Goal: Task Accomplishment & Management: Complete application form

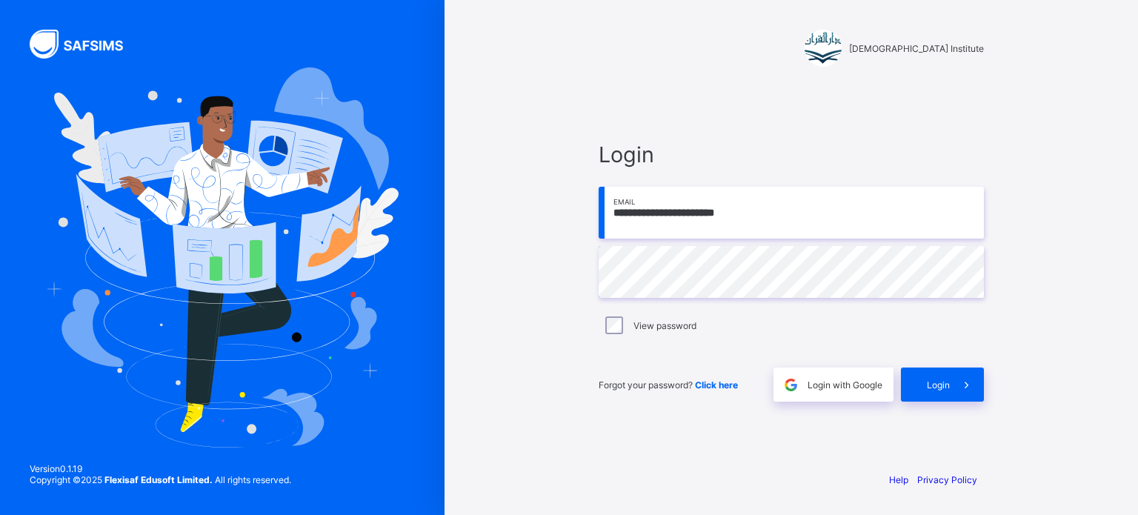
type input "**********"
click at [953, 367] on div "Forgot your password? Click here Login with Google Login" at bounding box center [791, 377] width 385 height 49
click at [955, 388] on span at bounding box center [967, 385] width 34 height 34
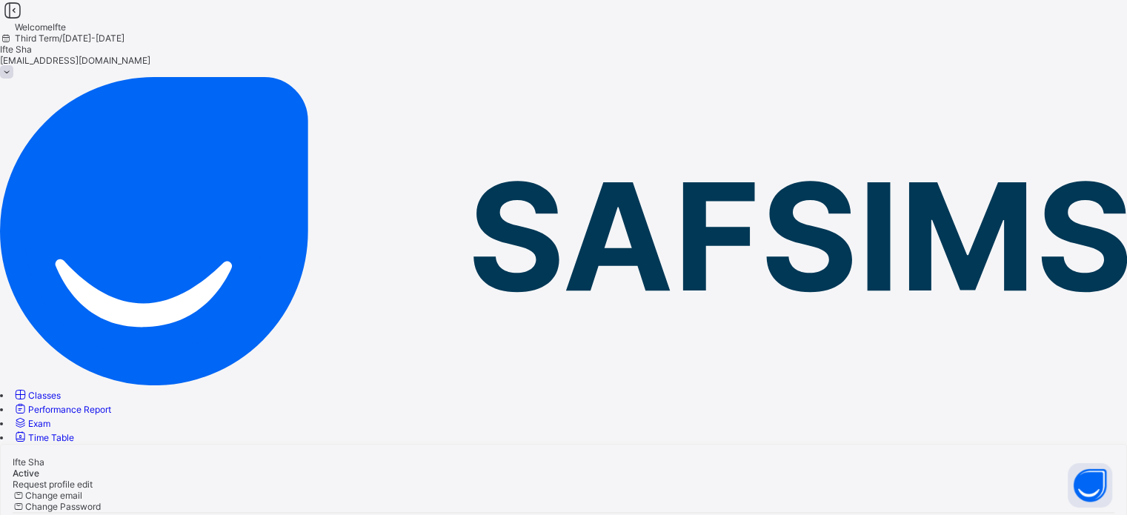
click at [61, 390] on link "Classes" at bounding box center [37, 395] width 48 height 11
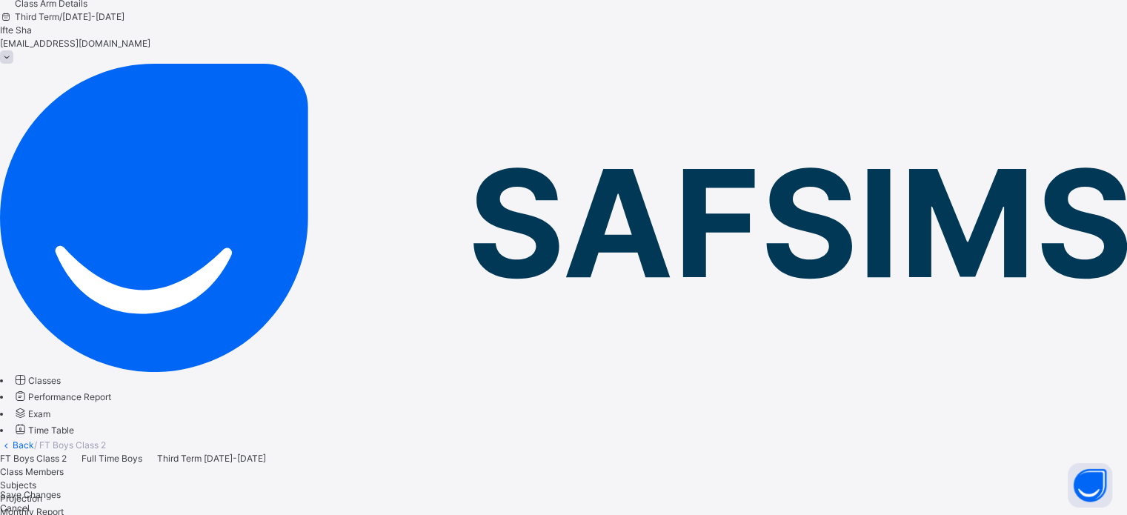
scroll to position [148, 0]
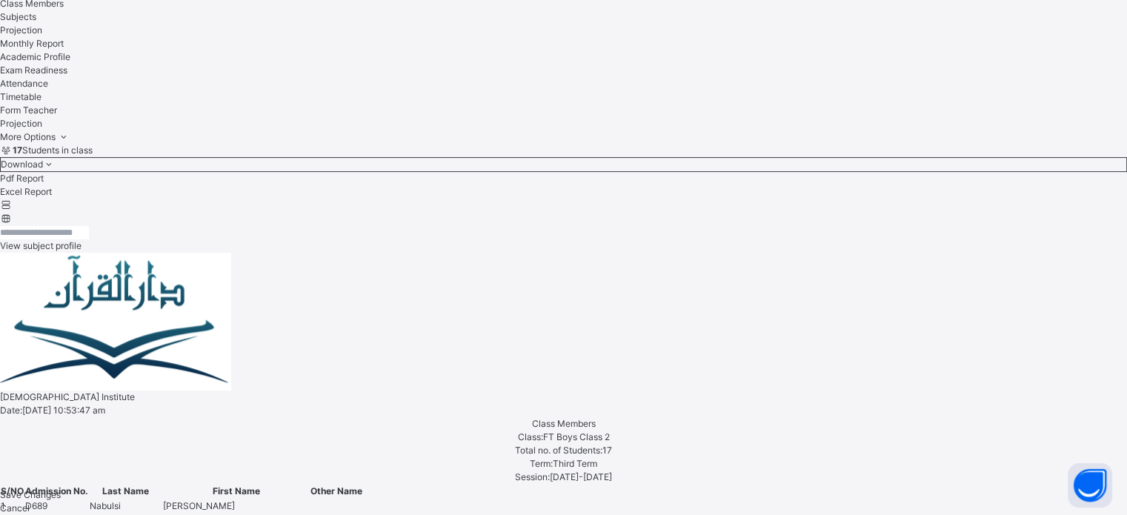
scroll to position [504, 0]
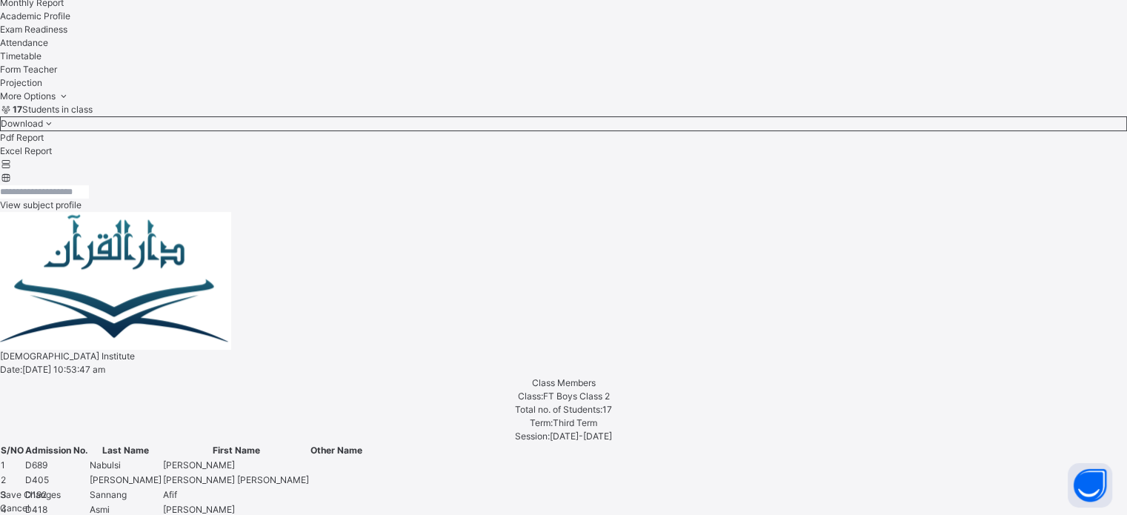
scroll to position [544, 0]
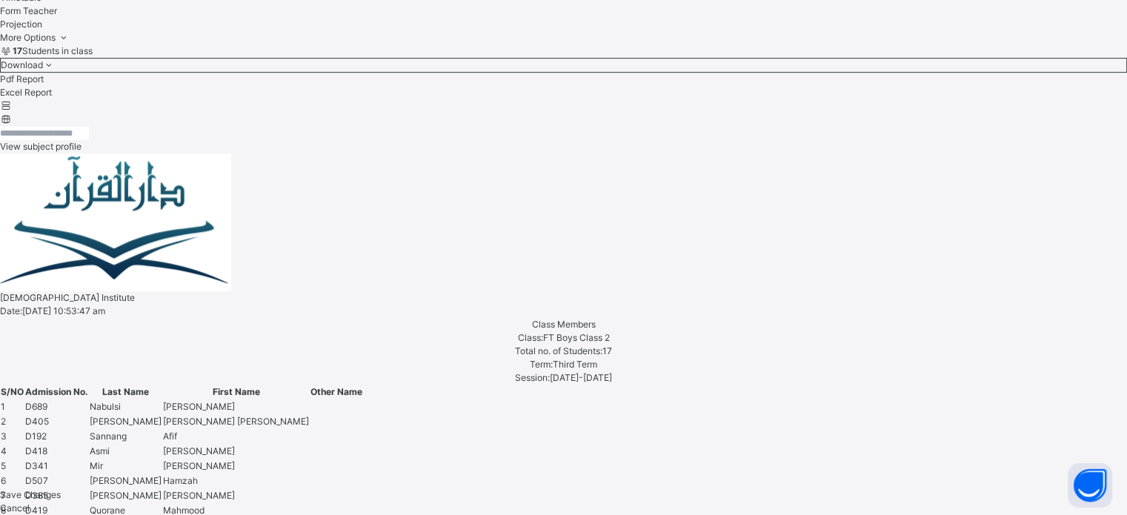
type input "*****"
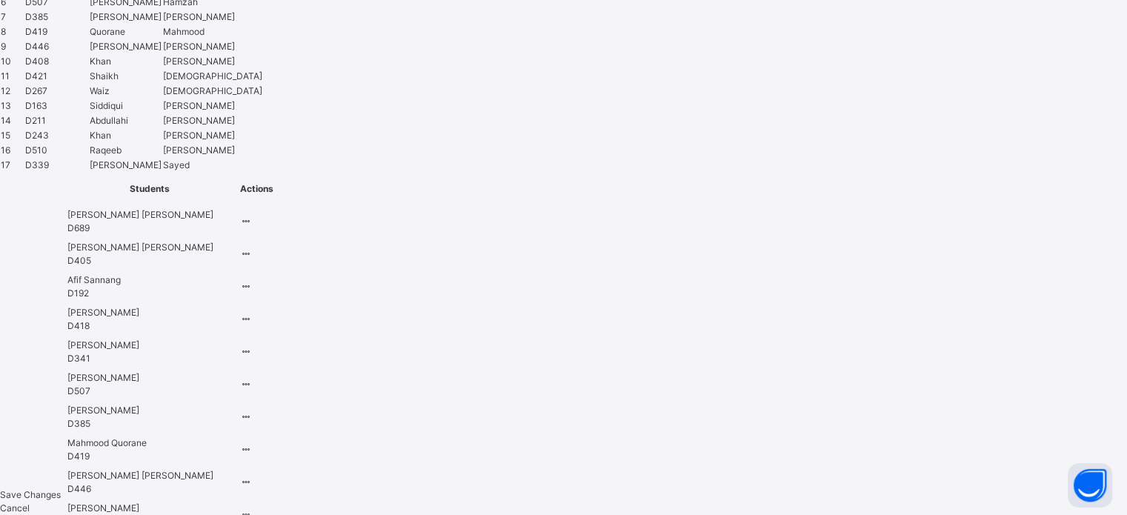
scroll to position [1072, 0]
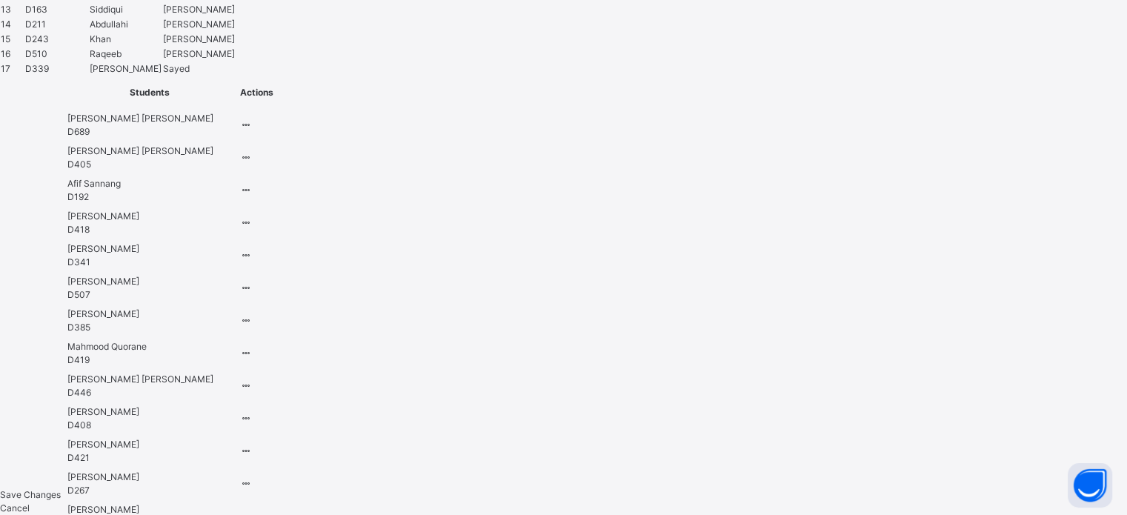
scroll to position [1181, 0]
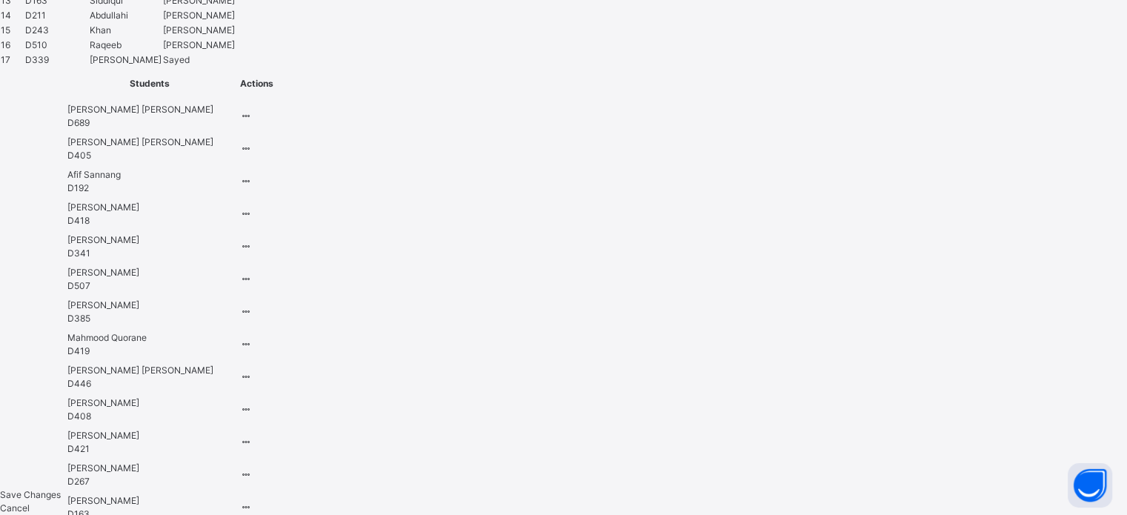
type input "*"
type input "***"
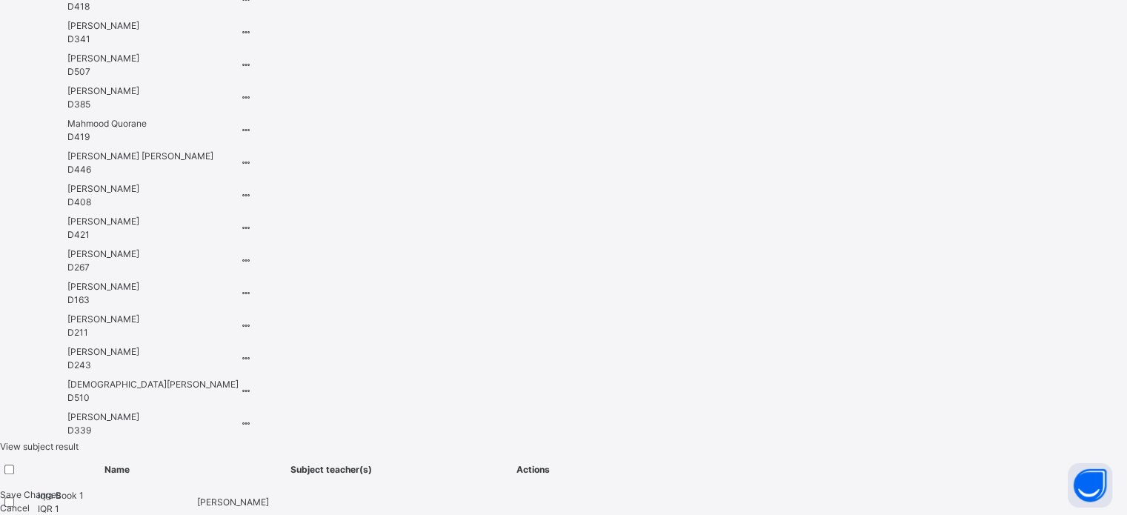
scroll to position [1453, 0]
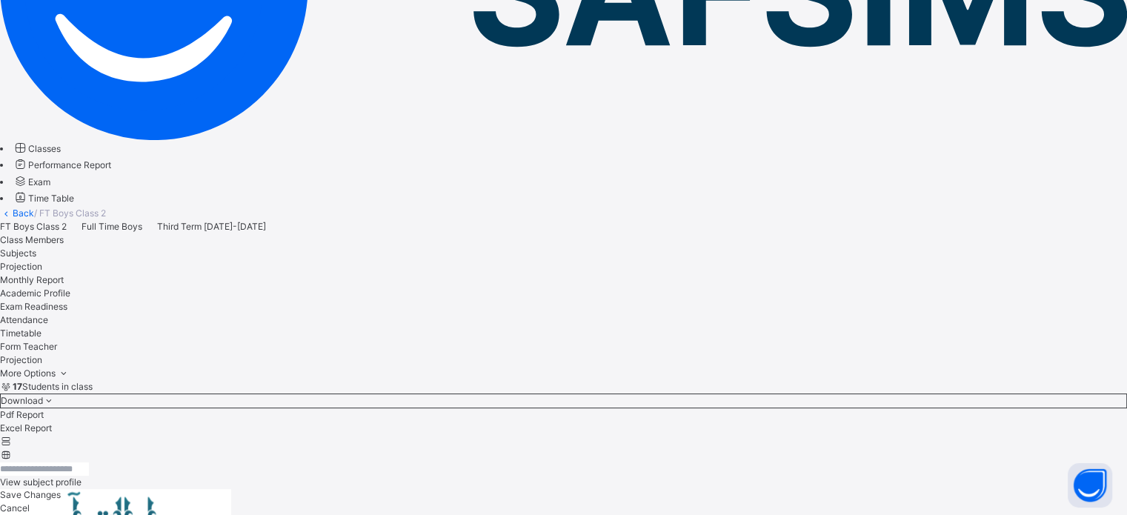
scroll to position [597, 0]
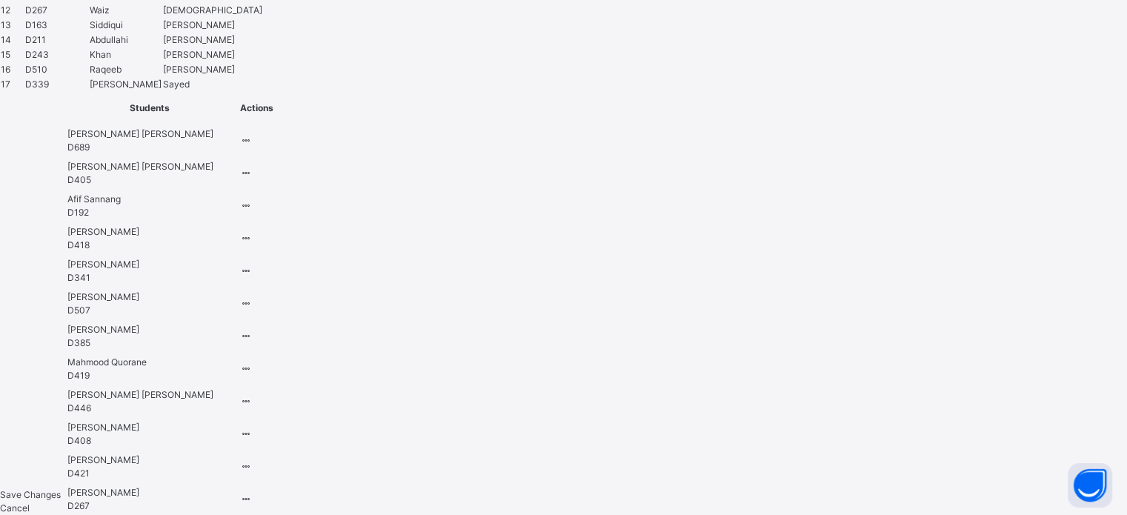
scroll to position [1127, 0]
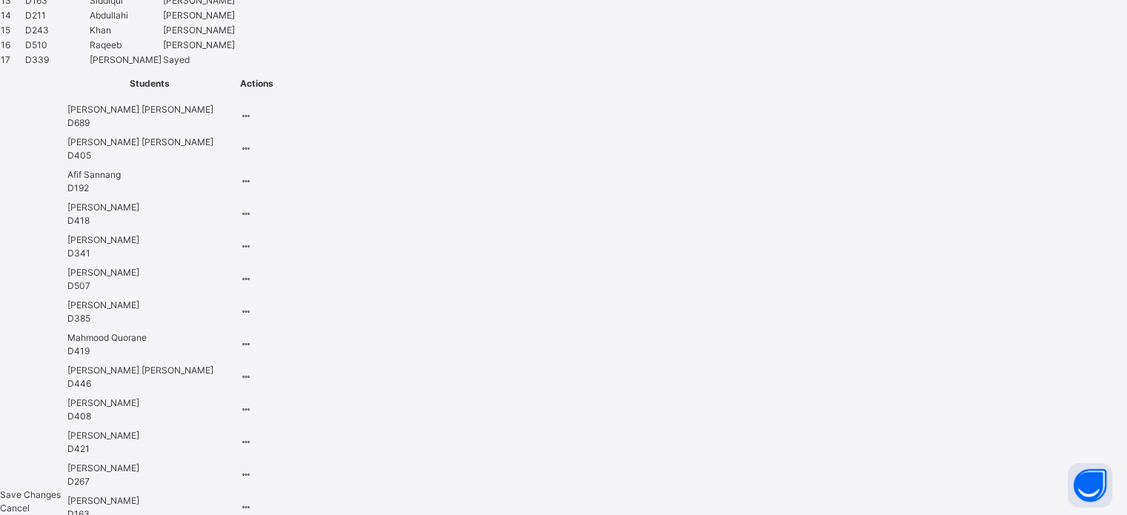
type input "***"
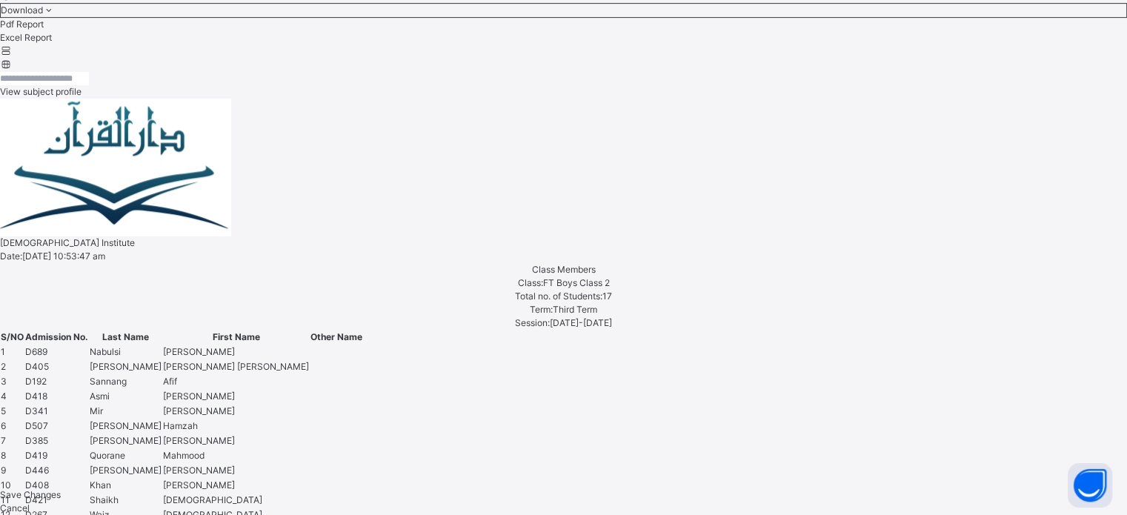
scroll to position [648, 0]
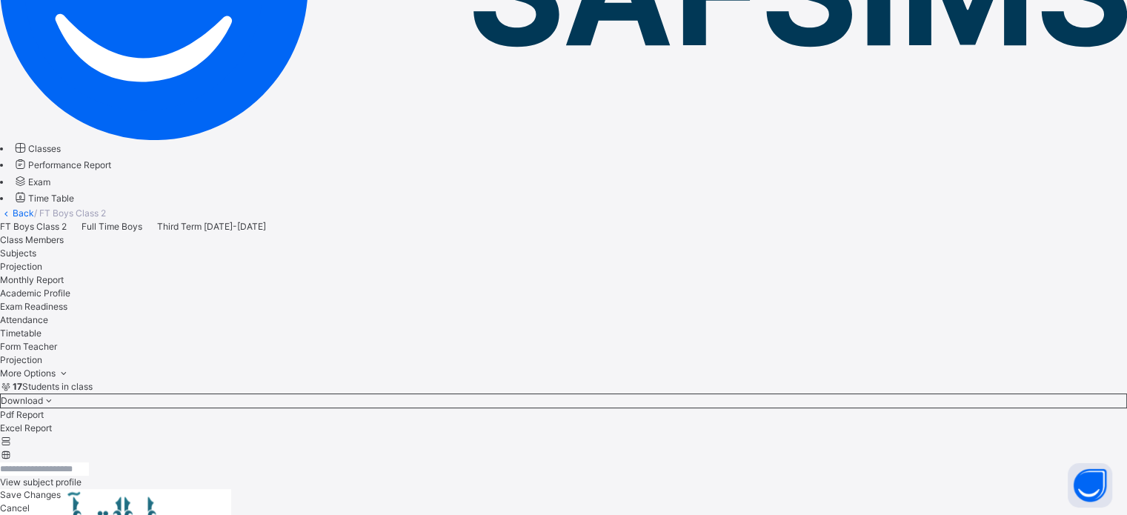
scroll to position [597, 0]
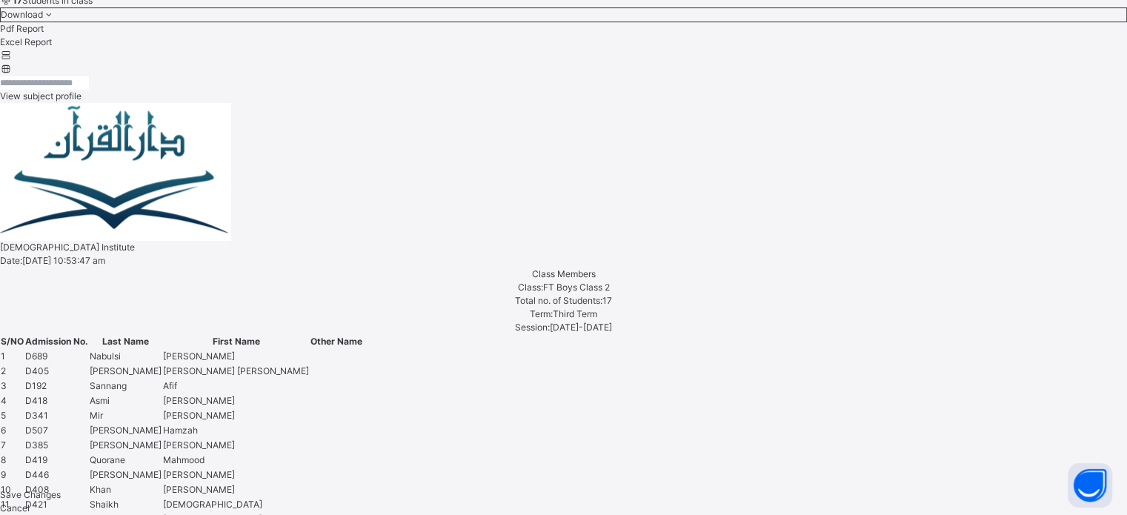
scroll to position [658, 0]
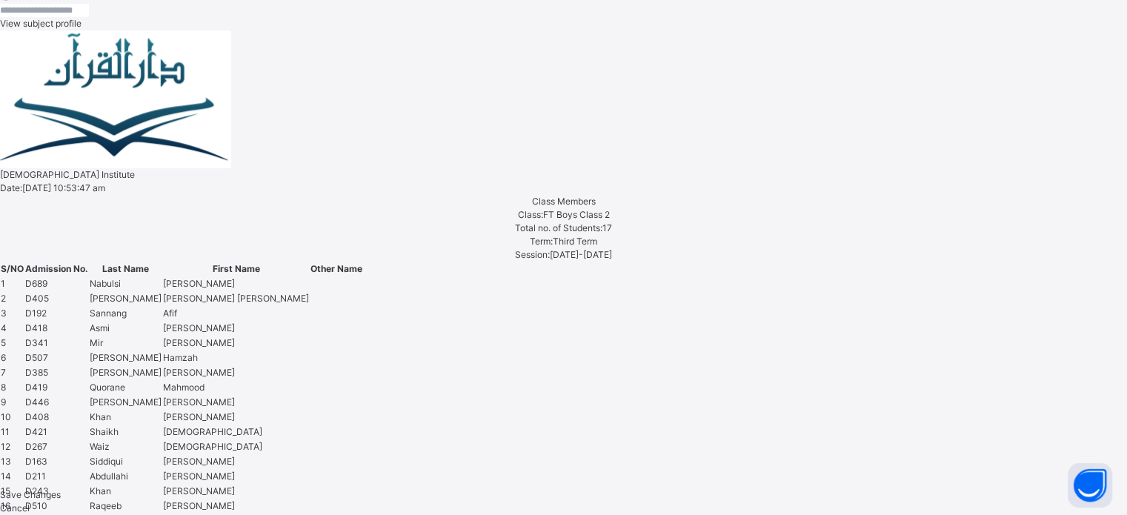
scroll to position [720, 0]
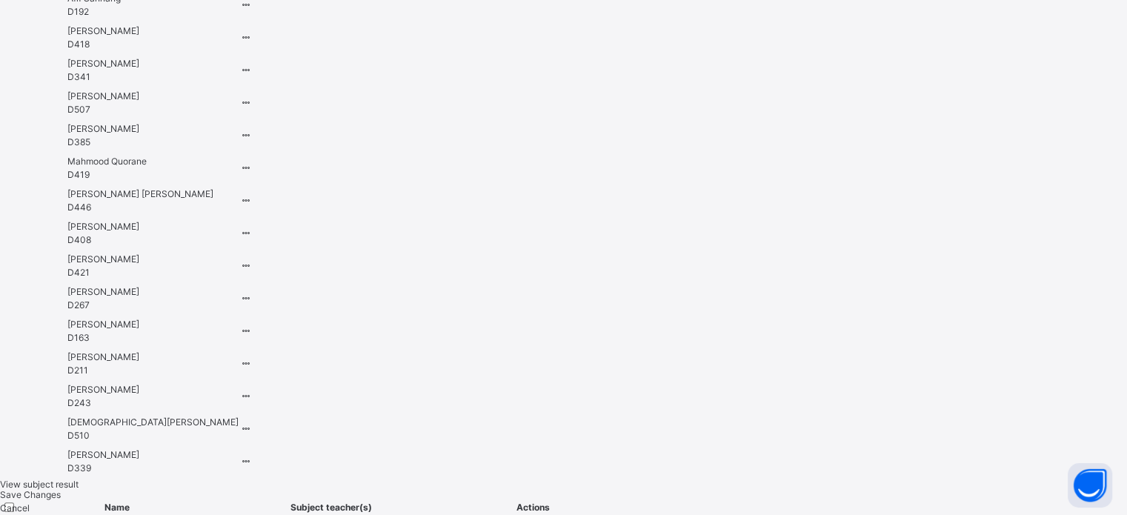
type input "****"
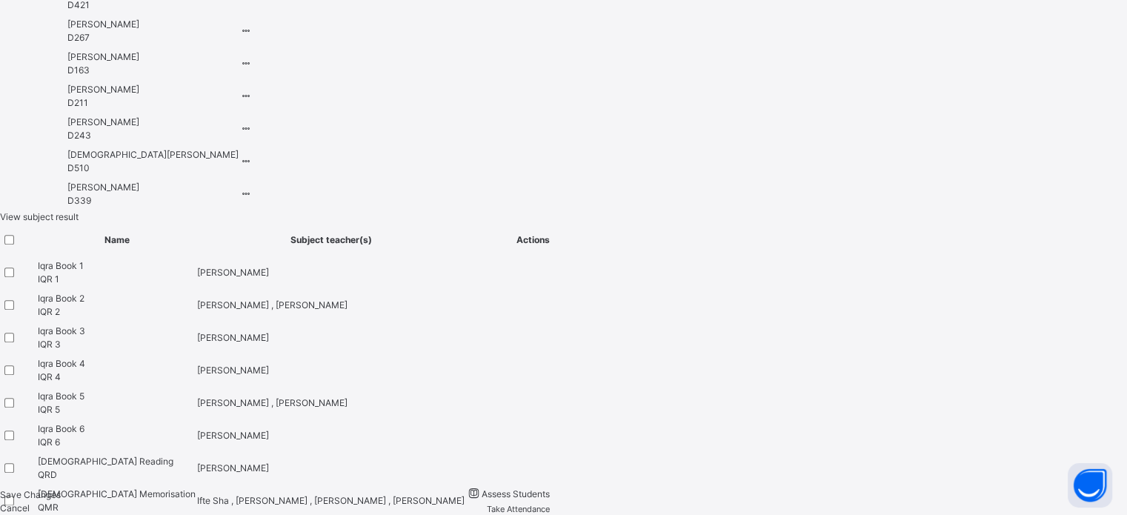
scroll to position [1630, 0]
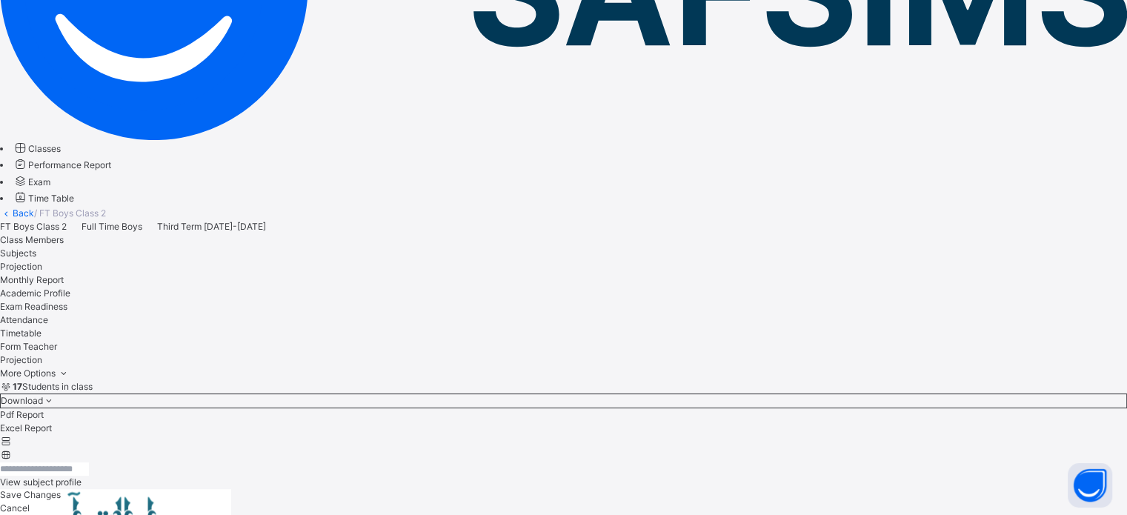
scroll to position [597, 0]
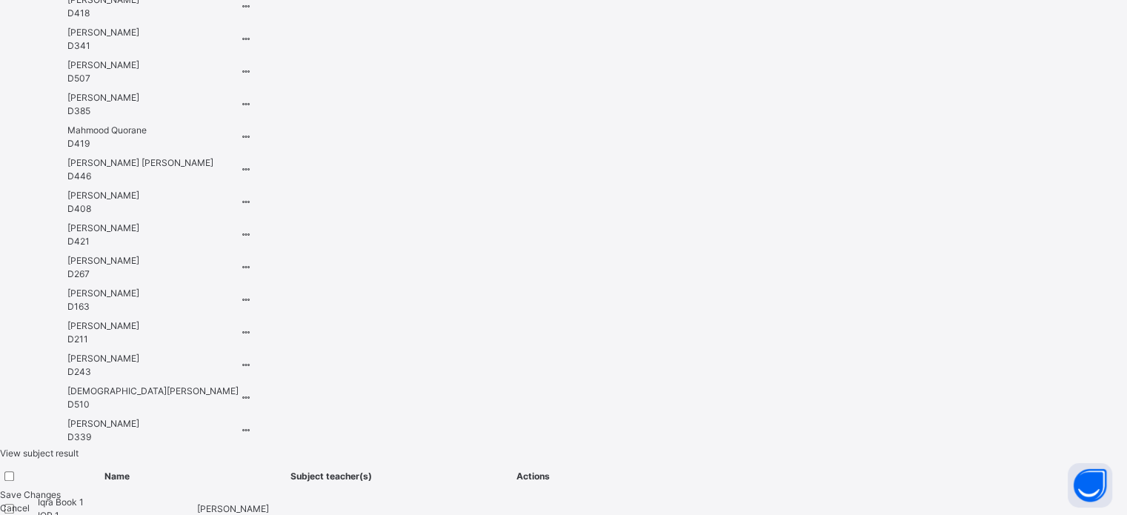
scroll to position [1393, 0]
type input "****"
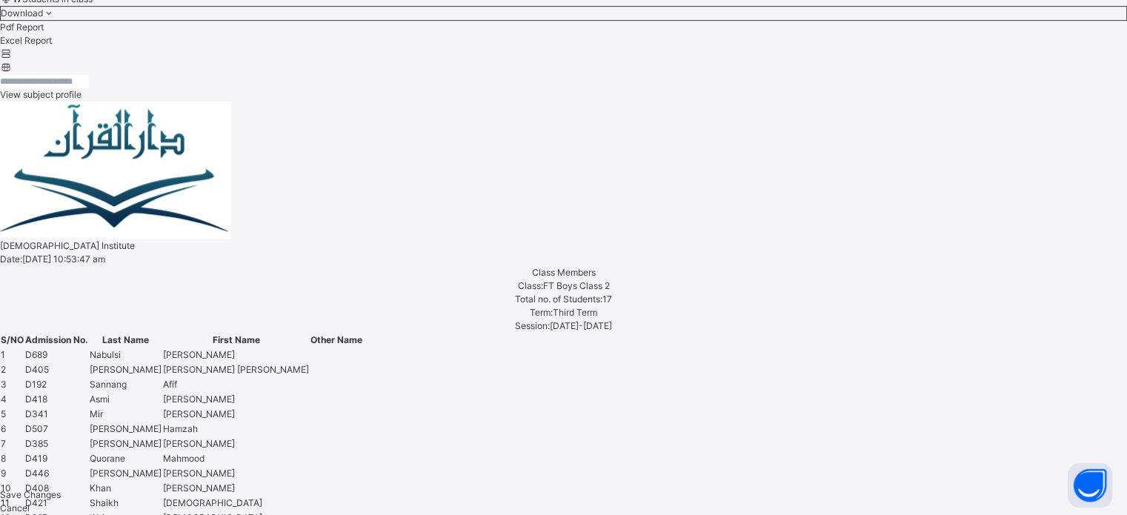
scroll to position [652, 0]
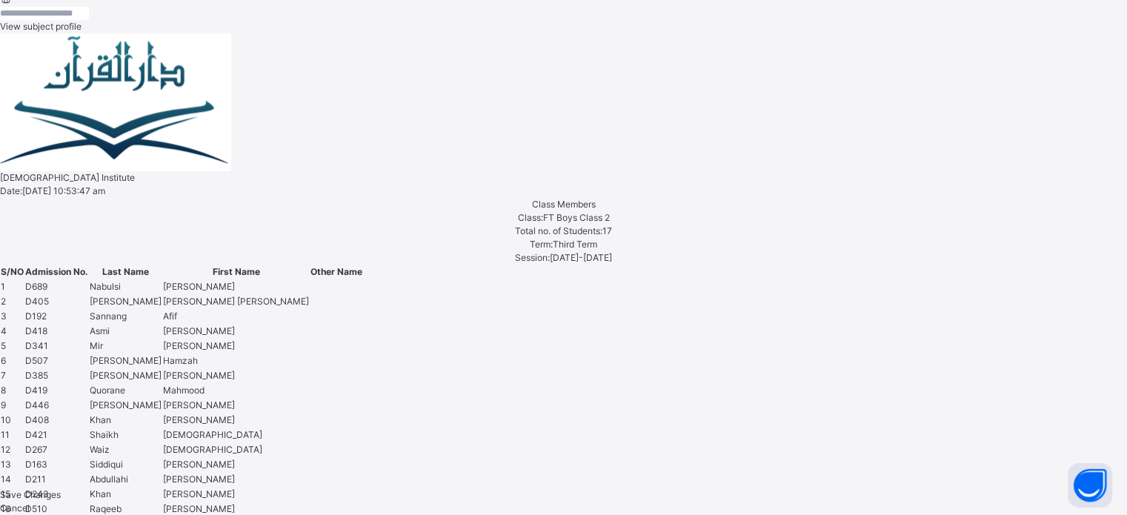
scroll to position [720, 0]
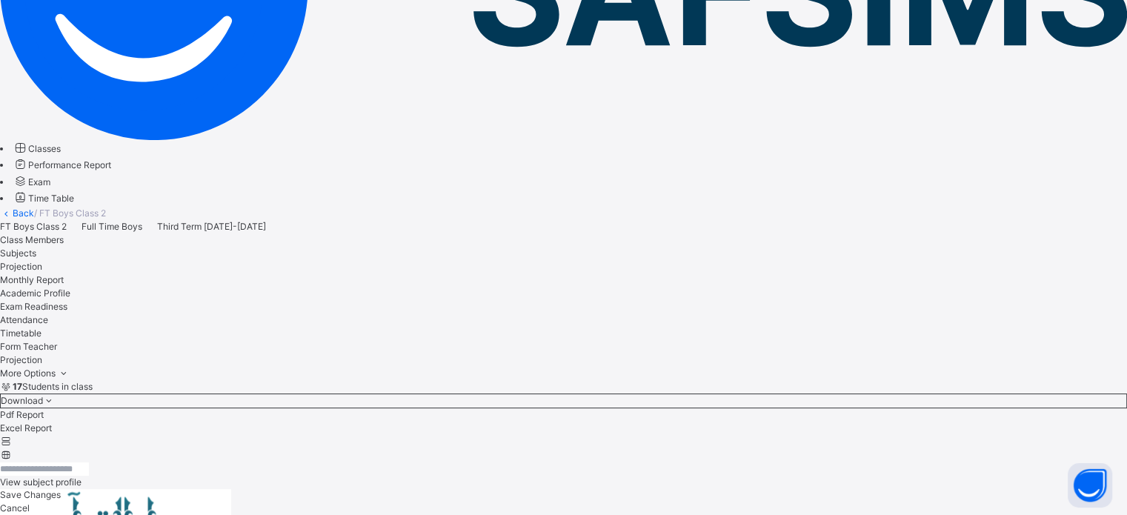
scroll to position [597, 0]
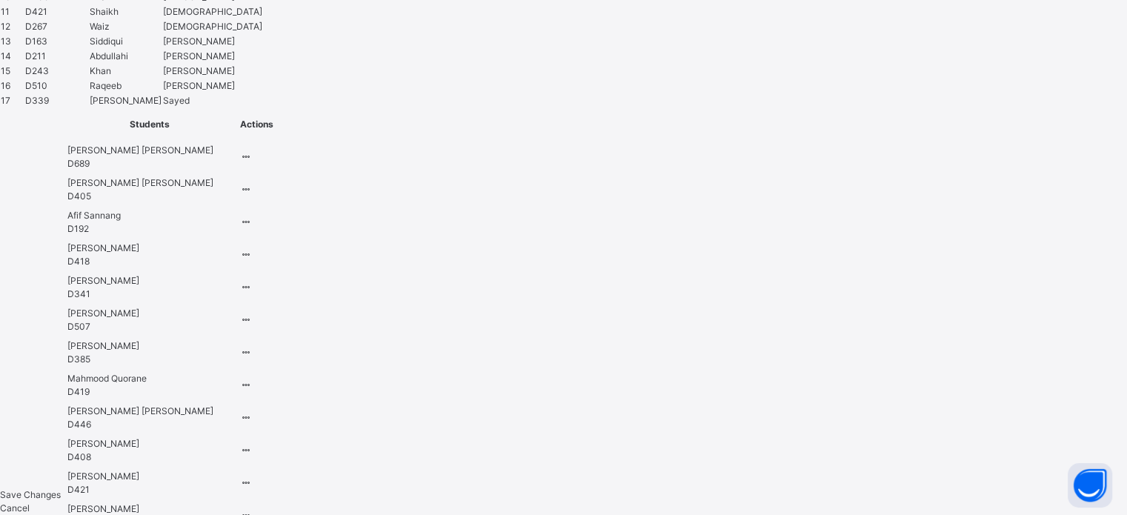
scroll to position [1195, 0]
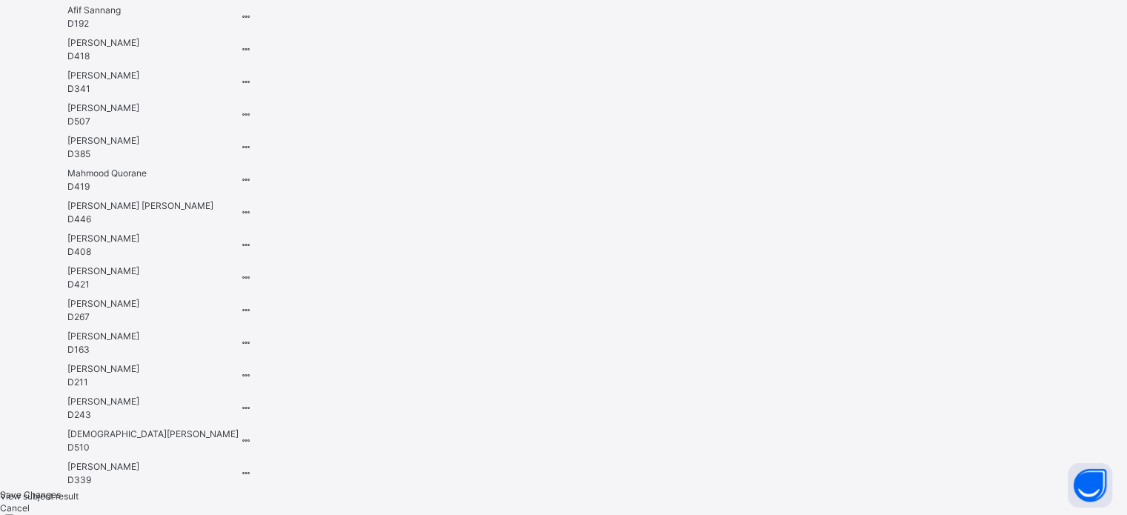
scroll to position [1536, 0]
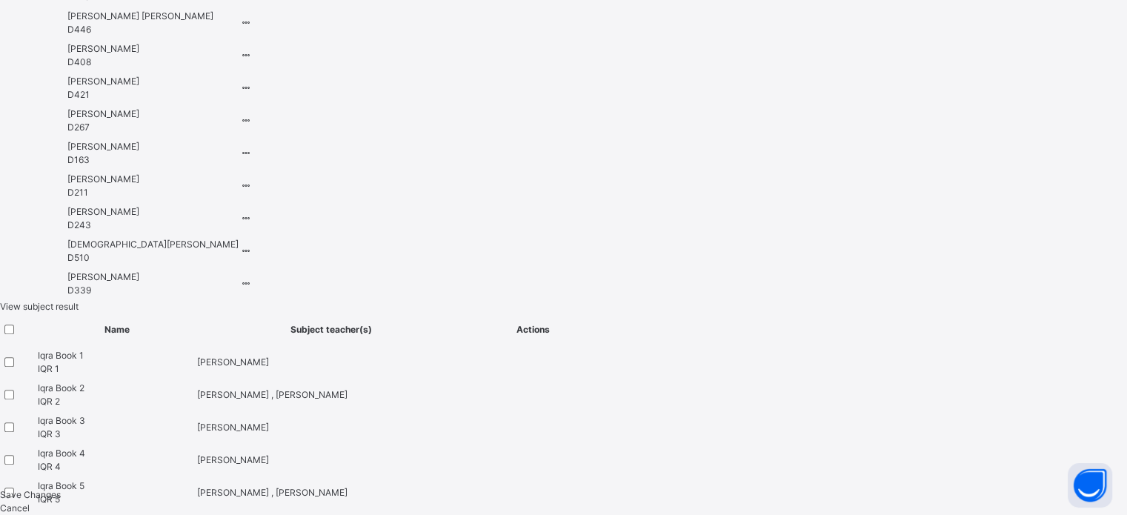
type input "****"
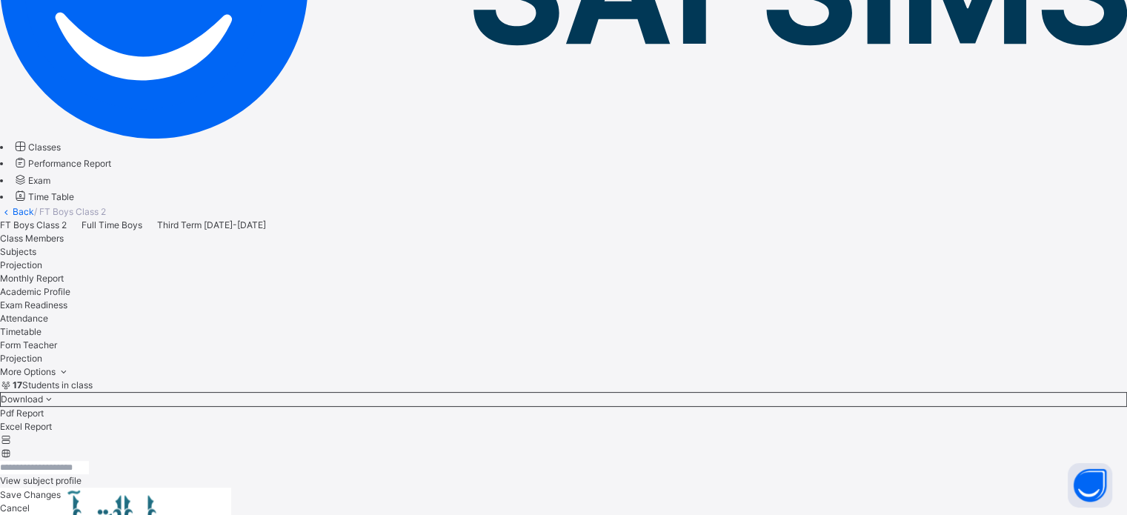
scroll to position [242, 0]
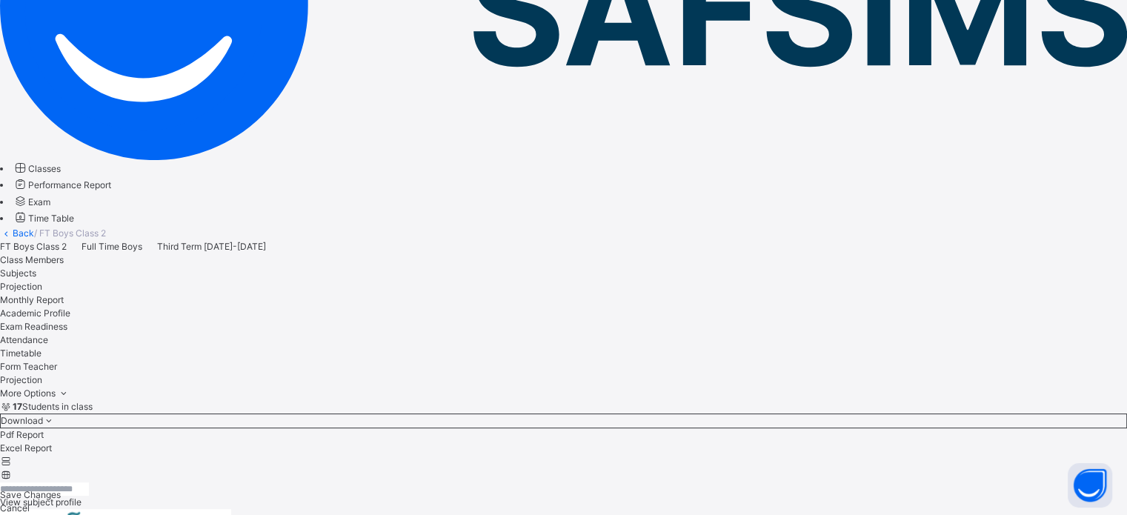
select select "****"
select select "*"
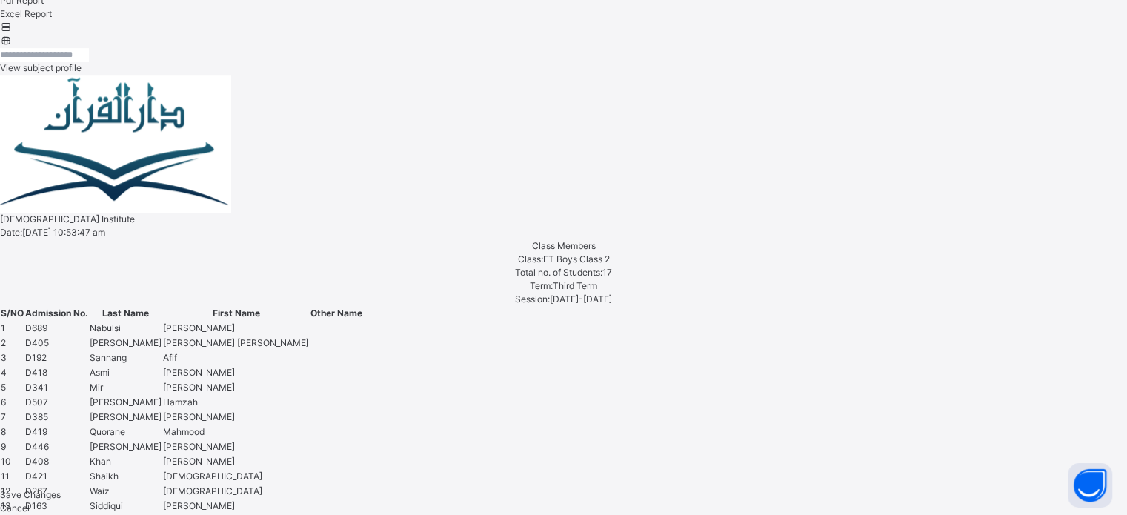
scroll to position [726, 0]
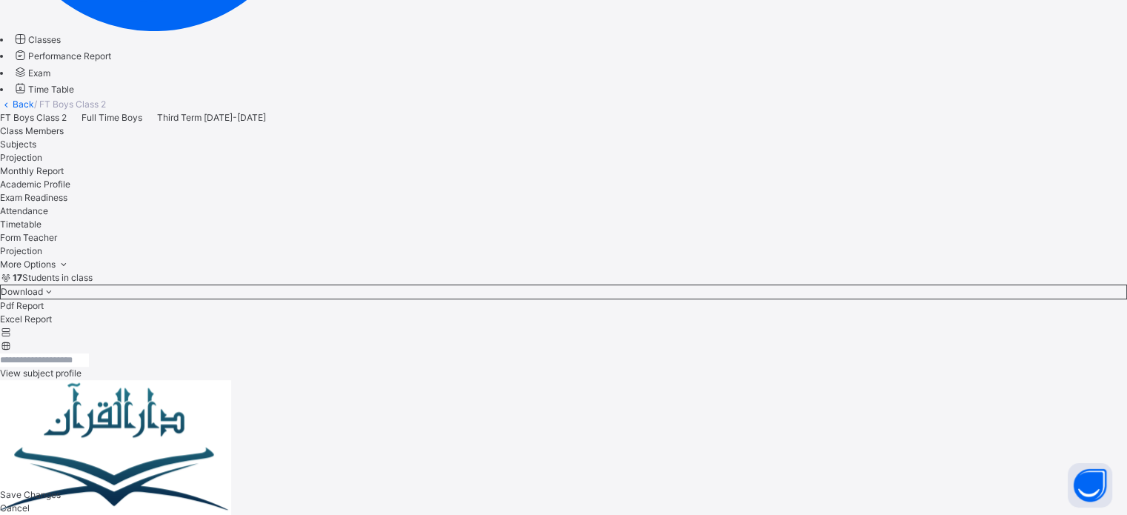
scroll to position [341, 0]
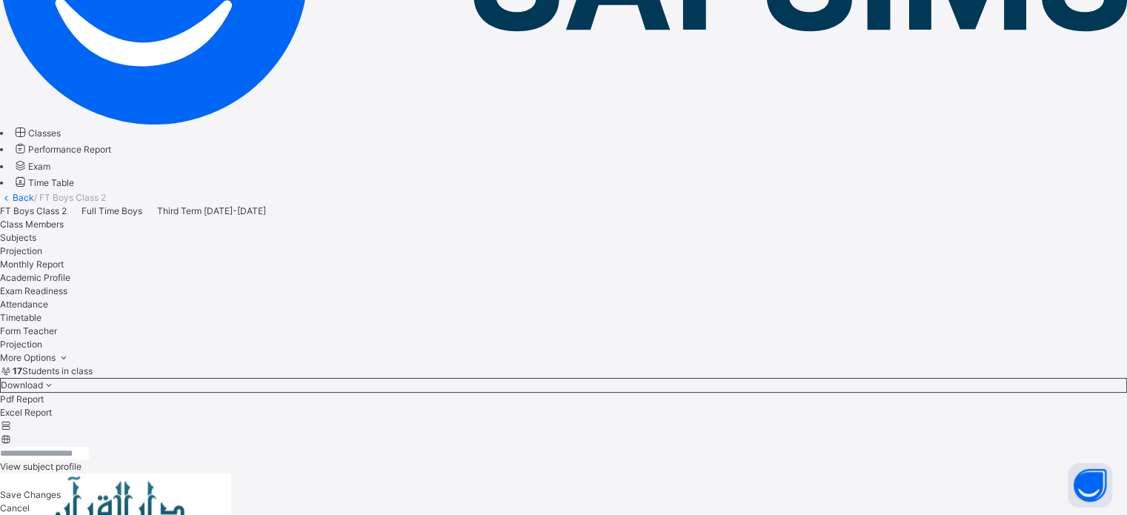
select select "****"
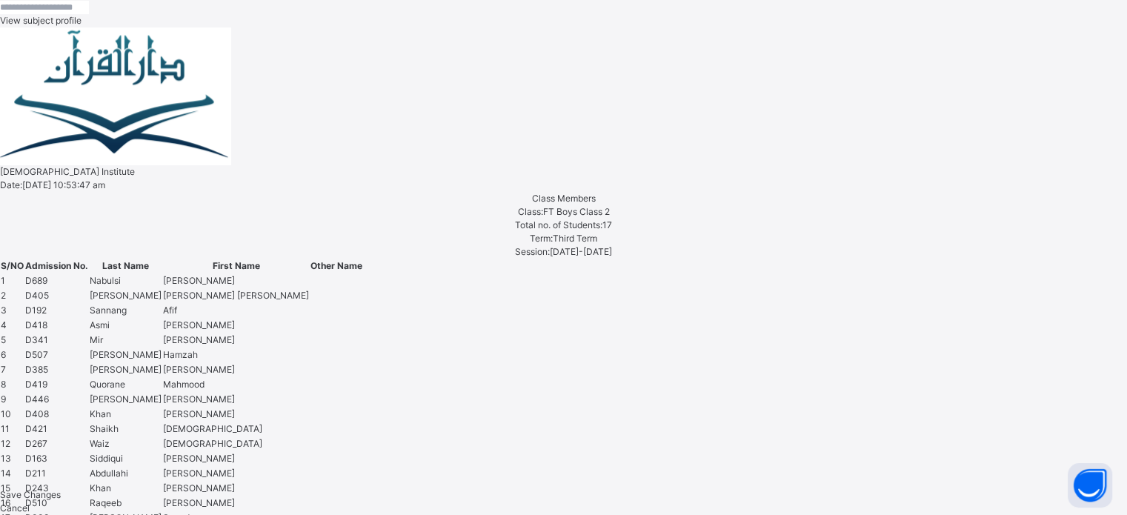
scroll to position [726, 0]
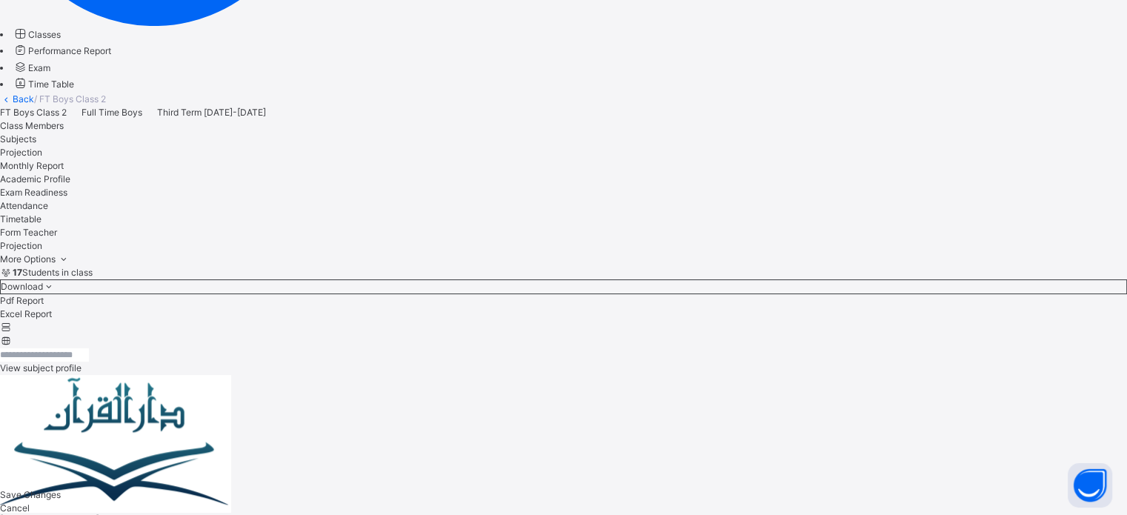
scroll to position [371, 0]
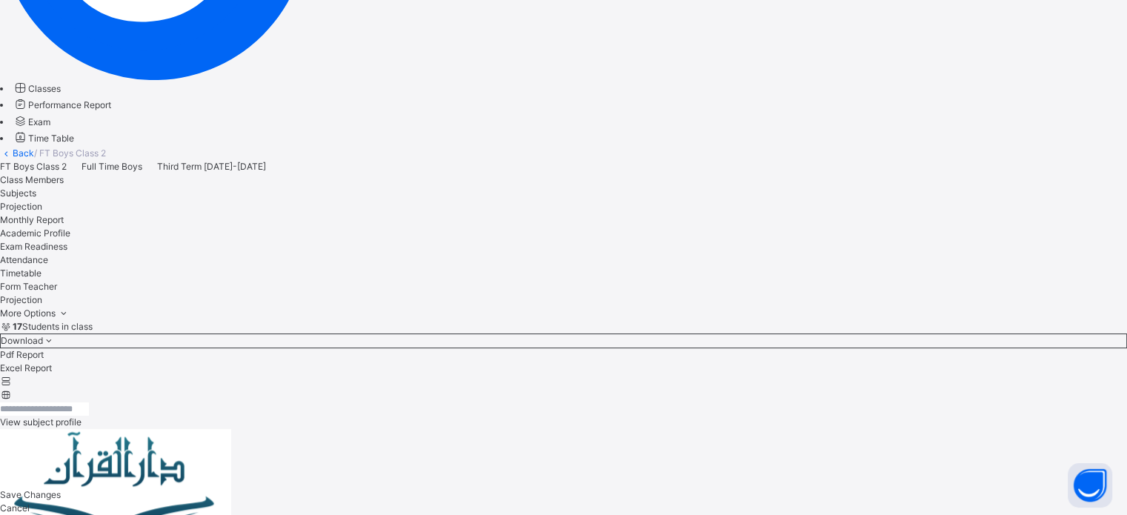
scroll to position [321, 0]
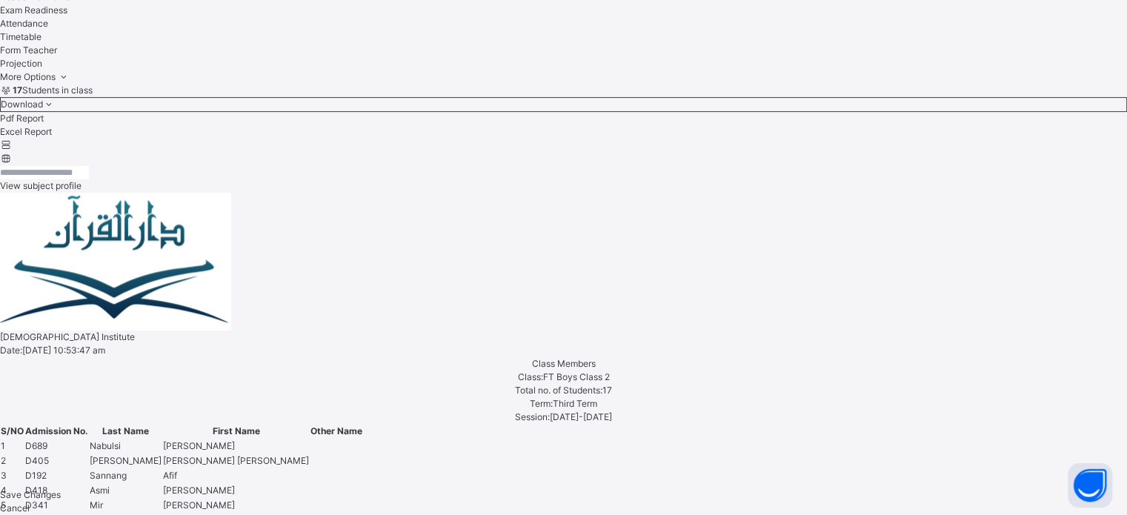
scroll to position [554, 0]
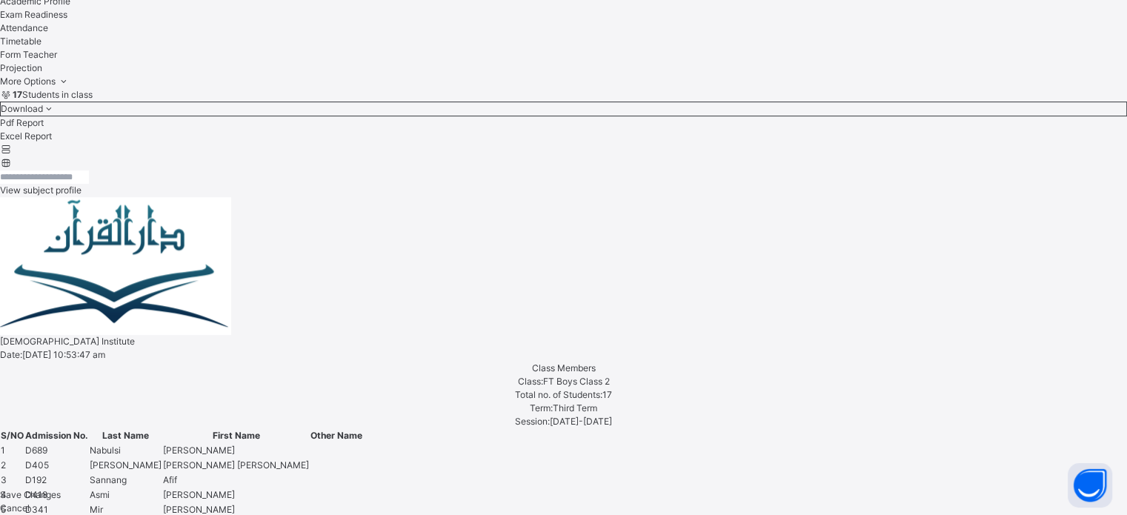
select select "*"
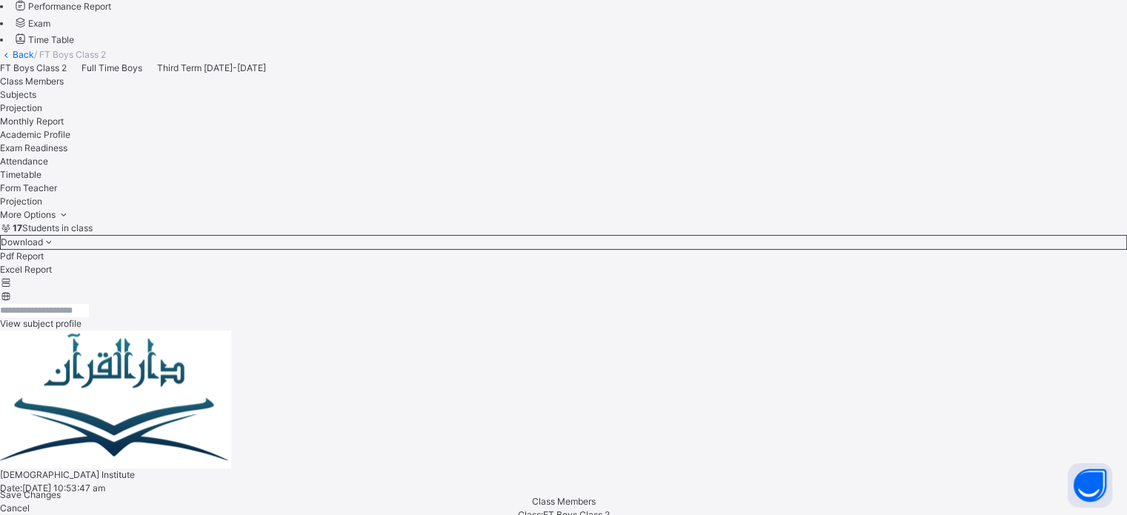
scroll to position [282, 0]
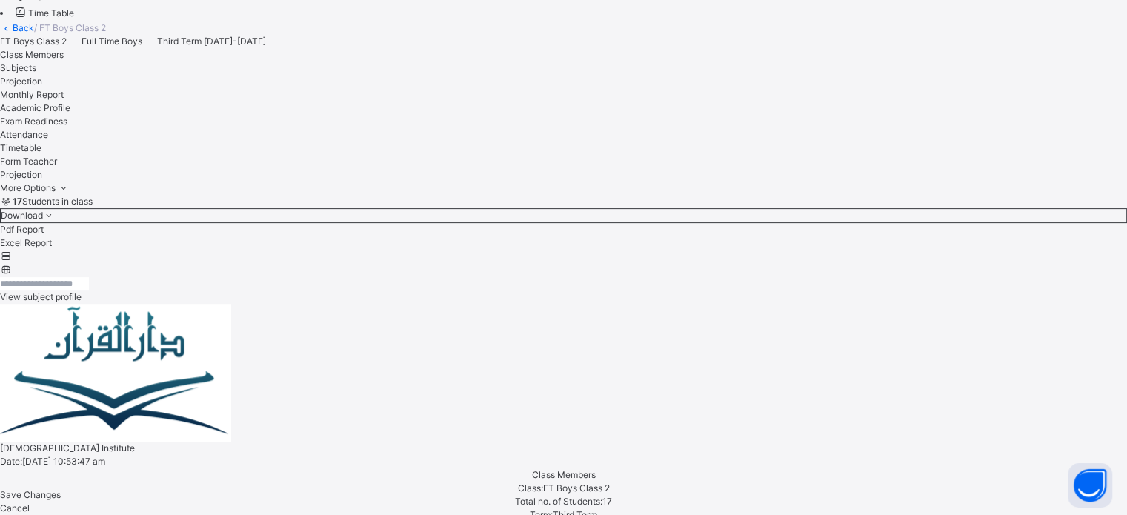
scroll to position [448, 0]
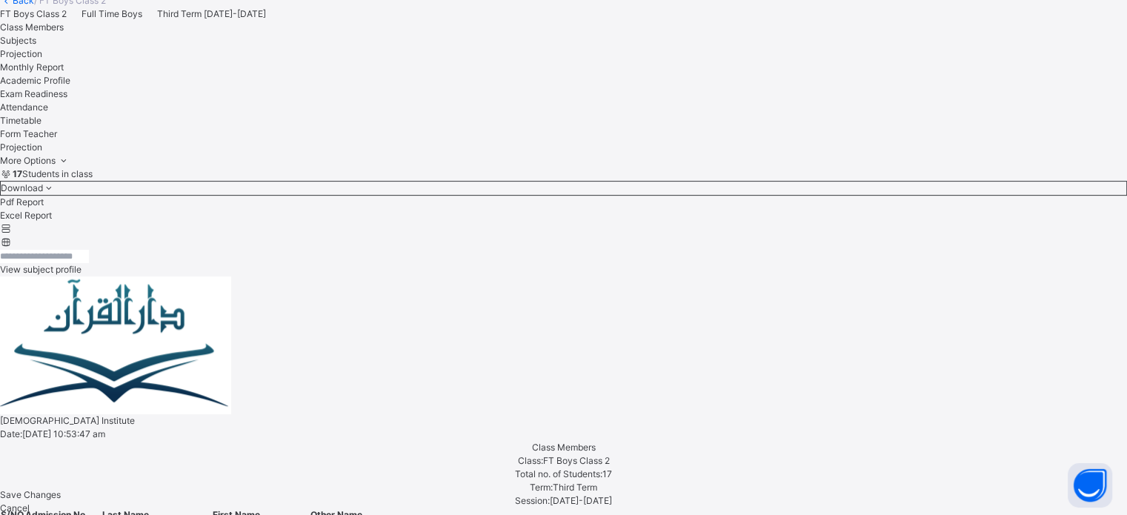
scroll to position [494, 0]
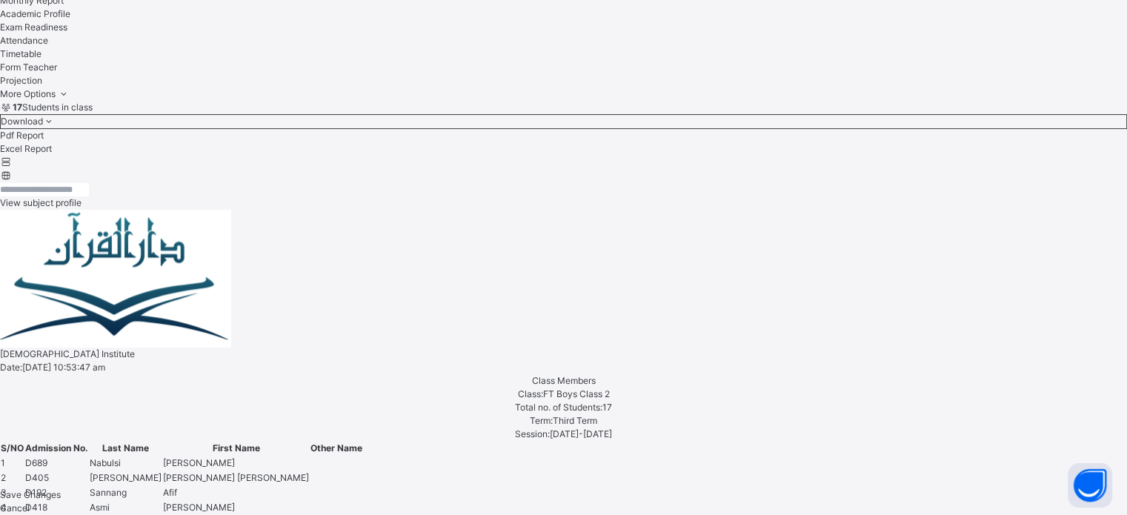
scroll to position [544, 0]
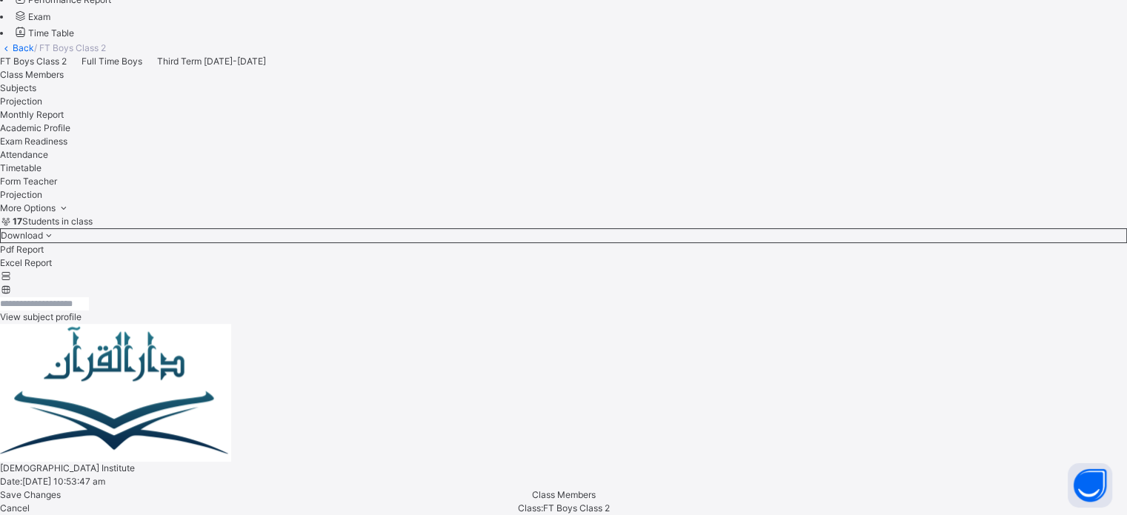
scroll to position [412, 0]
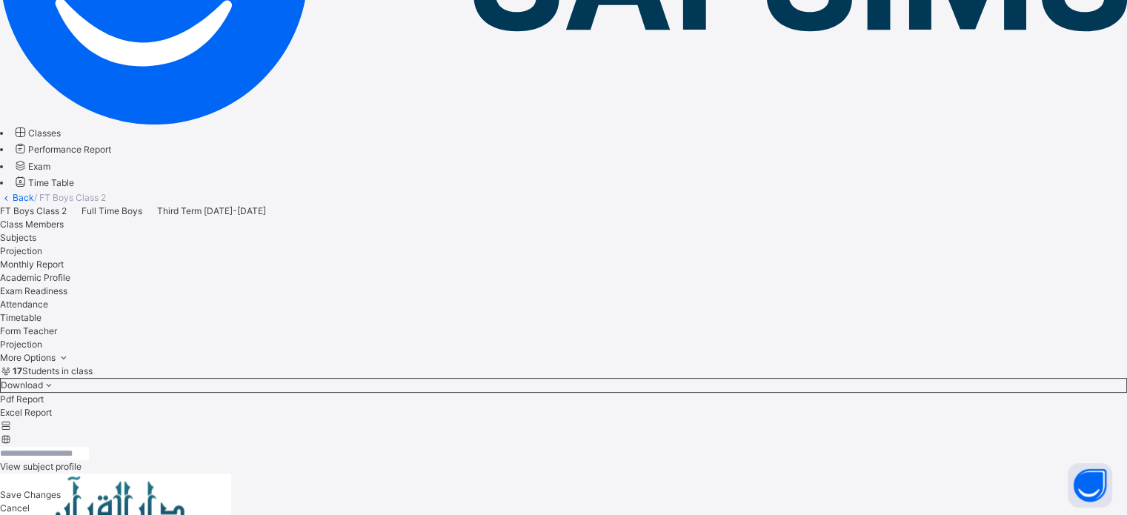
select select "****"
select select "*"
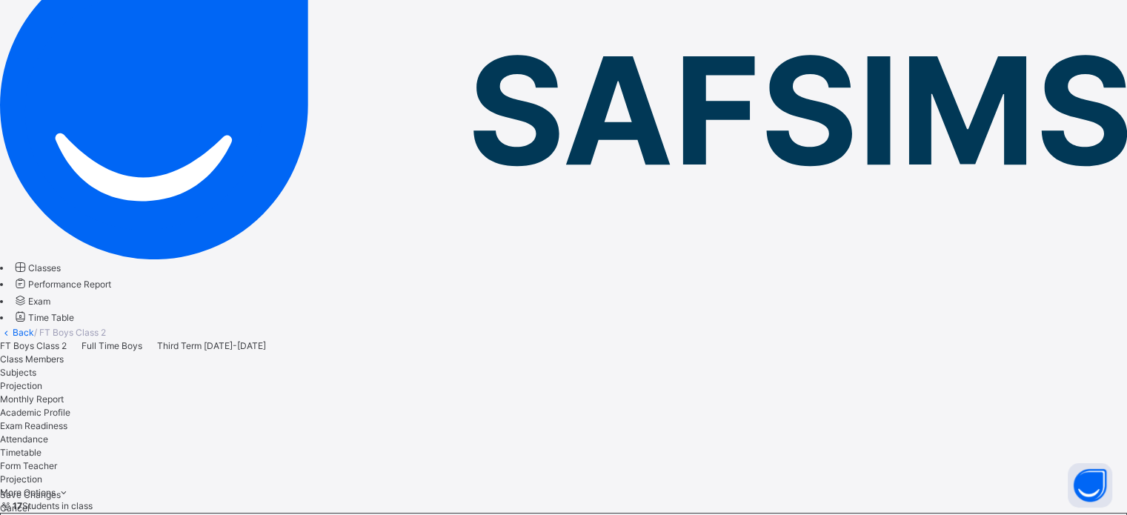
scroll to position [142, 0]
drag, startPoint x: 420, startPoint y: 264, endPoint x: 585, endPoint y: 276, distance: 165.8
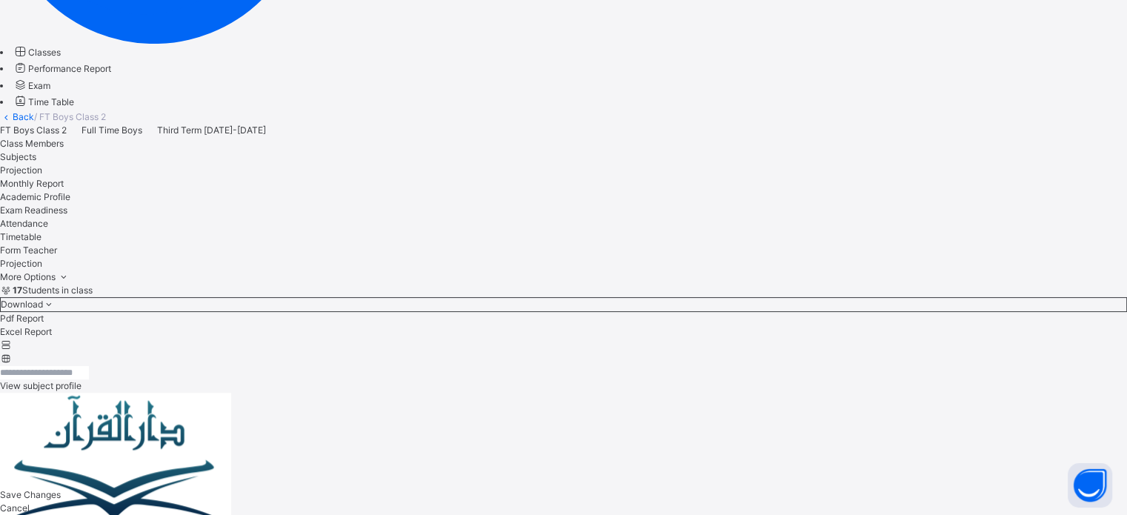
scroll to position [424, 0]
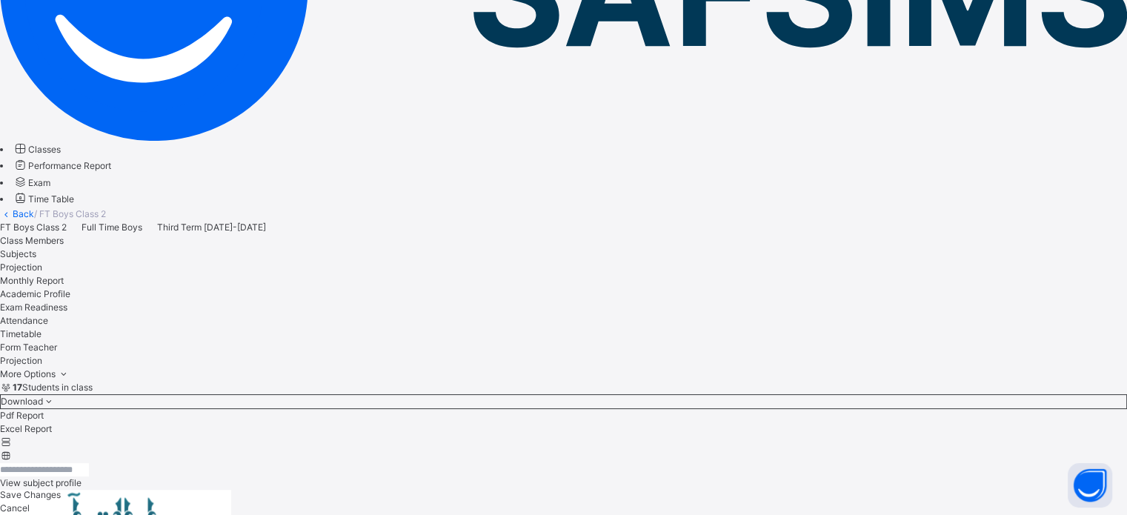
scroll to position [260, 0]
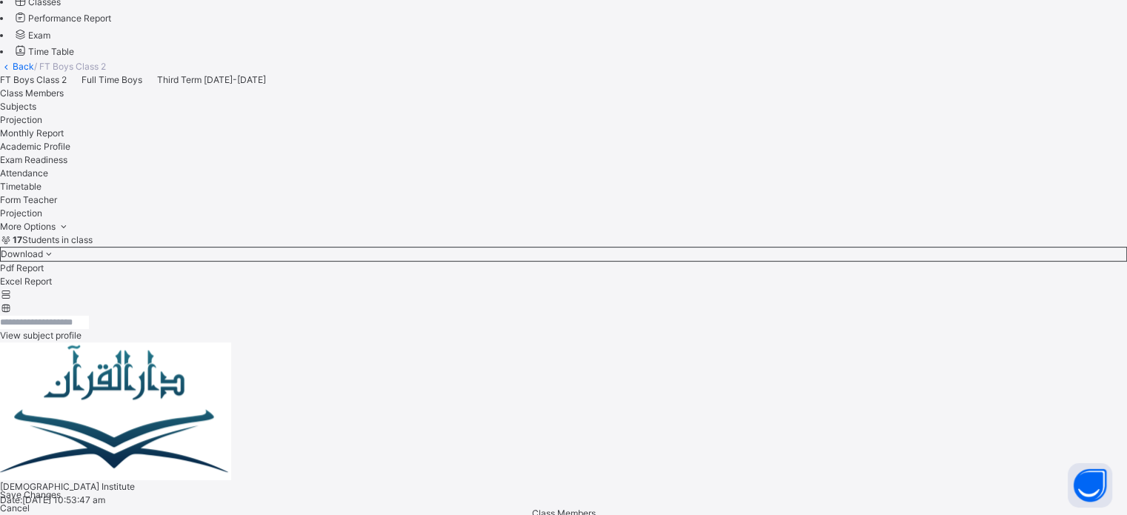
scroll to position [465, 0]
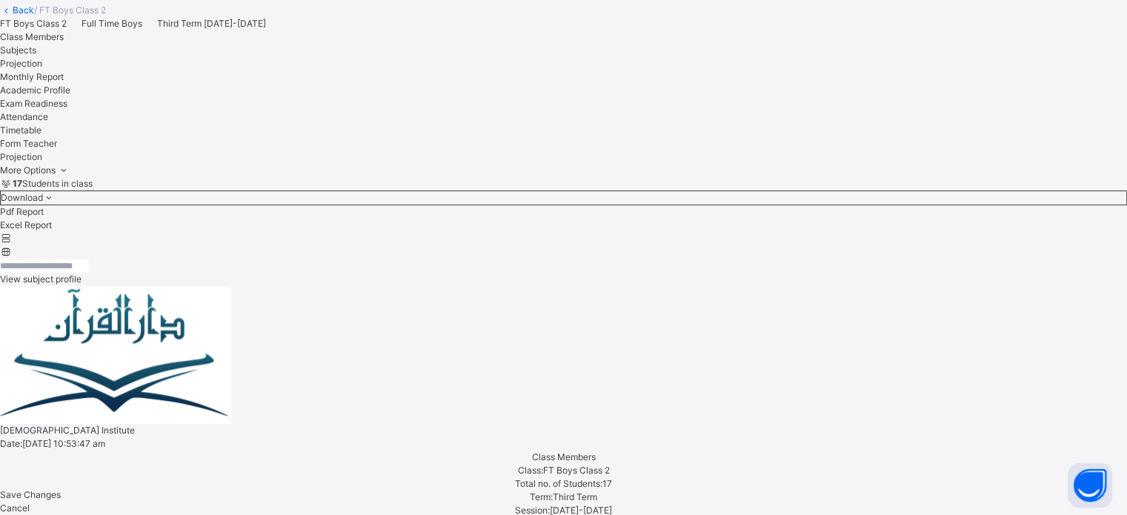
drag, startPoint x: 299, startPoint y: 133, endPoint x: 651, endPoint y: 237, distance: 367.3
drag, startPoint x: 651, startPoint y: 237, endPoint x: 447, endPoint y: 116, distance: 237.3
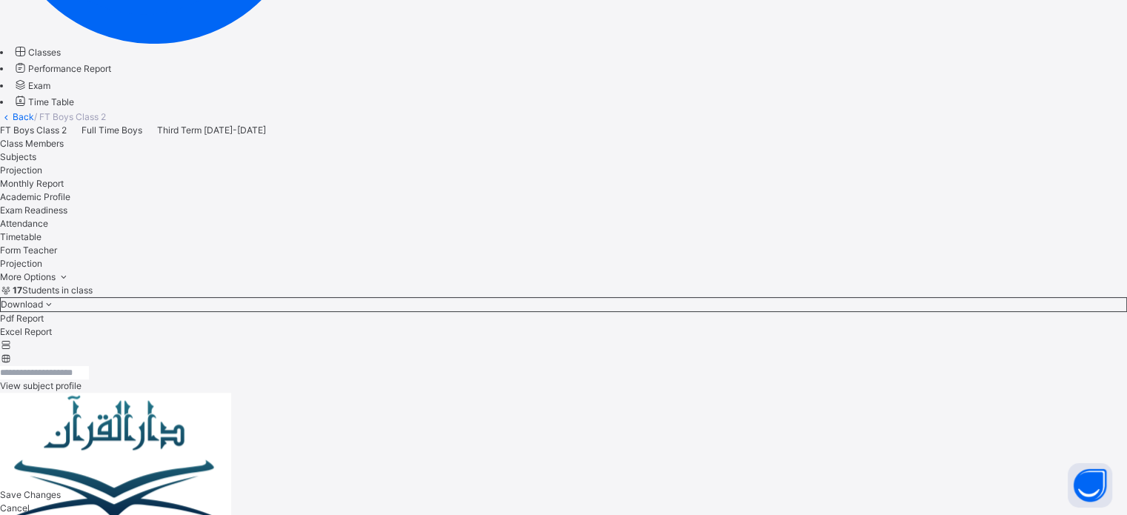
scroll to position [320, 0]
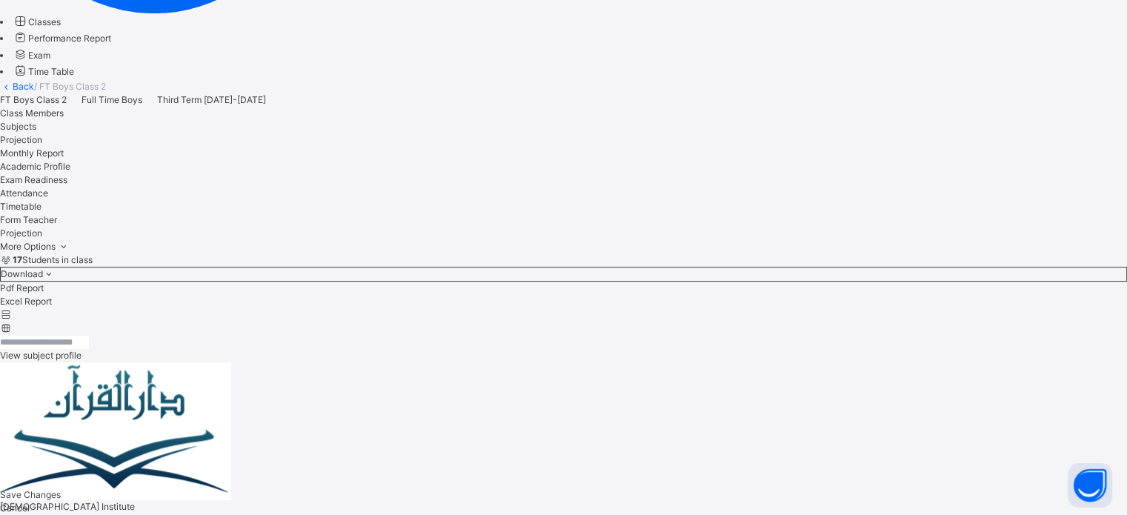
scroll to position [515, 0]
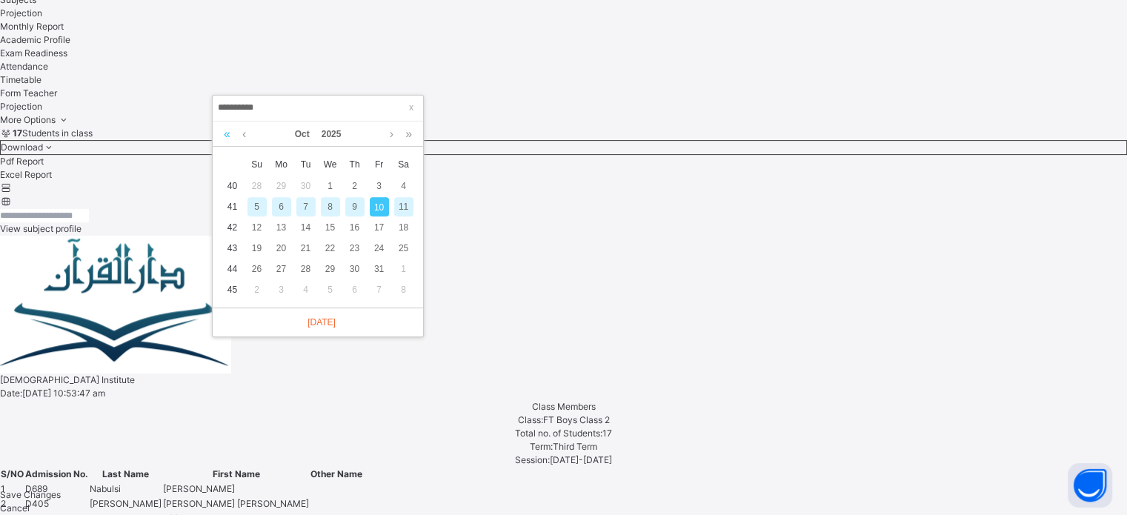
click at [222, 132] on link at bounding box center [227, 134] width 14 height 25
click at [413, 133] on link at bounding box center [409, 134] width 14 height 25
click at [247, 130] on link at bounding box center [244, 134] width 11 height 25
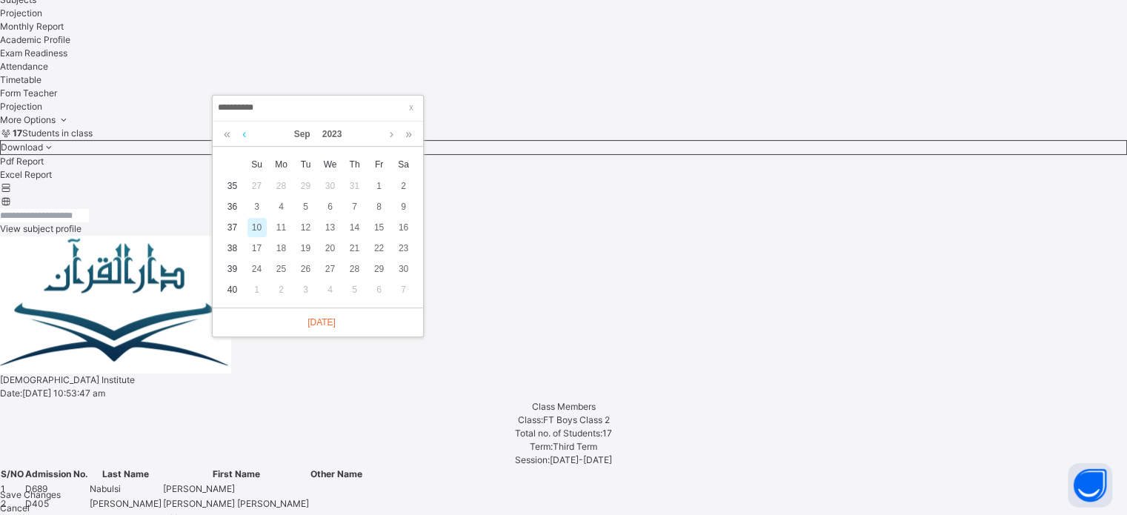
click at [247, 130] on link at bounding box center [244, 134] width 11 height 25
click at [283, 291] on div "31" at bounding box center [281, 289] width 19 height 19
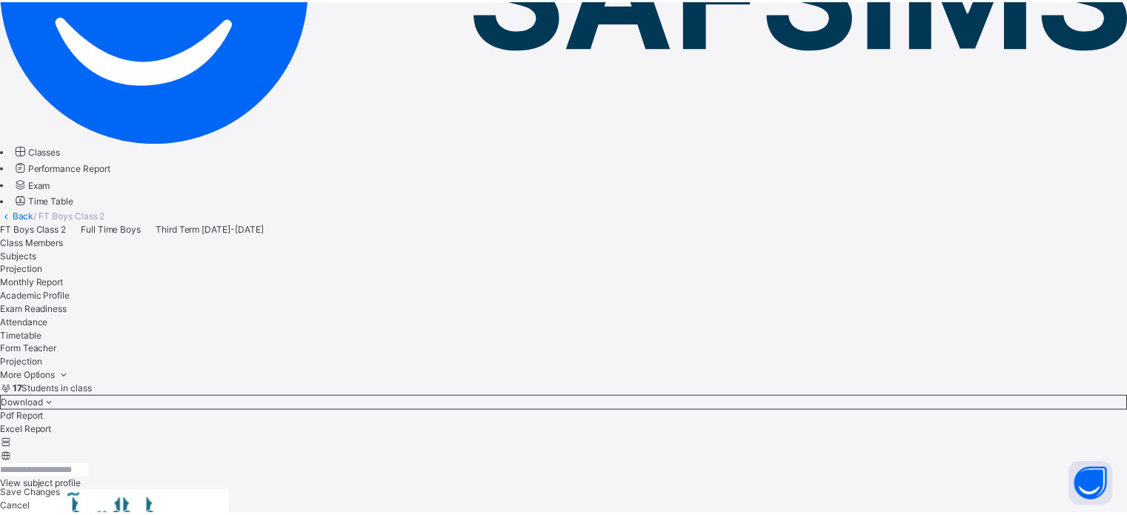
scroll to position [515, 0]
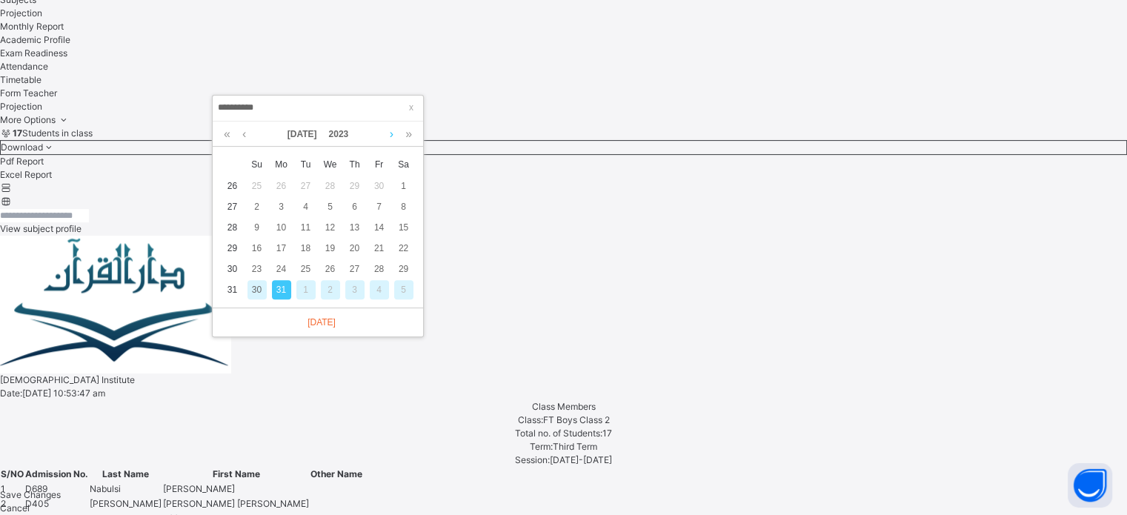
click at [391, 130] on link at bounding box center [391, 134] width 11 height 25
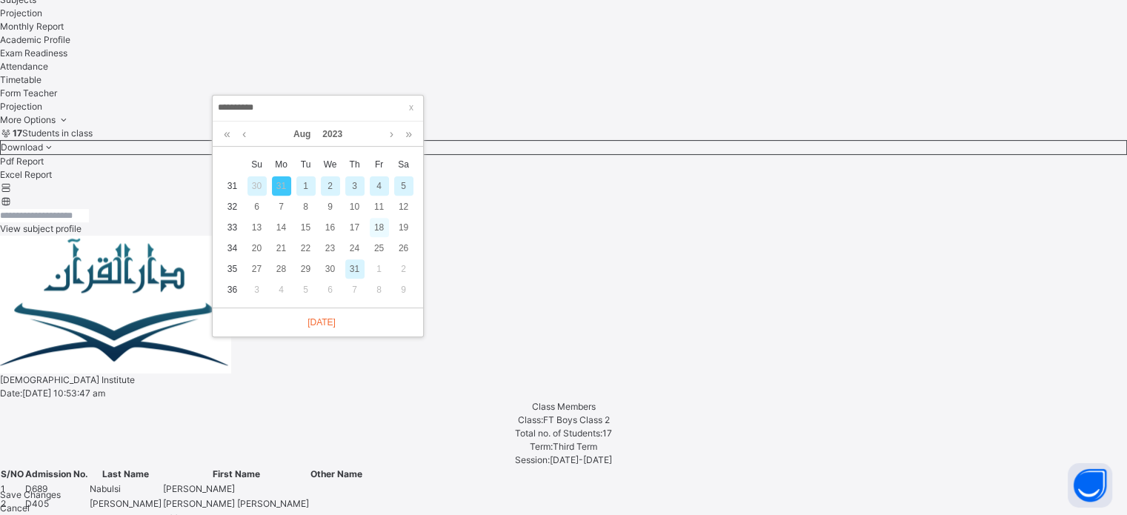
click at [388, 225] on div "18" at bounding box center [379, 227] width 19 height 19
type input "**********"
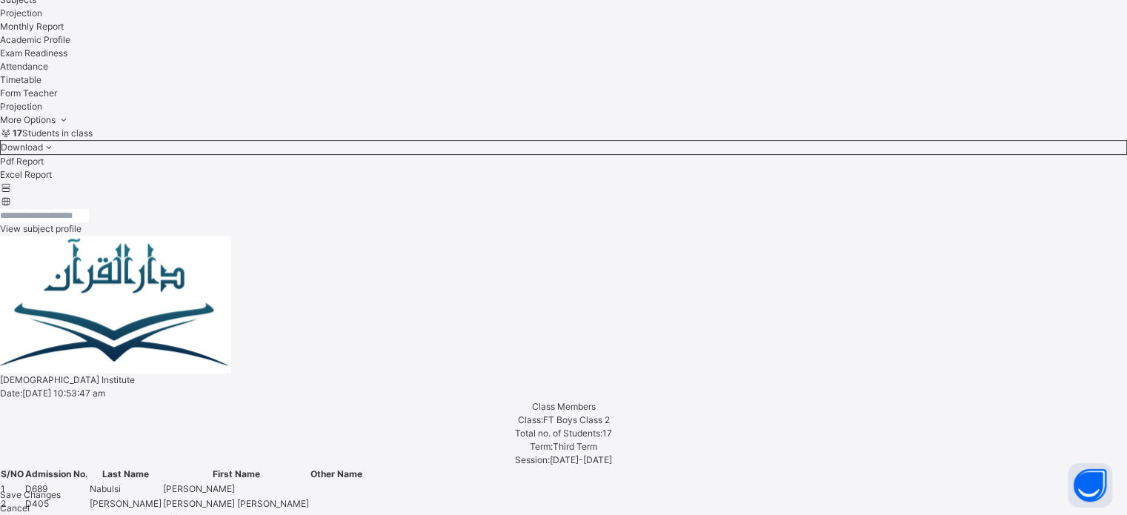
scroll to position [262, 0]
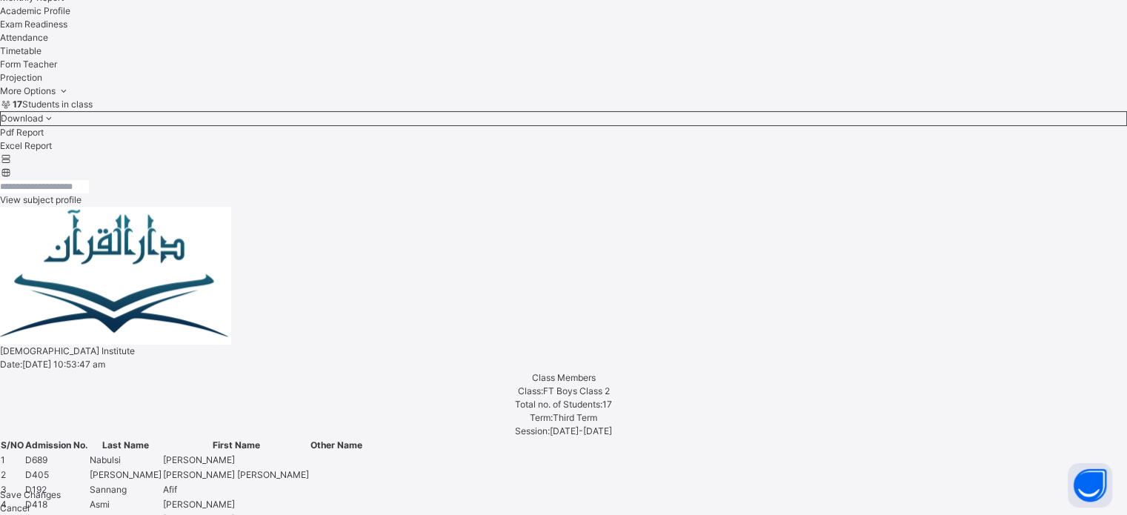
scroll to position [4137, 0]
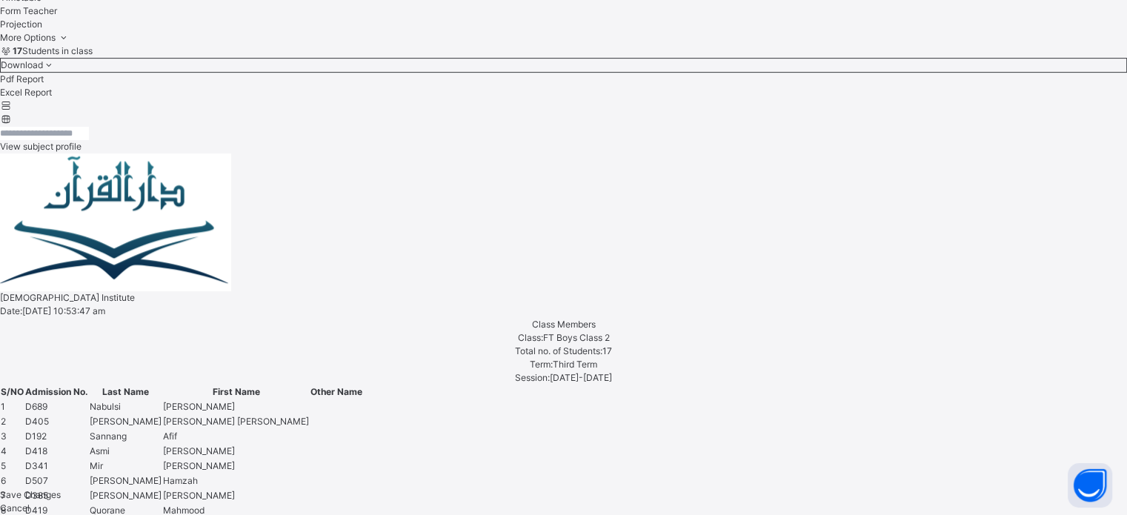
scroll to position [634, 0]
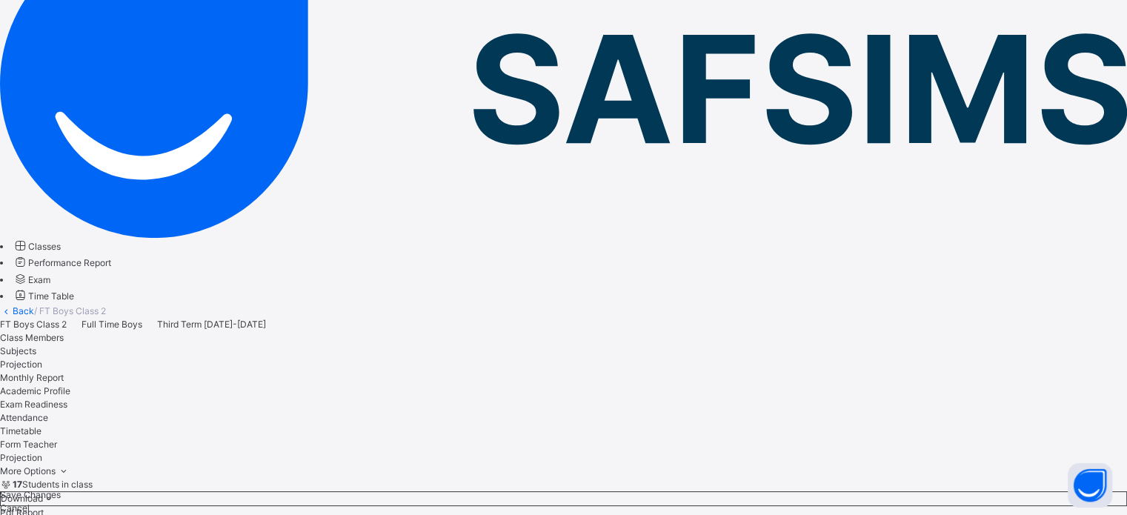
scroll to position [163, 0]
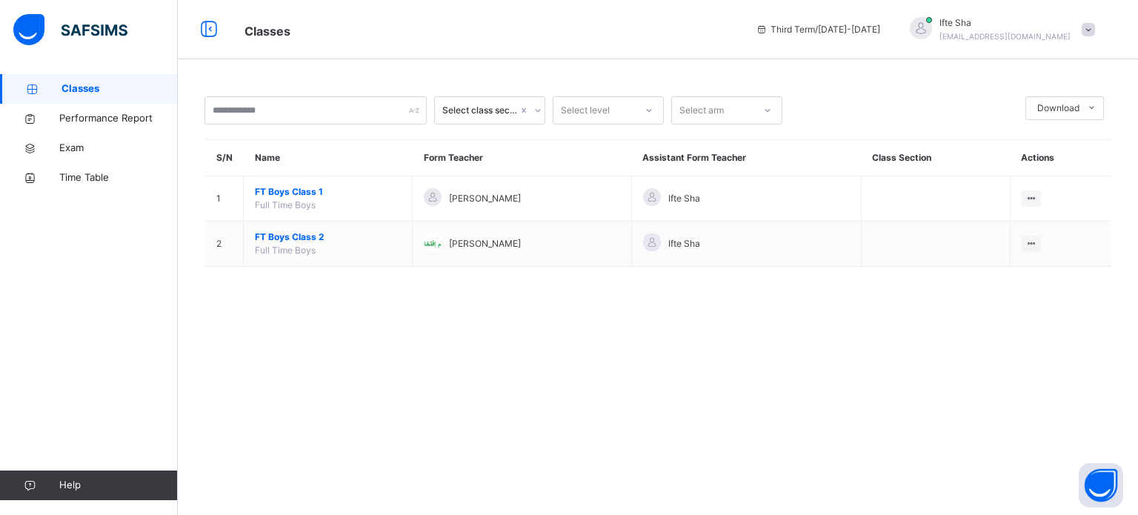
click at [0, 0] on div "View Class" at bounding box center [0, 0] width 0 height 0
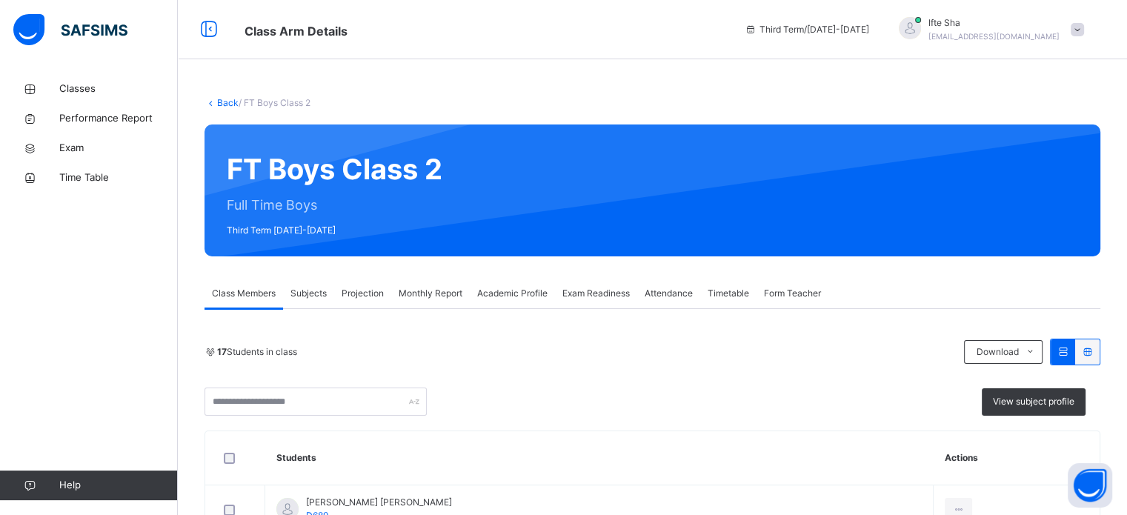
scroll to position [56, 0]
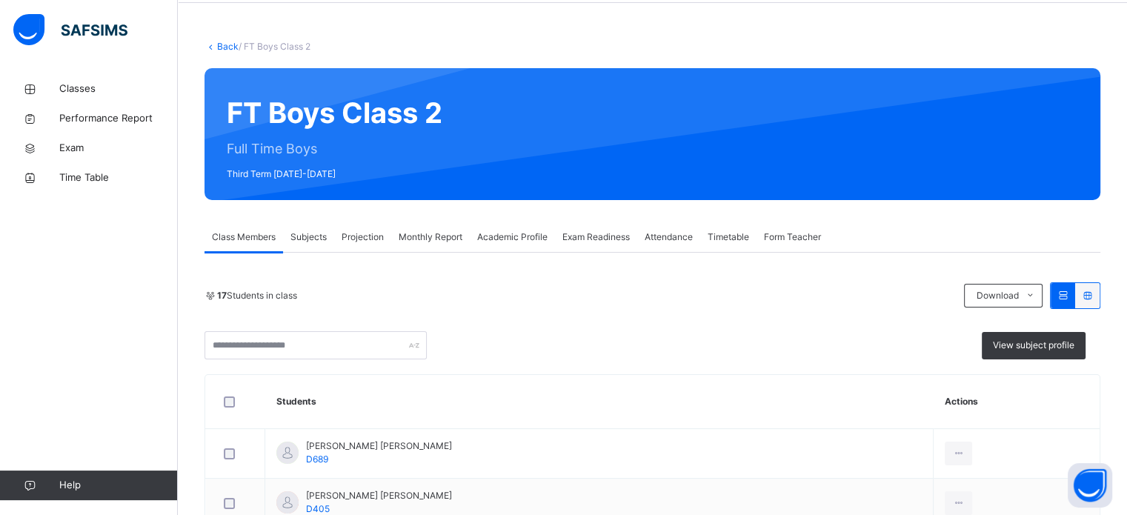
click at [353, 236] on span "Projection" at bounding box center [363, 237] width 42 height 13
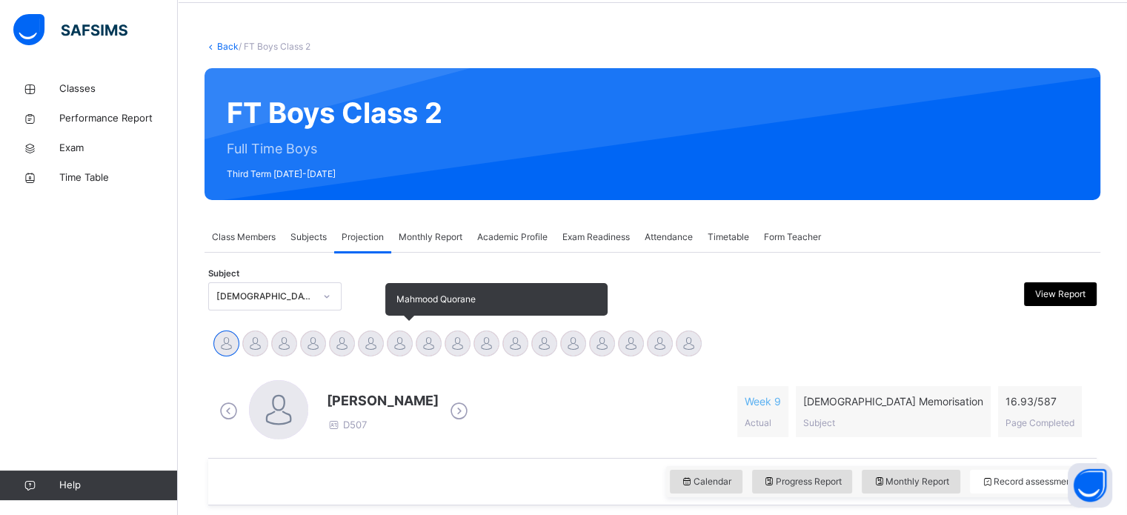
scroll to position [130, 0]
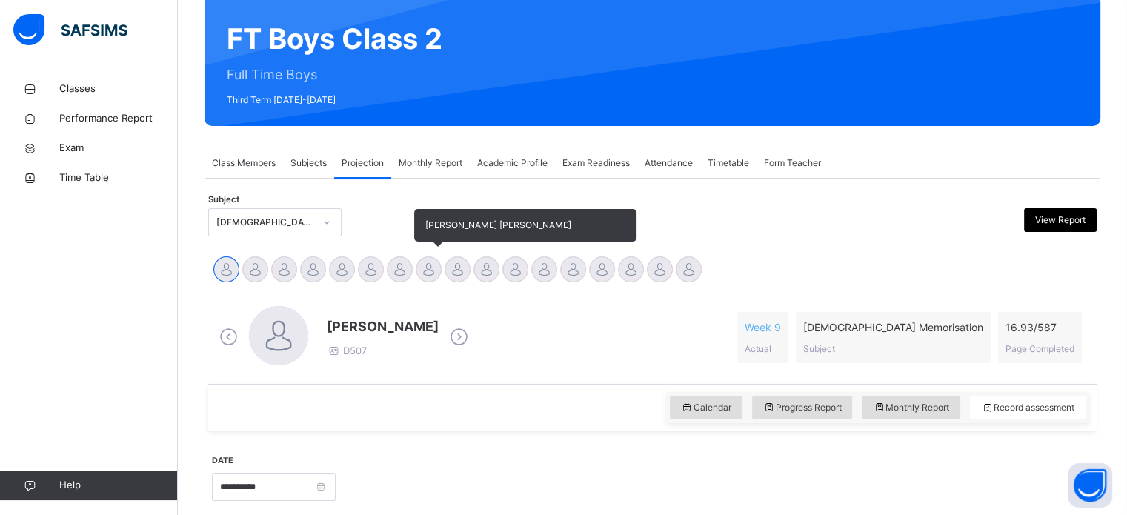
click at [433, 274] on div at bounding box center [429, 269] width 26 height 26
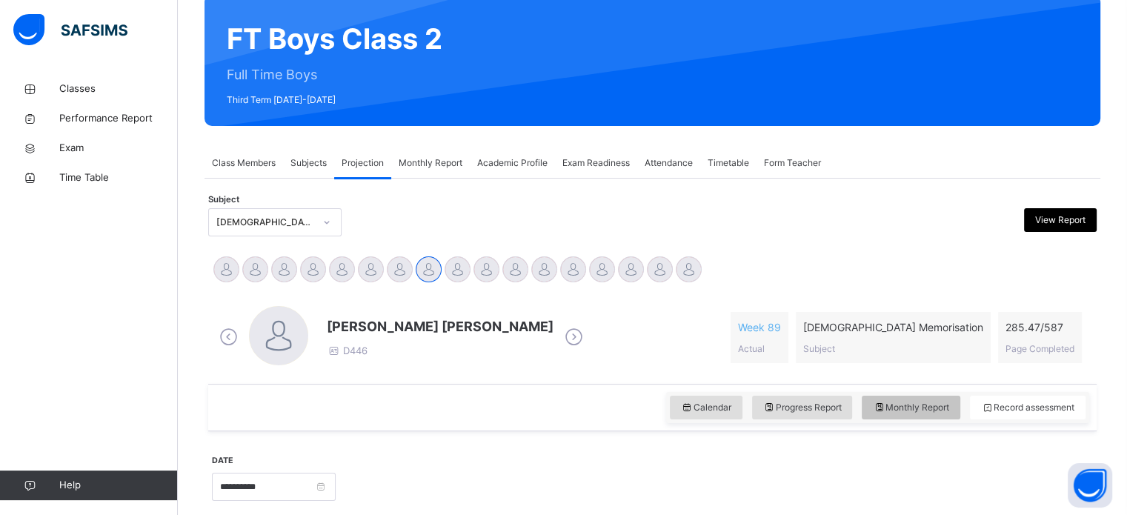
click at [934, 405] on span "Monthly Report" at bounding box center [911, 407] width 76 height 13
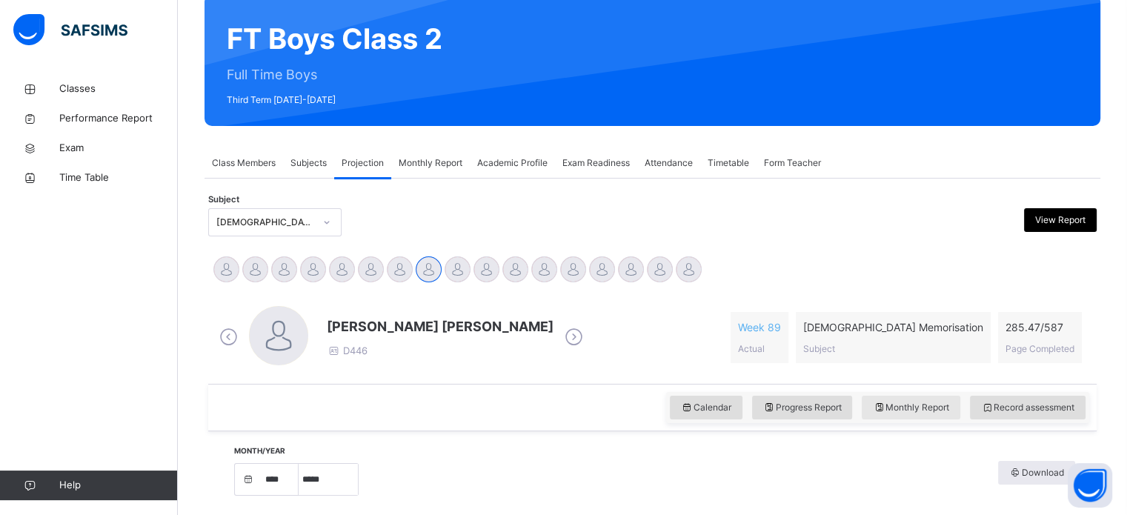
select select "****"
select select "*"
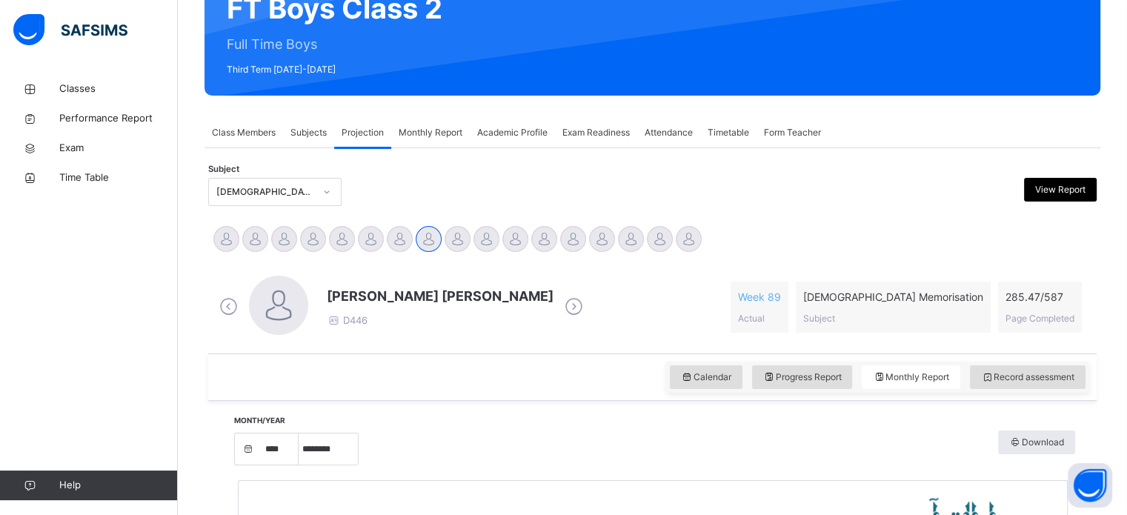
scroll to position [159, 0]
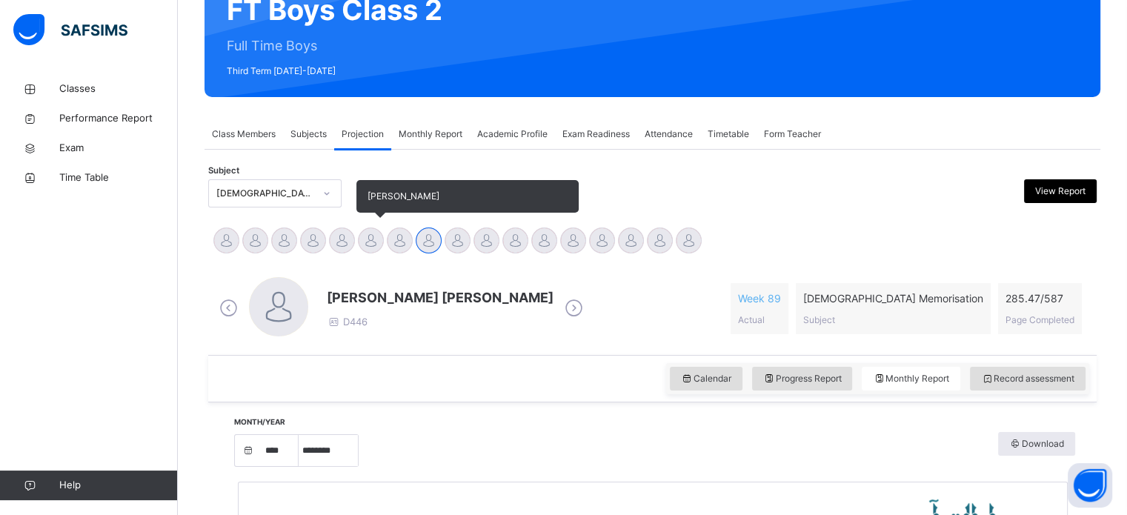
drag, startPoint x: 382, startPoint y: 234, endPoint x: 376, endPoint y: 252, distance: 19.0
click at [376, 252] on div "[PERSON_NAME]" at bounding box center [371, 242] width 29 height 33
click at [397, 248] on div at bounding box center [400, 241] width 26 height 26
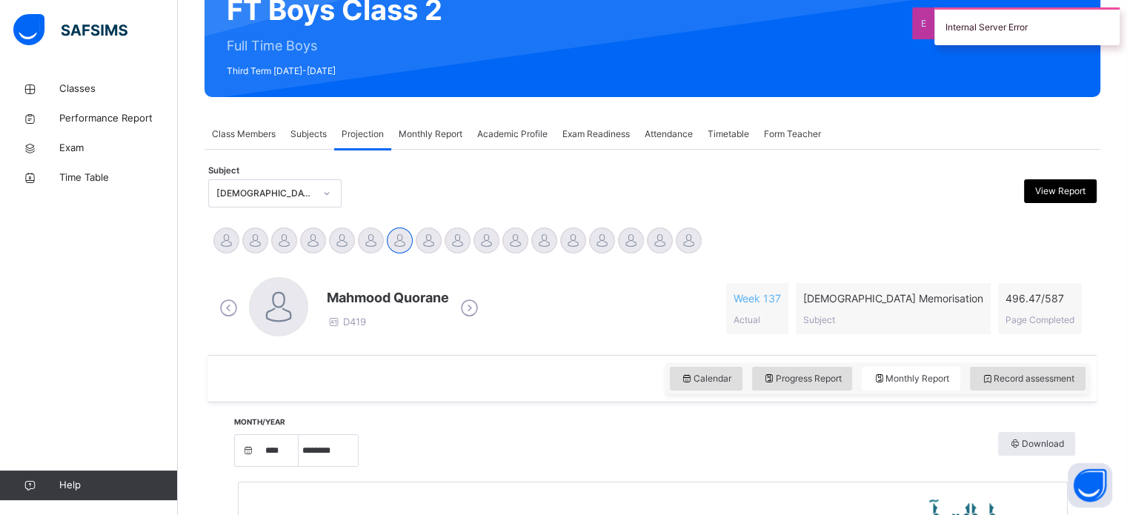
scroll to position [165, 0]
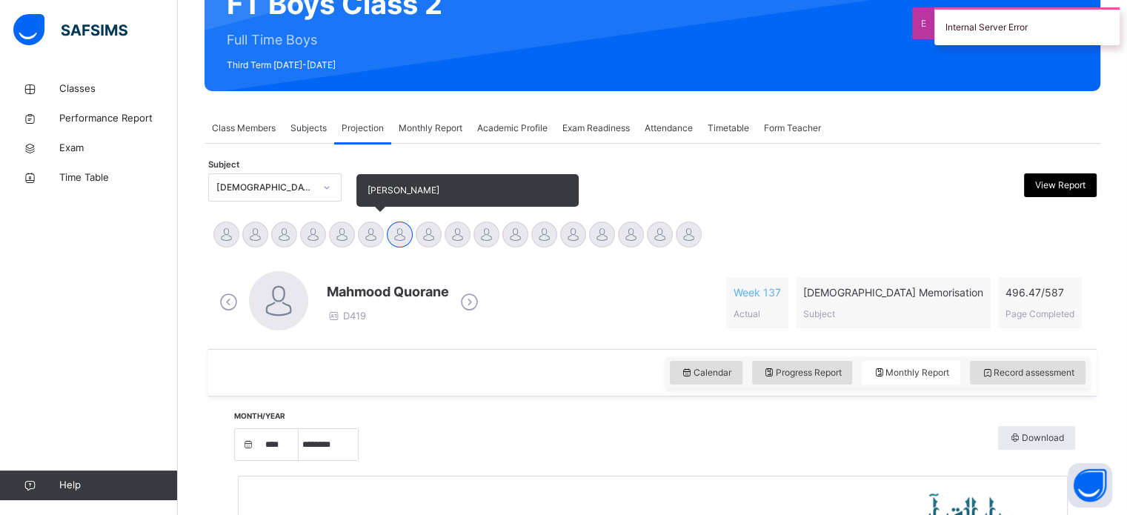
click at [374, 232] on div at bounding box center [371, 235] width 26 height 26
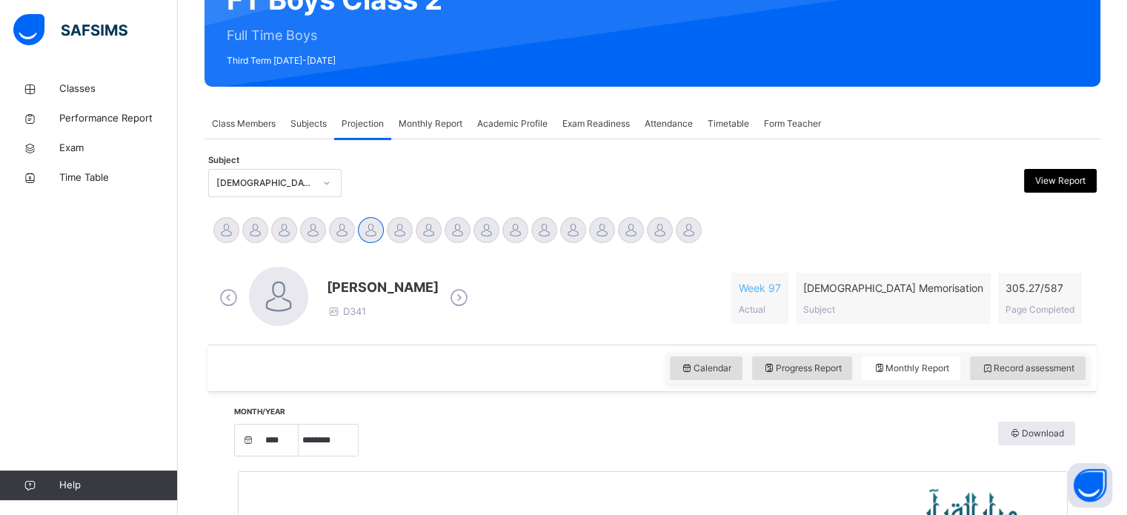
scroll to position [179, 0]
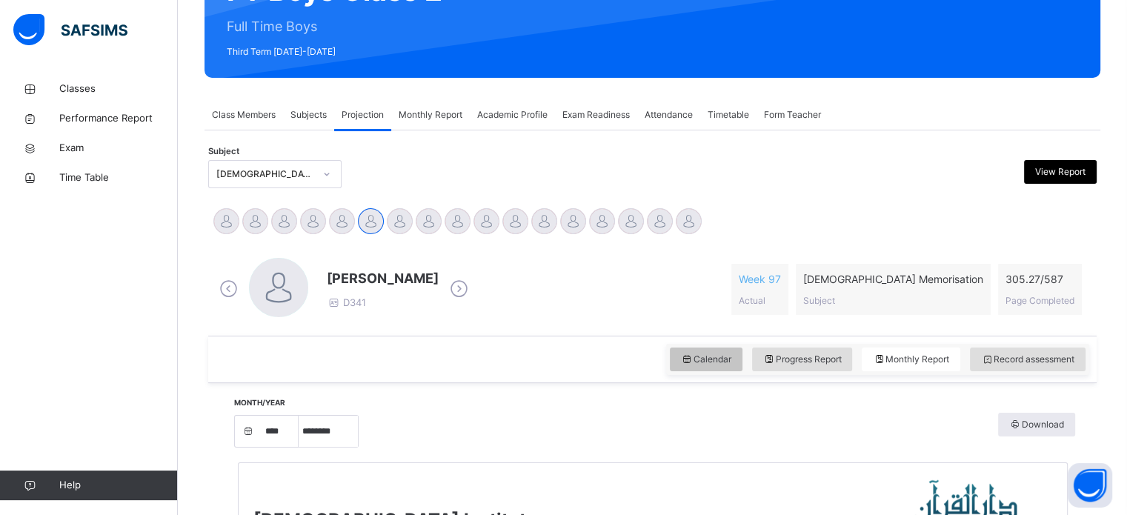
click at [699, 359] on span "Calendar" at bounding box center [706, 359] width 50 height 13
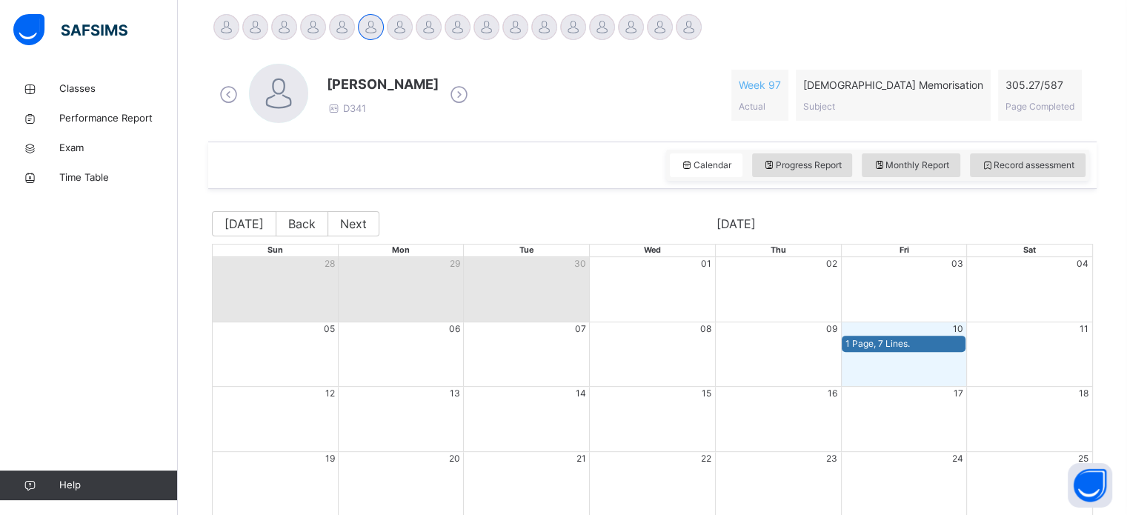
scroll to position [374, 0]
click at [285, 222] on button "Back" at bounding box center [302, 223] width 53 height 25
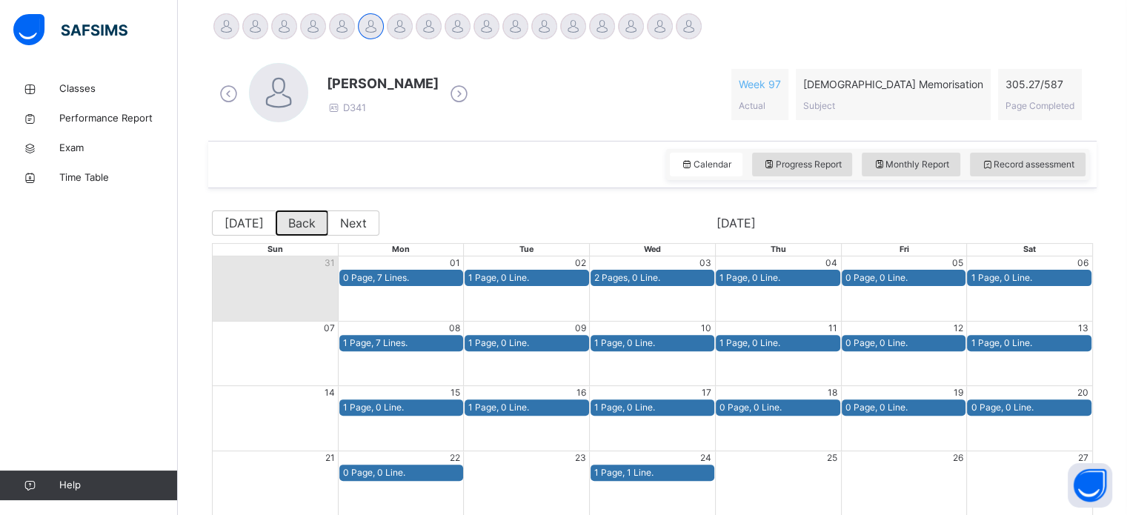
click at [285, 222] on button "Back" at bounding box center [302, 223] width 53 height 25
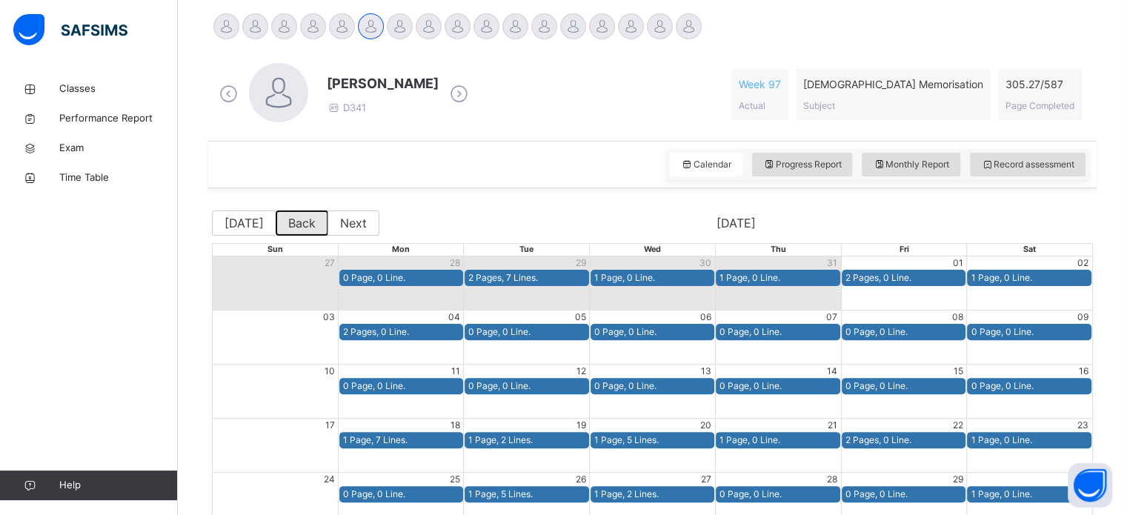
click at [285, 222] on button "Back" at bounding box center [302, 223] width 53 height 25
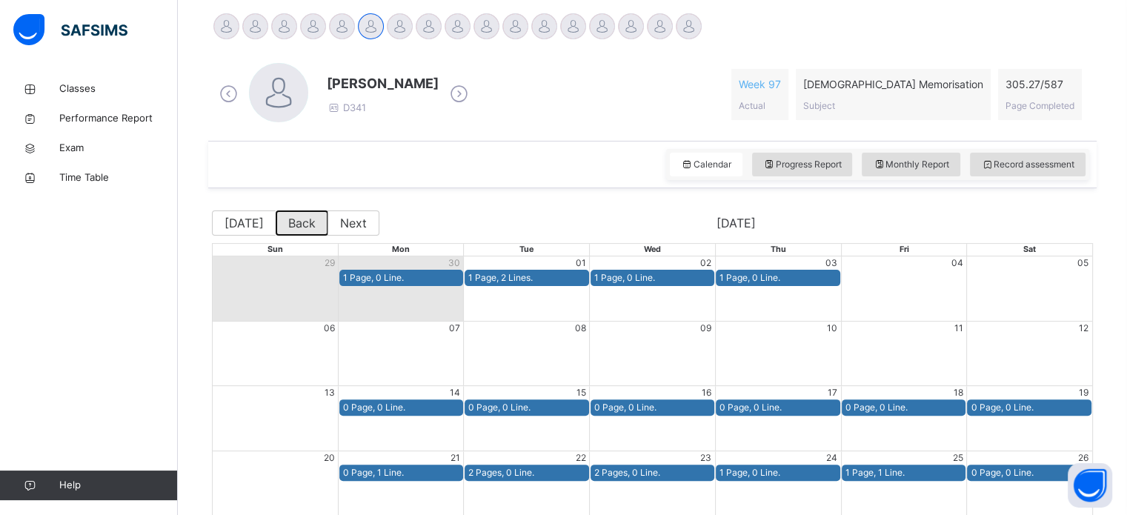
click at [285, 222] on button "Back" at bounding box center [302, 223] width 53 height 25
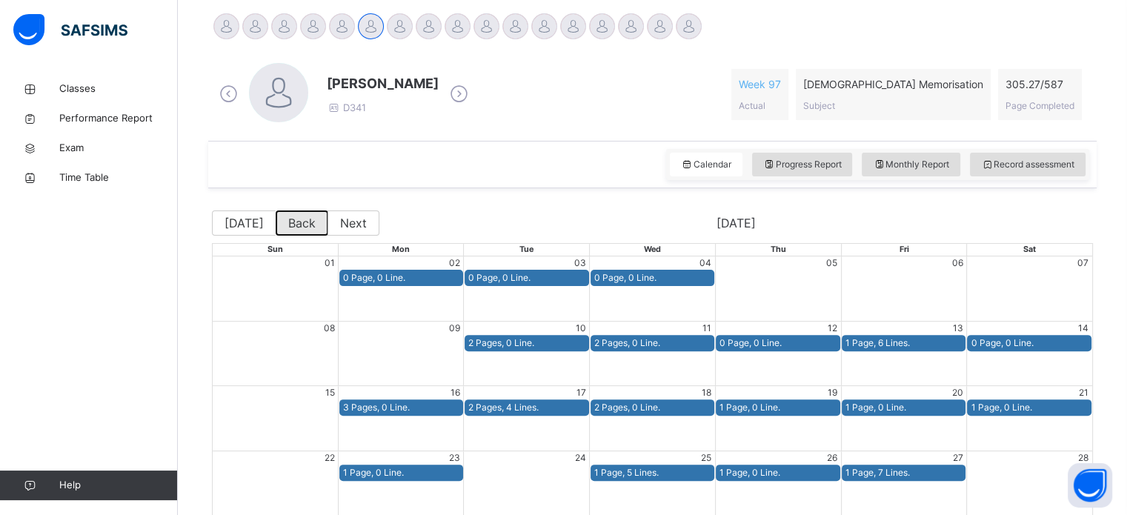
click at [285, 222] on button "Back" at bounding box center [302, 223] width 53 height 25
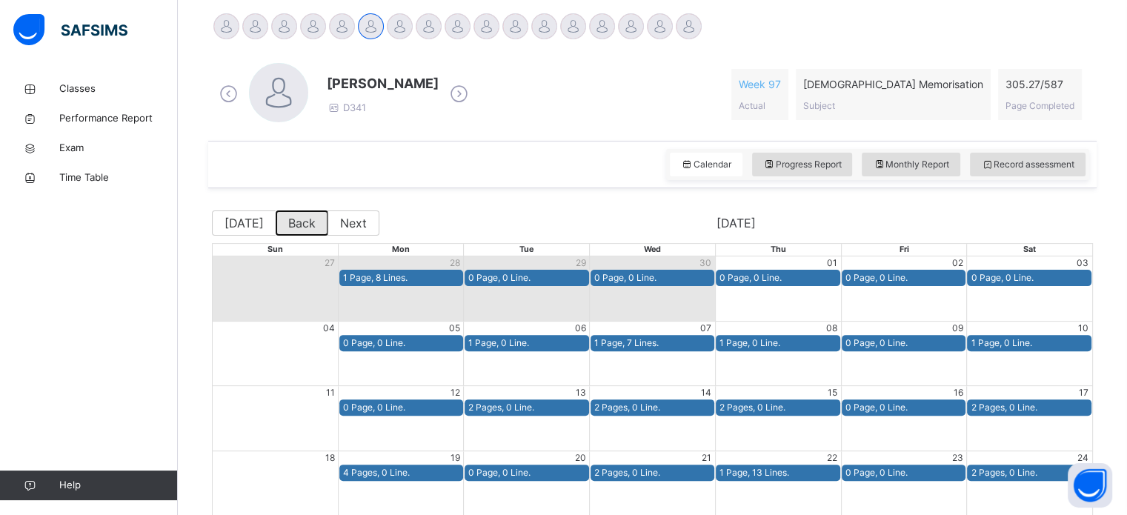
click at [285, 222] on button "Back" at bounding box center [302, 223] width 53 height 25
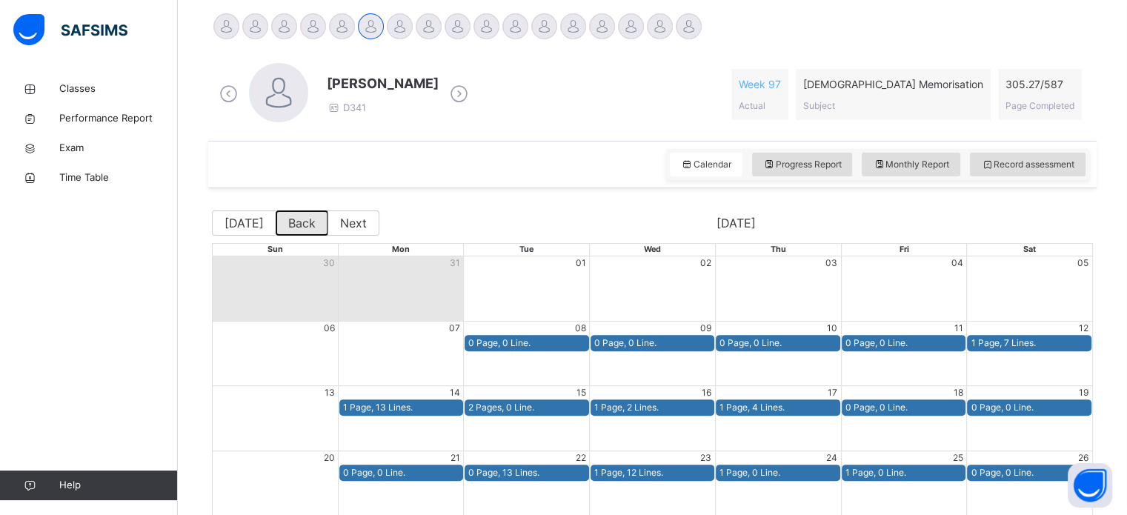
click at [285, 222] on button "Back" at bounding box center [302, 223] width 53 height 25
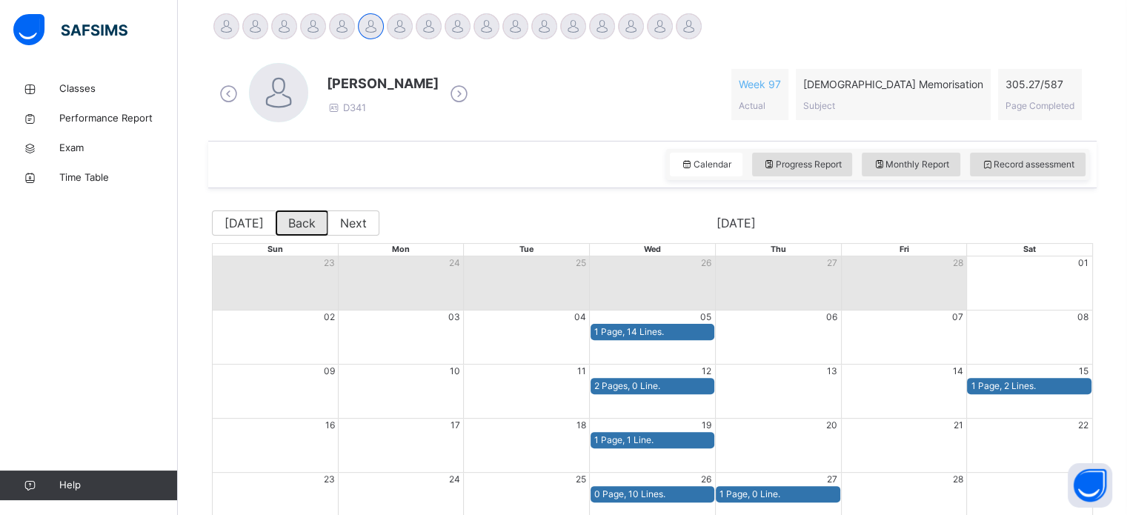
click at [285, 222] on button "Back" at bounding box center [302, 223] width 53 height 25
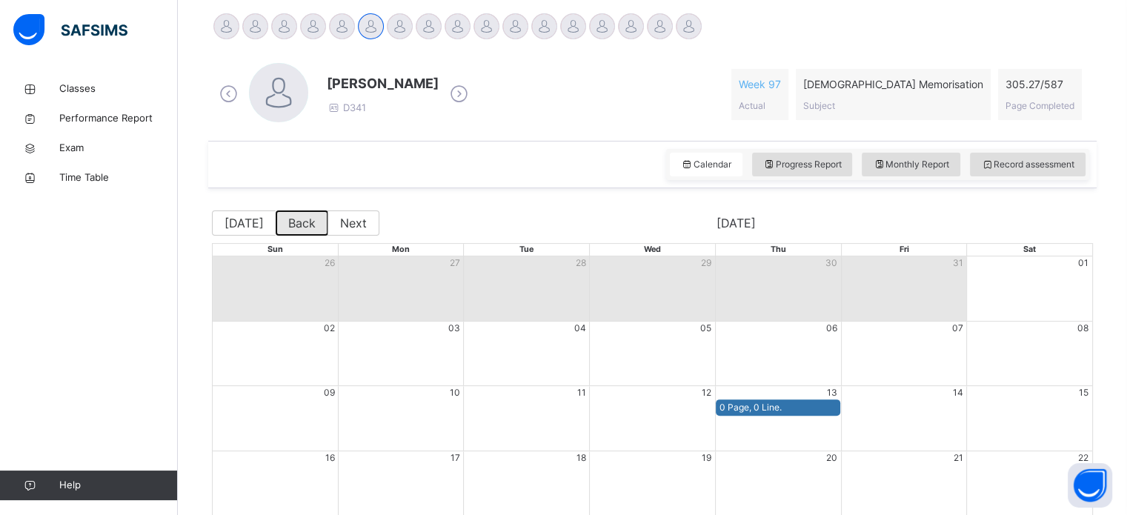
click at [285, 222] on button "Back" at bounding box center [302, 223] width 53 height 25
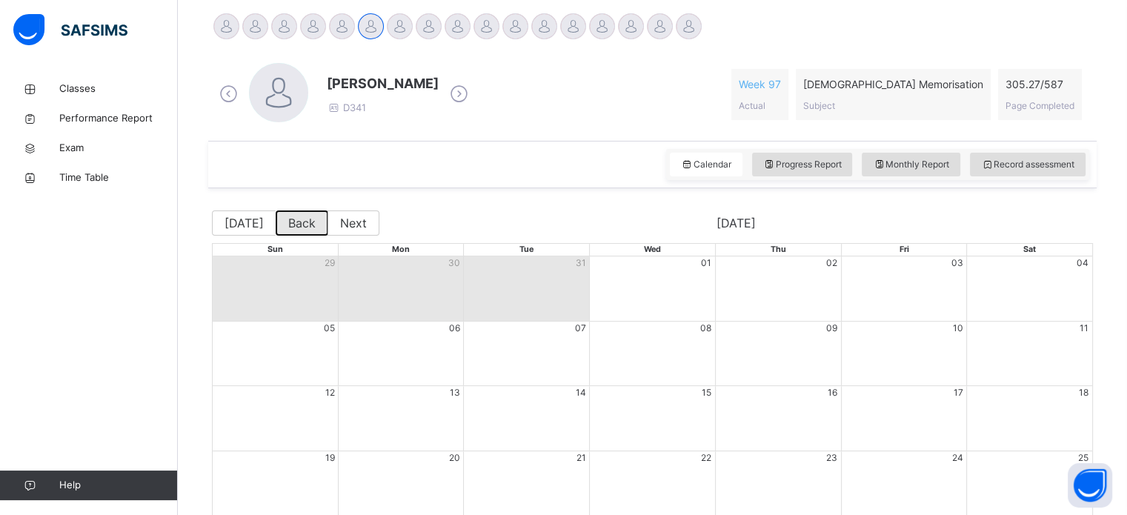
click at [285, 222] on button "Back" at bounding box center [302, 223] width 53 height 25
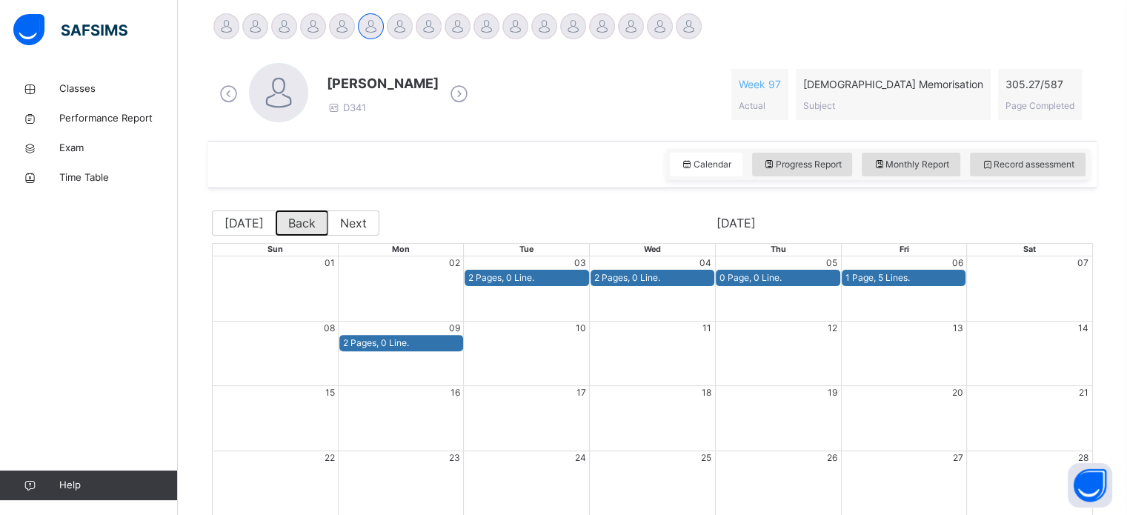
click at [285, 222] on button "Back" at bounding box center [302, 223] width 53 height 25
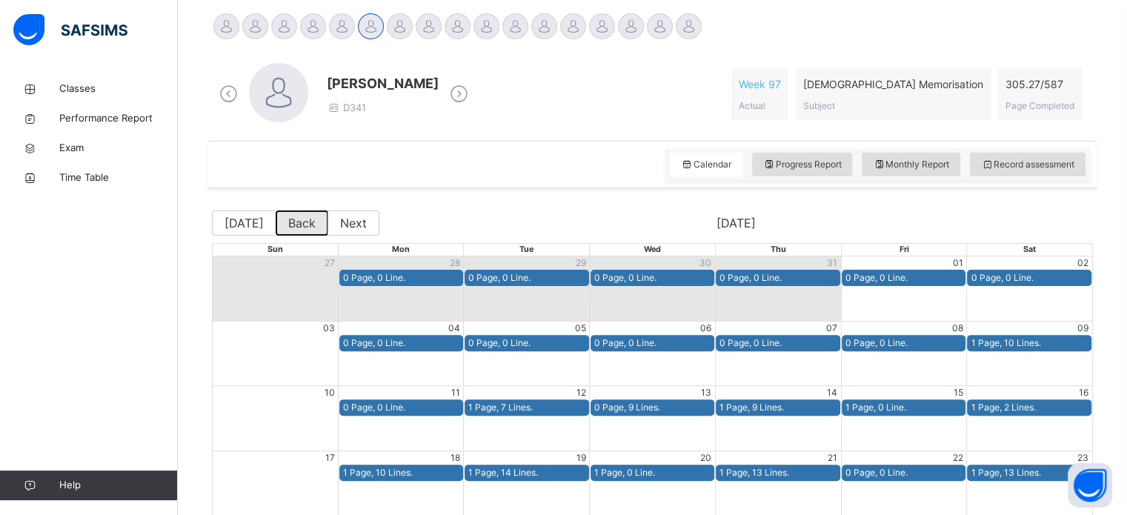
click at [285, 222] on button "Back" at bounding box center [302, 223] width 53 height 25
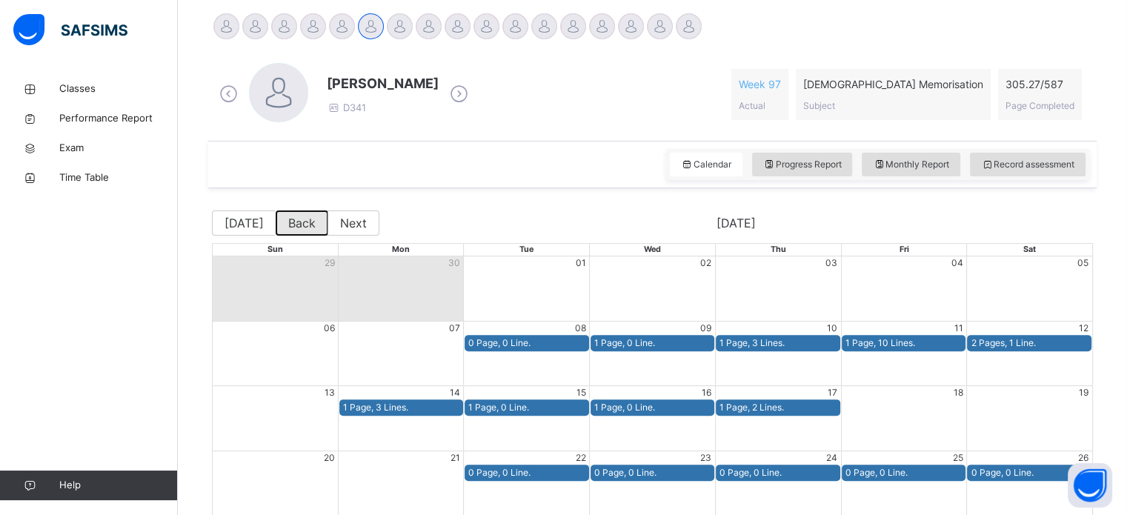
click at [285, 222] on button "Back" at bounding box center [302, 223] width 53 height 25
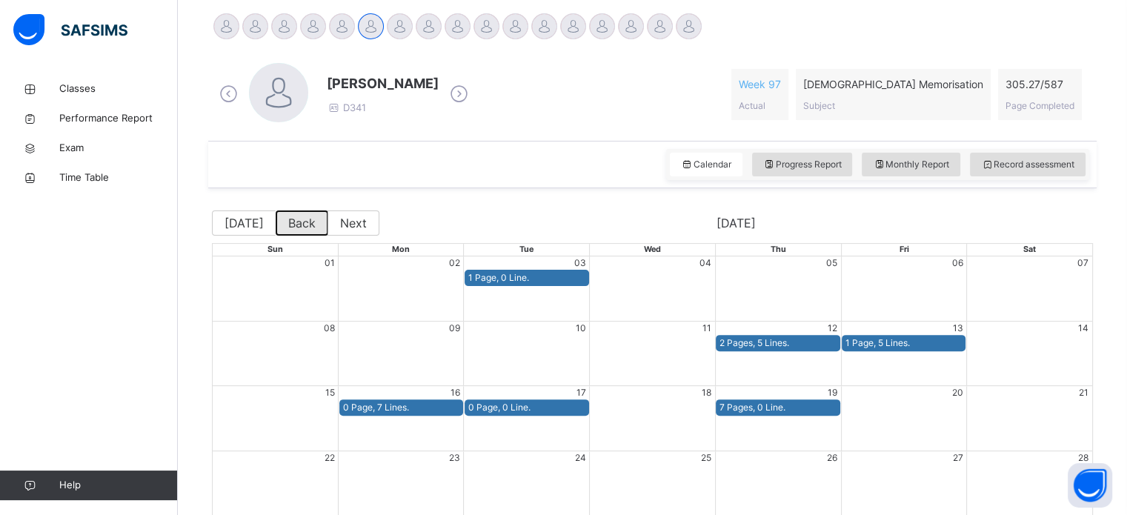
click at [285, 222] on button "Back" at bounding box center [302, 223] width 53 height 25
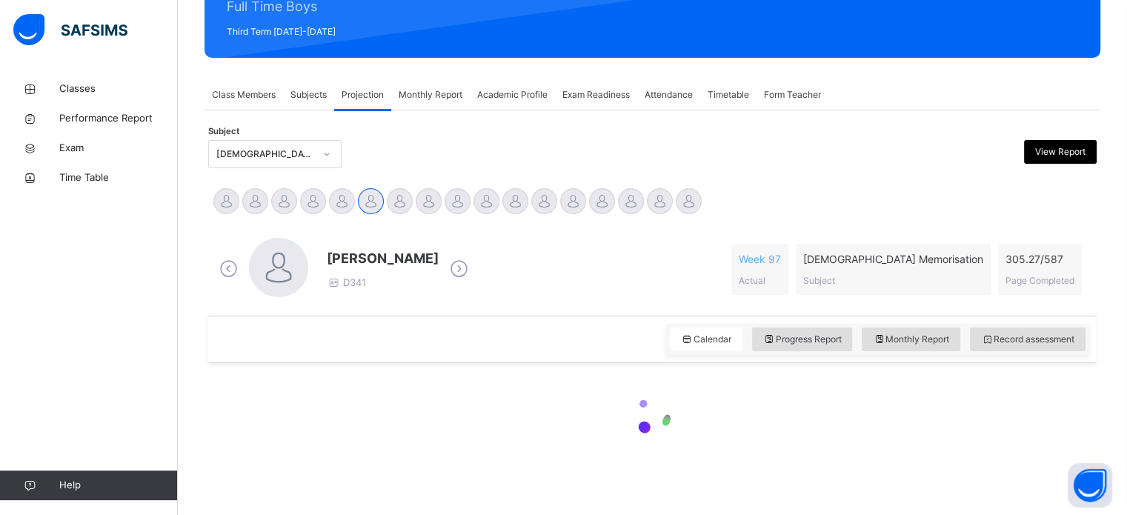
click at [285, 223] on div "Amaan Mir D341 Week 97 Actual Quran Memorisation Subject 305.27 / 587 Page Comp…" at bounding box center [652, 269] width 889 height 93
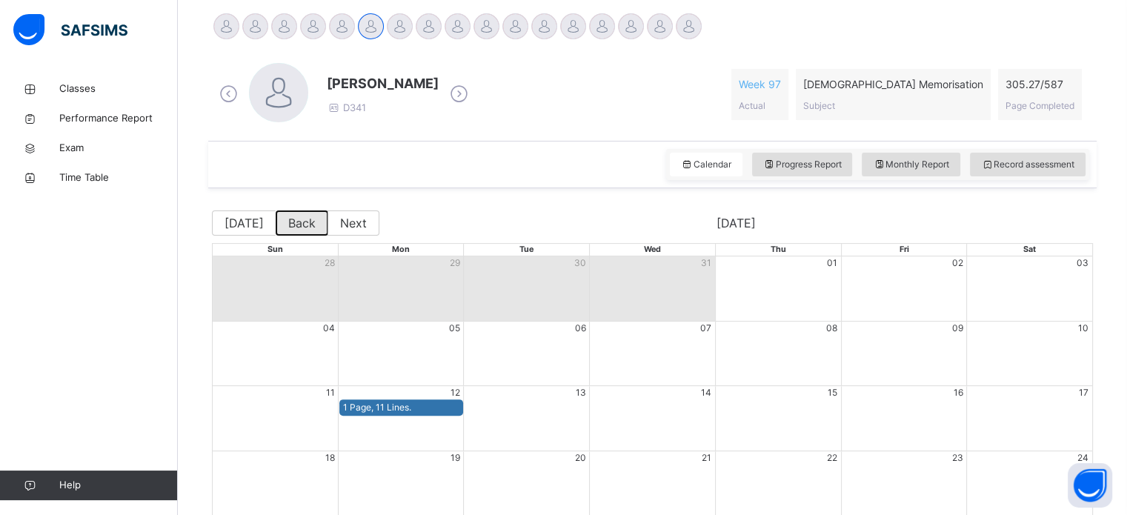
click at [285, 222] on button "Back" at bounding box center [302, 223] width 53 height 25
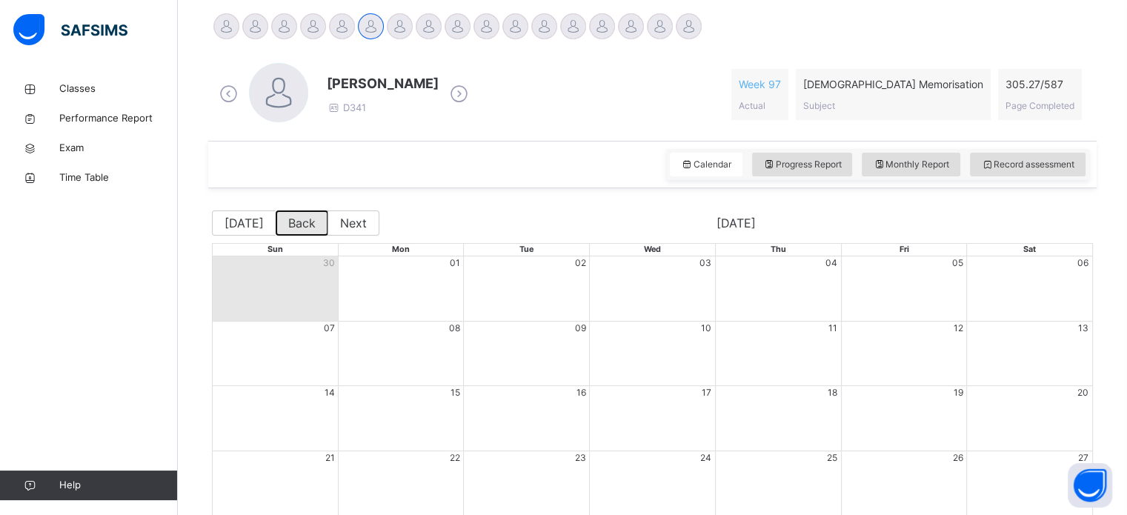
click at [285, 222] on button "Back" at bounding box center [302, 223] width 53 height 25
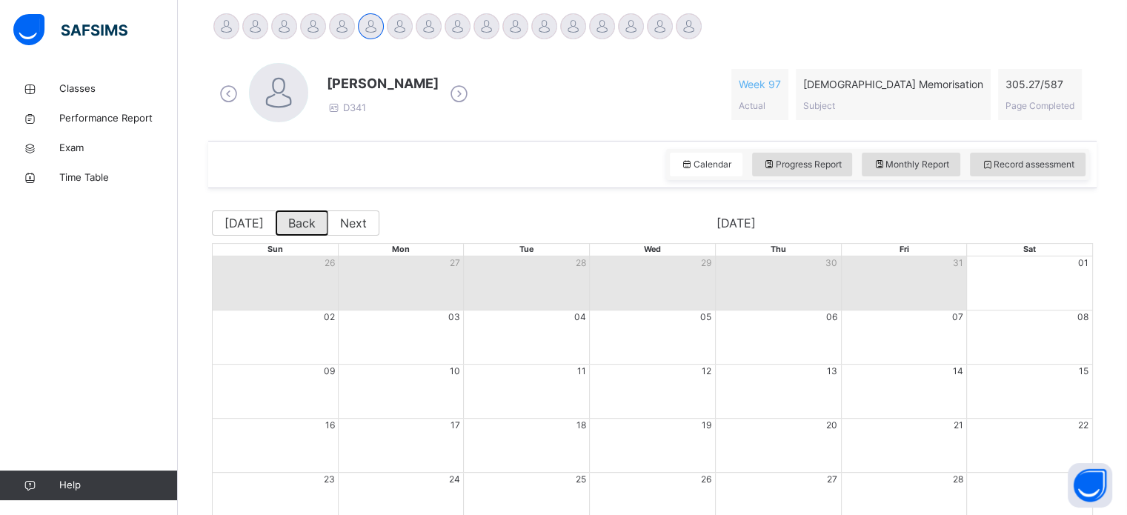
click at [285, 222] on button "Back" at bounding box center [302, 223] width 53 height 25
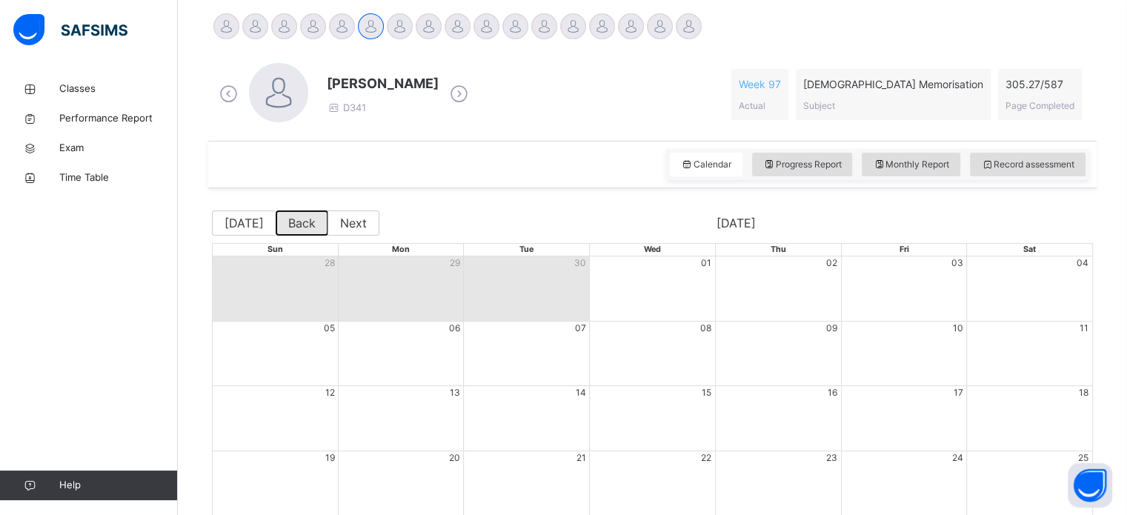
click at [285, 222] on button "Back" at bounding box center [302, 223] width 53 height 25
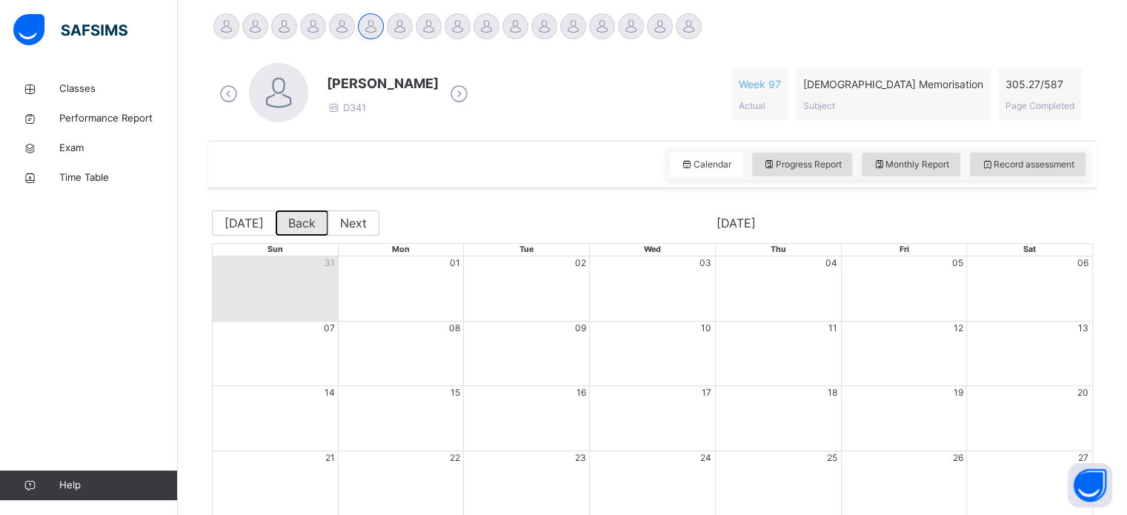
click at [285, 222] on button "Back" at bounding box center [302, 223] width 53 height 25
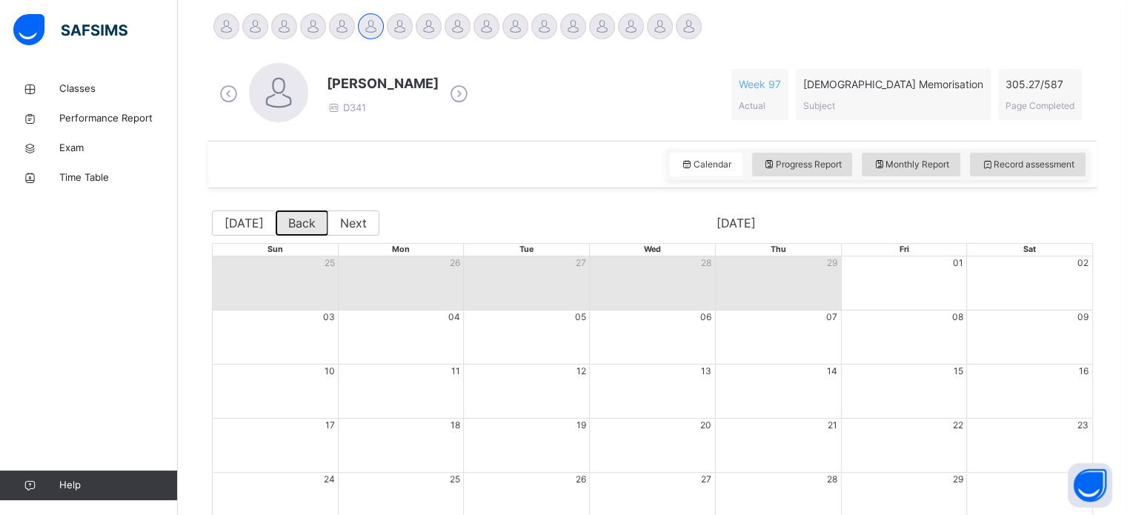
click at [285, 222] on button "Back" at bounding box center [302, 223] width 53 height 25
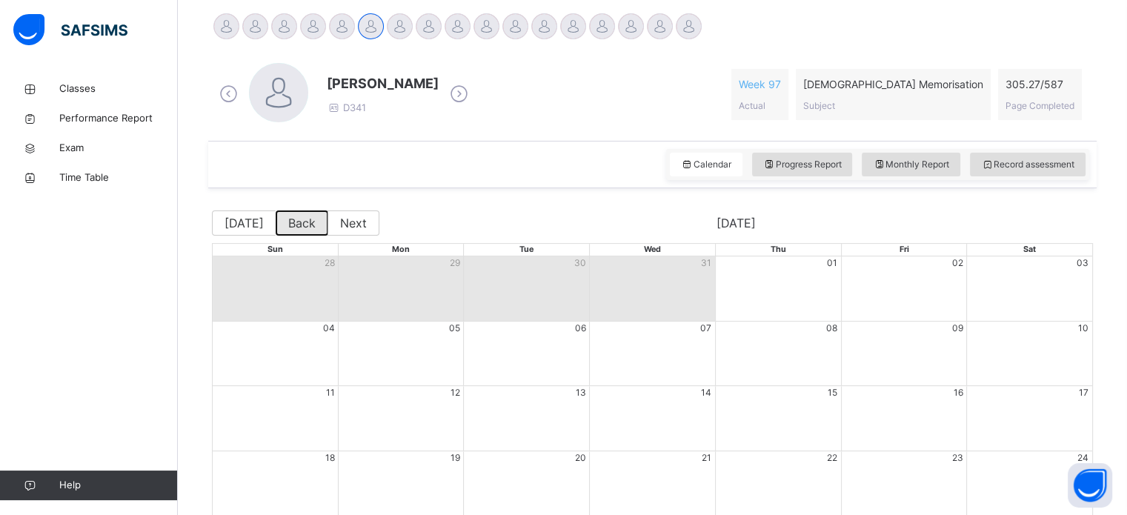
click at [285, 222] on button "Back" at bounding box center [302, 223] width 53 height 25
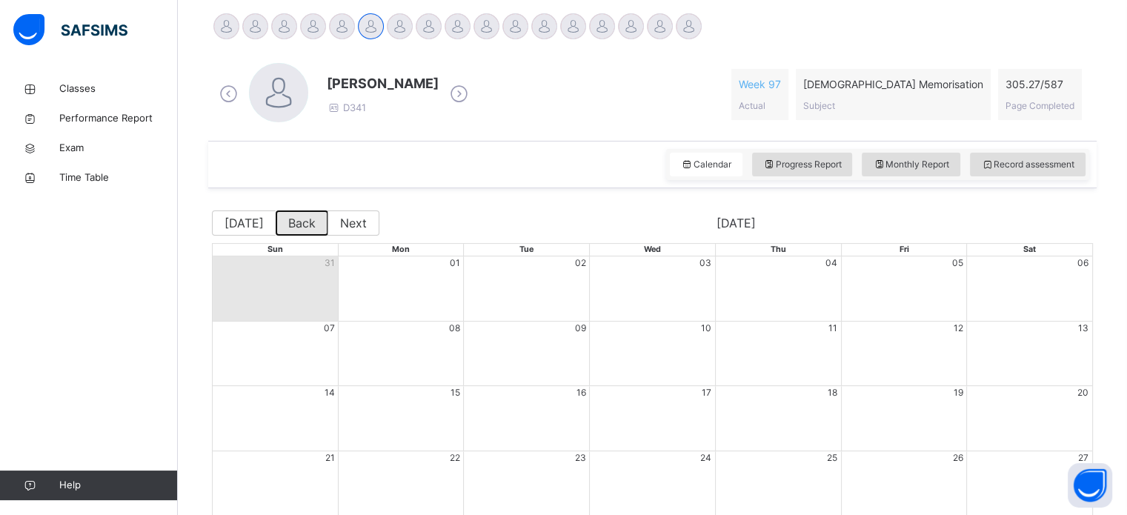
click at [285, 222] on button "Back" at bounding box center [302, 223] width 53 height 25
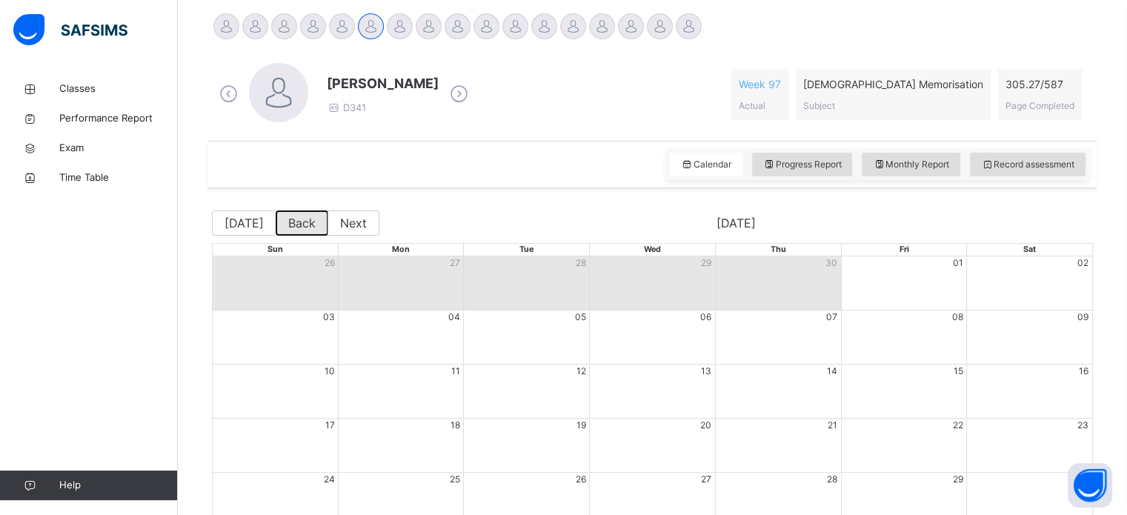
click at [285, 222] on button "Back" at bounding box center [302, 223] width 53 height 25
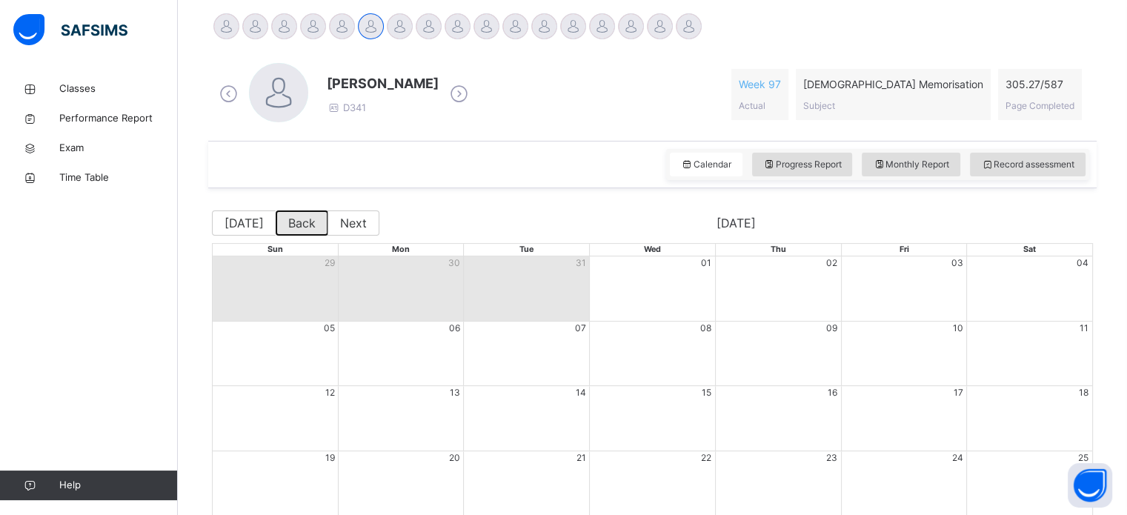
click at [285, 222] on button "Back" at bounding box center [302, 223] width 53 height 25
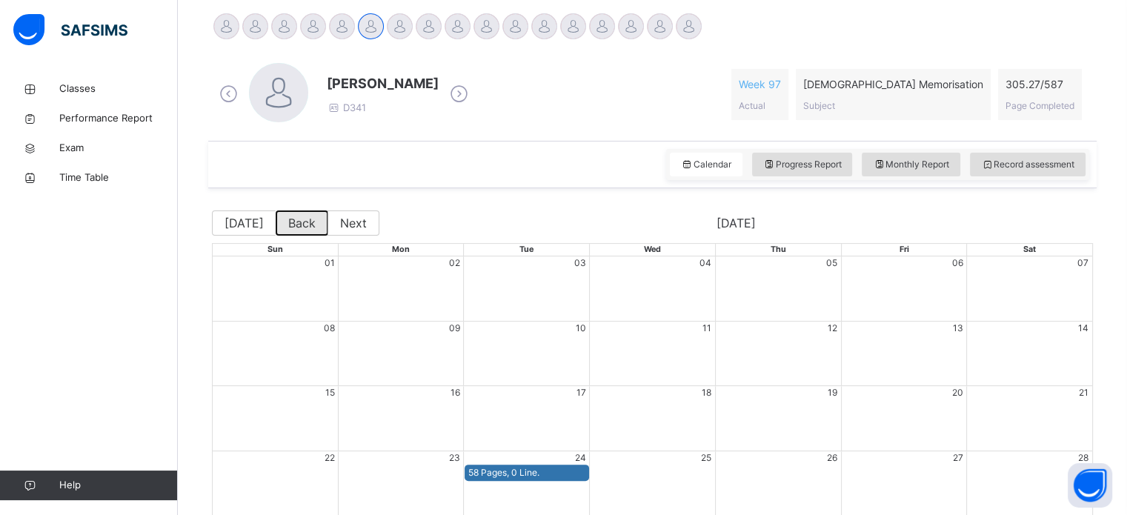
click at [285, 222] on button "Back" at bounding box center [302, 223] width 53 height 25
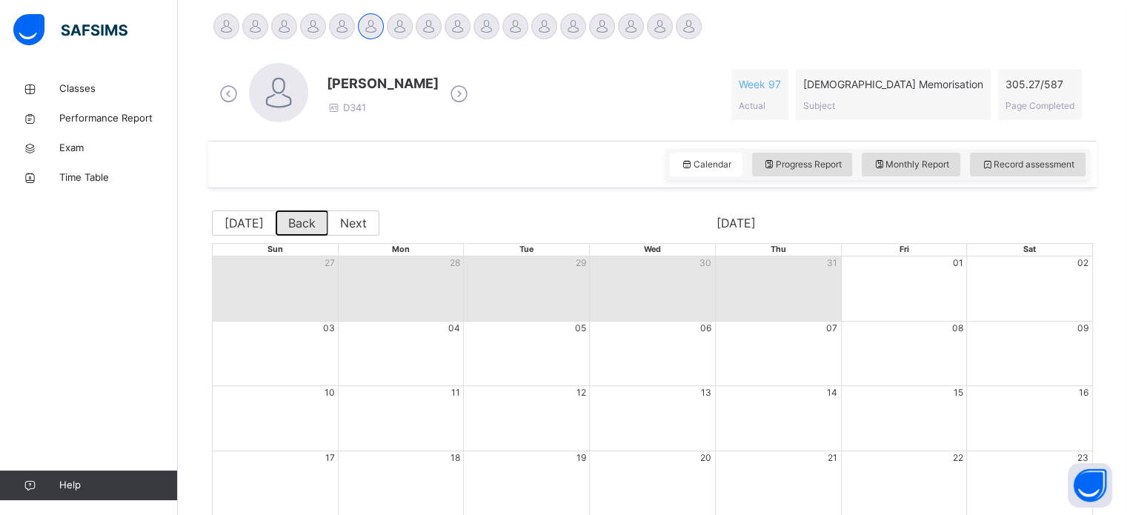
click at [299, 233] on button "Back" at bounding box center [302, 223] width 53 height 25
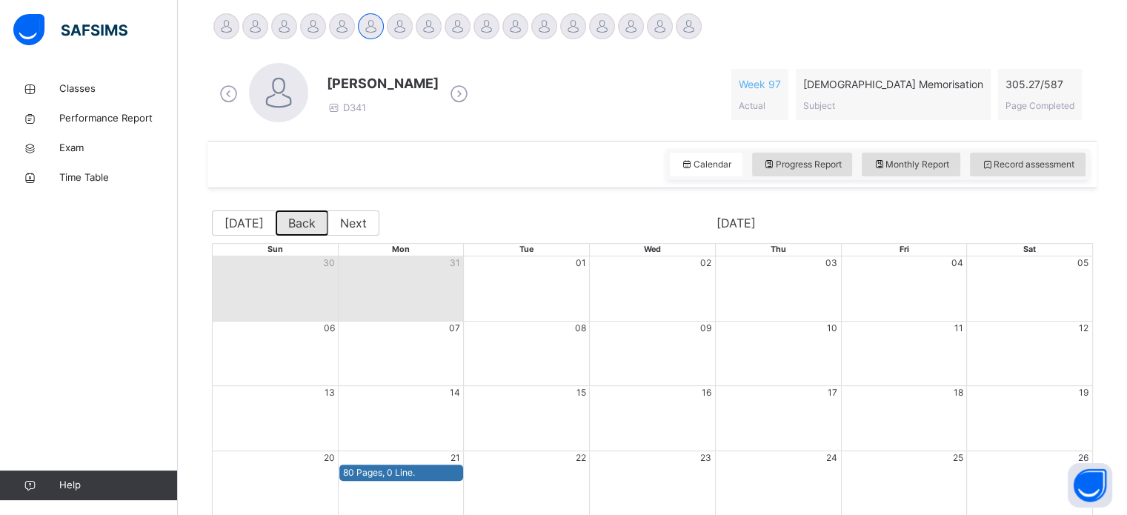
click at [299, 233] on button "Back" at bounding box center [302, 223] width 53 height 25
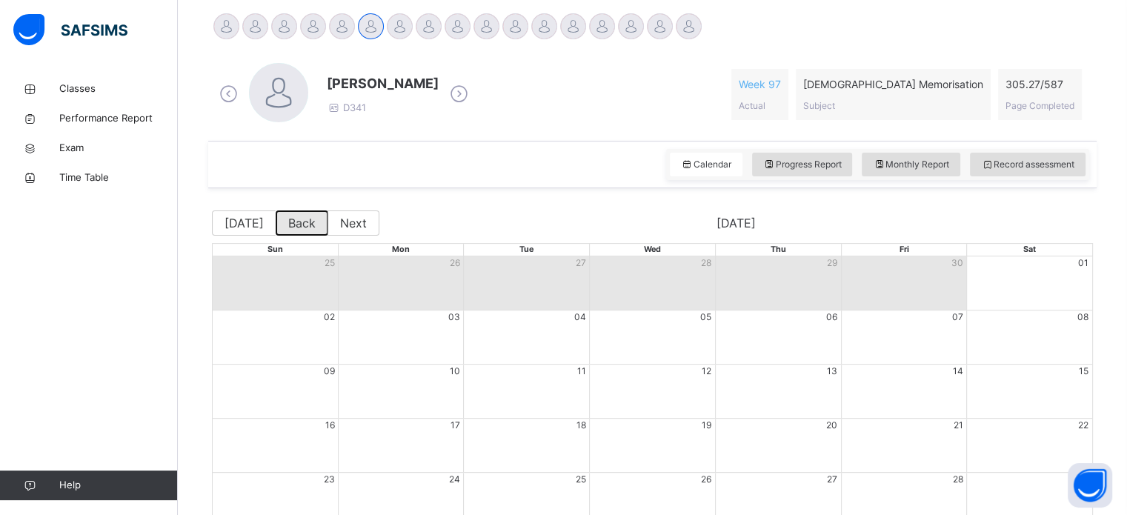
click at [299, 233] on button "Back" at bounding box center [302, 223] width 53 height 25
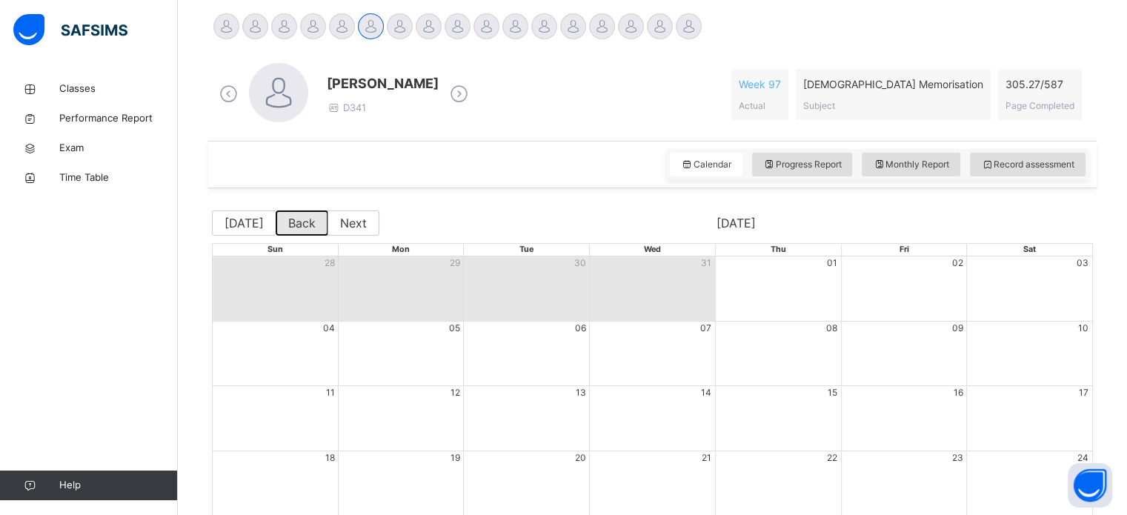
click at [299, 233] on button "Back" at bounding box center [302, 223] width 53 height 25
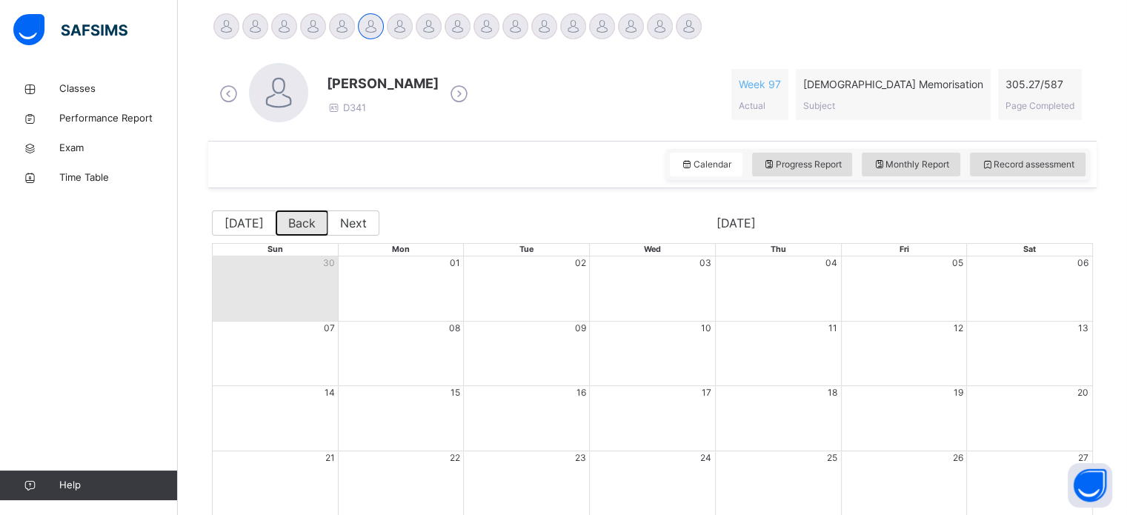
click at [299, 233] on button "Back" at bounding box center [302, 223] width 53 height 25
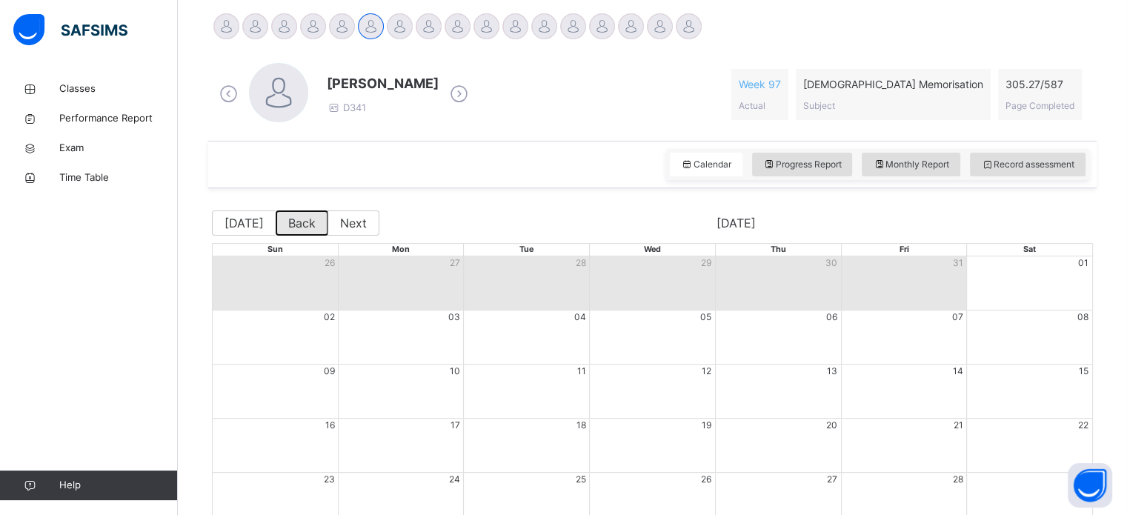
click at [299, 233] on button "Back" at bounding box center [302, 223] width 53 height 25
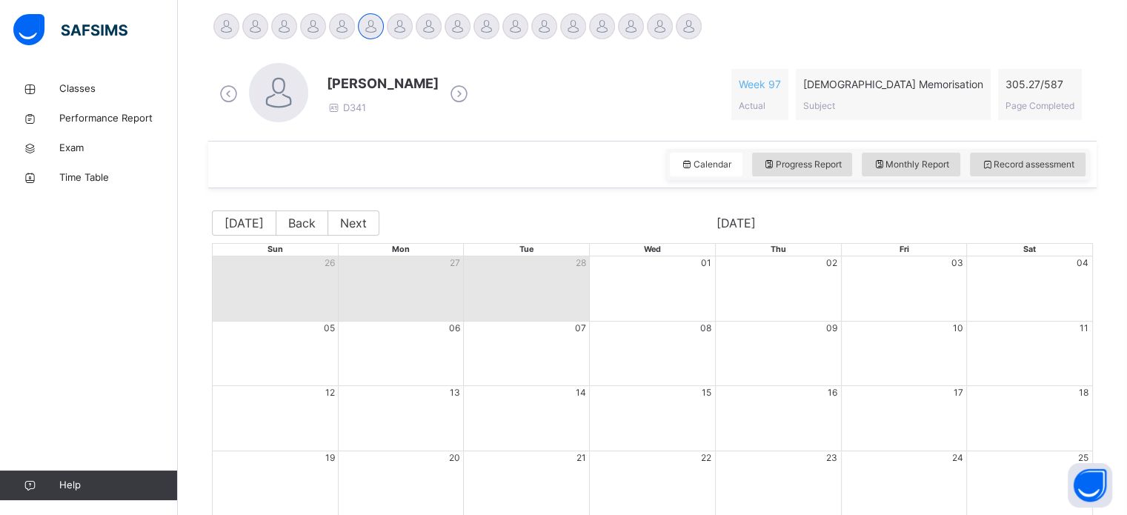
click at [351, 270] on div "Month View" at bounding box center [401, 288] width 126 height 64
click at [339, 228] on button "Next" at bounding box center [354, 223] width 52 height 25
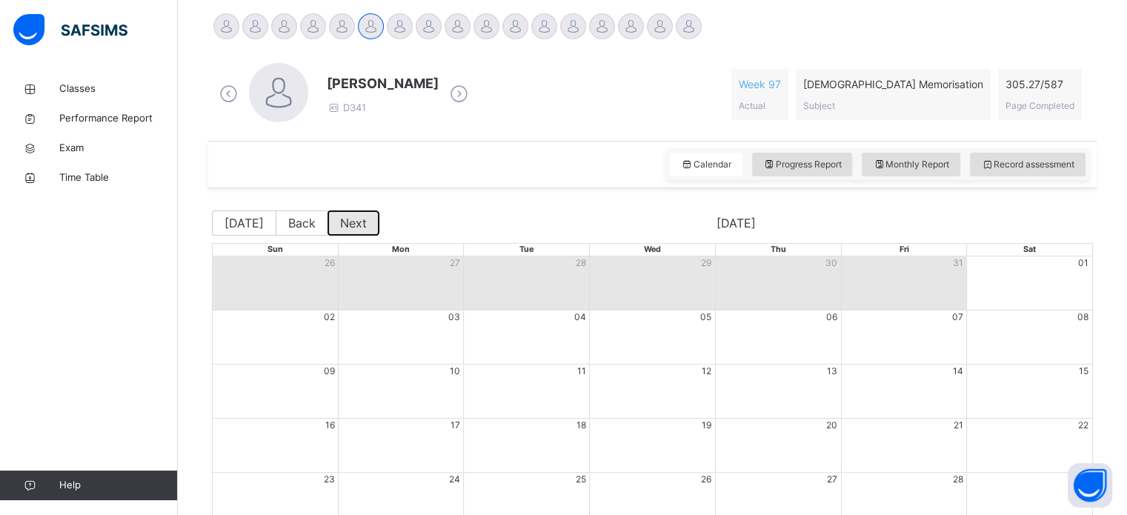
click at [339, 228] on button "Next" at bounding box center [354, 223] width 52 height 25
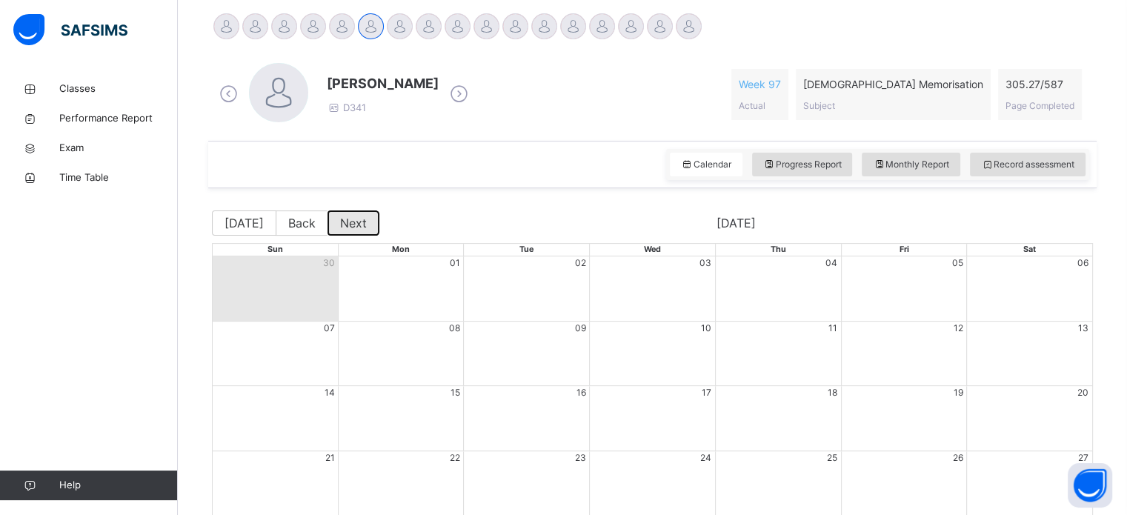
click at [339, 228] on button "Next" at bounding box center [354, 223] width 52 height 25
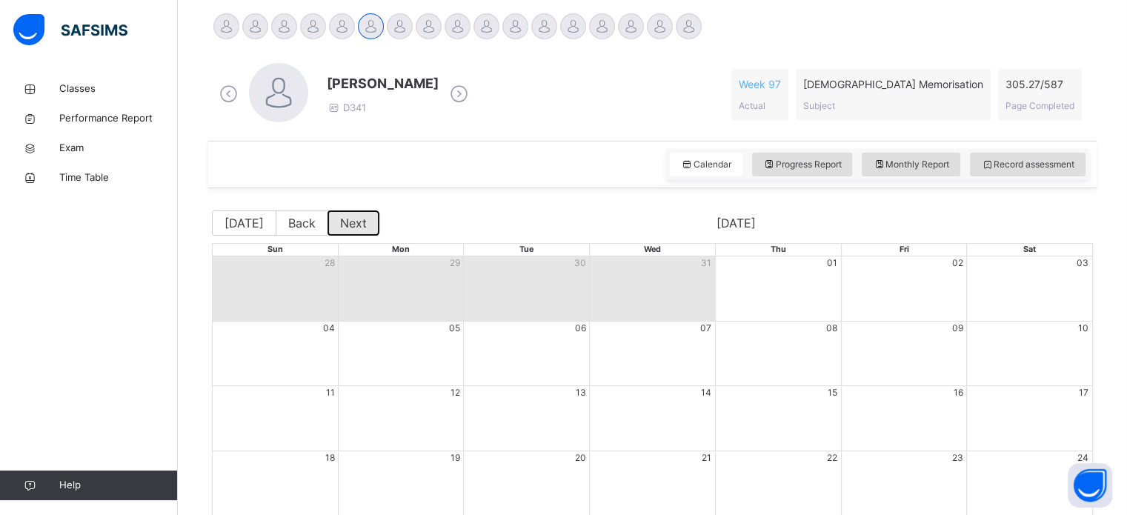
click at [339, 228] on button "Next" at bounding box center [354, 223] width 52 height 25
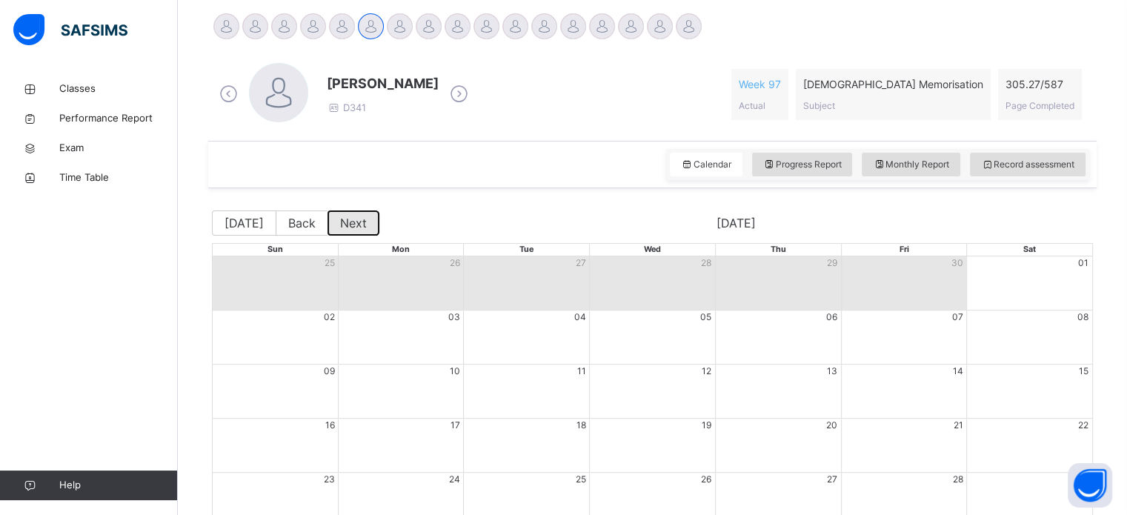
click at [339, 228] on button "Next" at bounding box center [354, 223] width 52 height 25
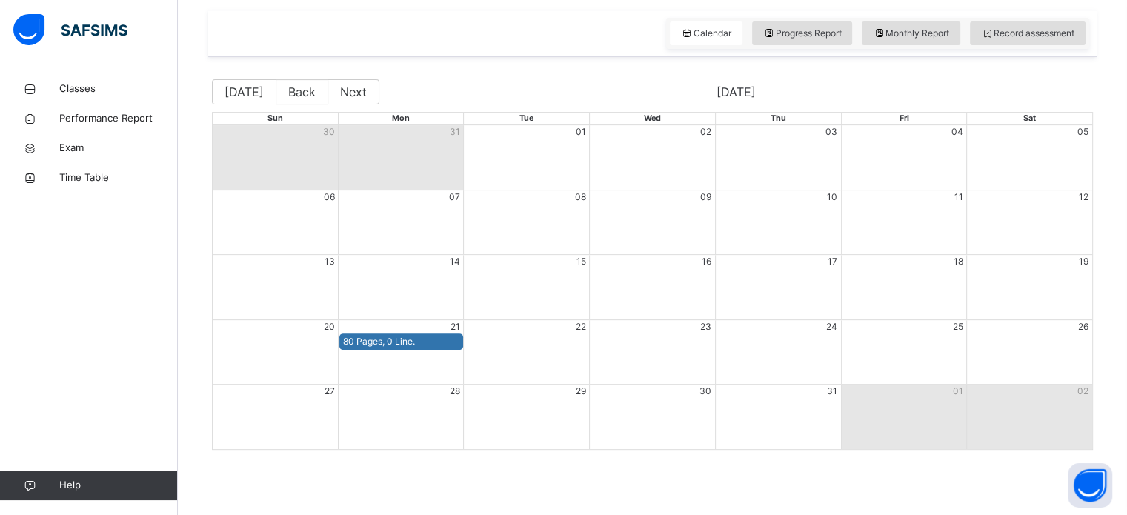
scroll to position [475, 0]
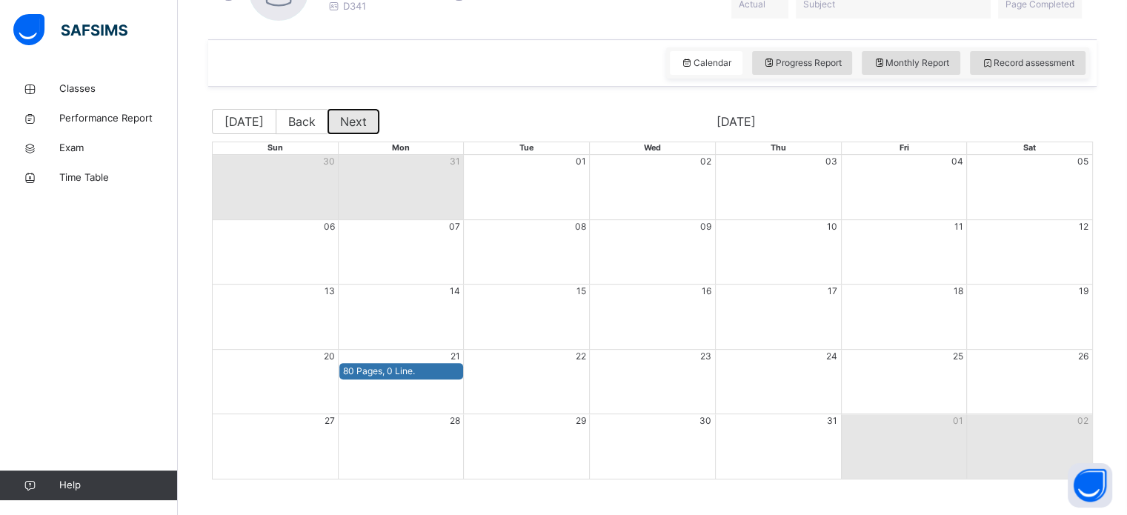
click at [342, 120] on button "Next" at bounding box center [354, 121] width 52 height 25
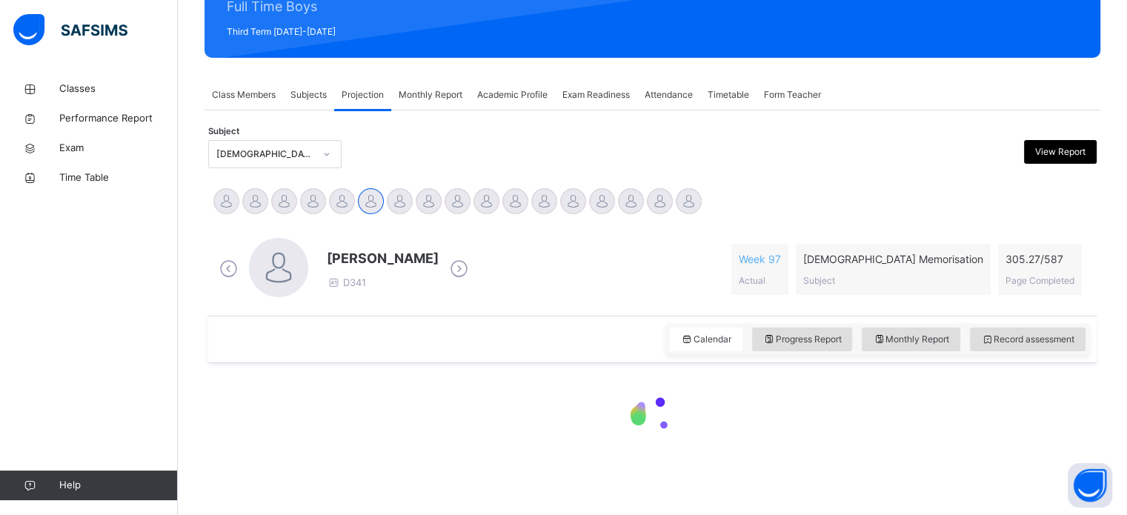
click at [342, 120] on div "Subject Quran Memorisation View Report Hamzah Nawabi Abdul Ghani Nabulsi Abdul …" at bounding box center [653, 294] width 896 height 368
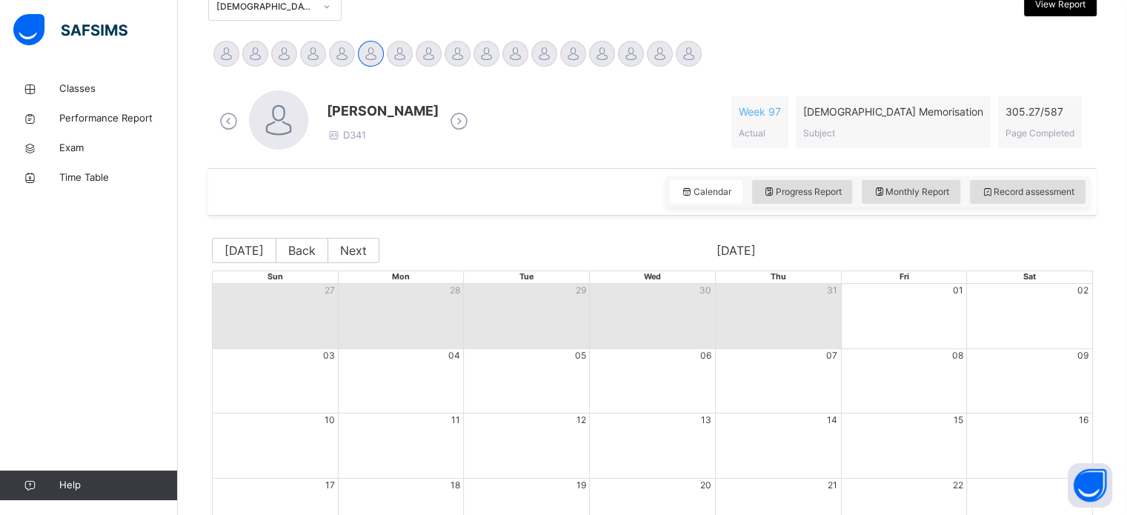
scroll to position [345, 0]
click at [314, 251] on button "Back" at bounding box center [302, 251] width 53 height 25
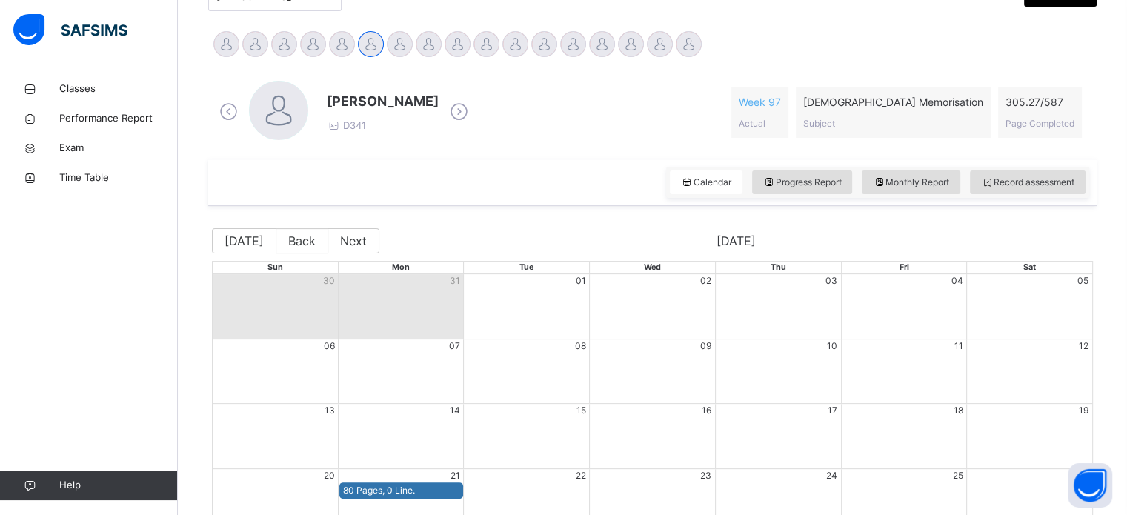
scroll to position [358, 0]
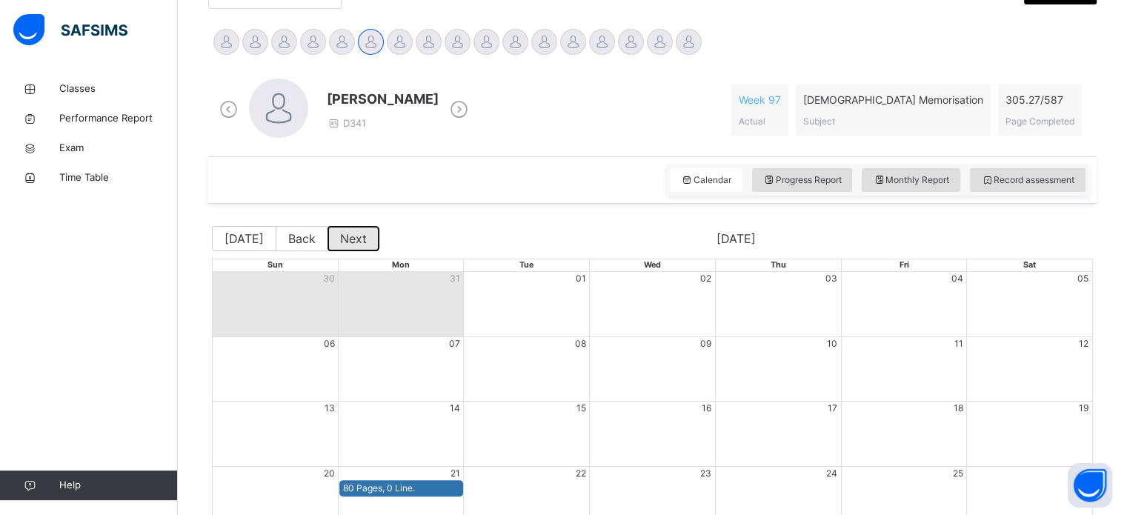
click at [353, 229] on button "Next" at bounding box center [354, 238] width 52 height 25
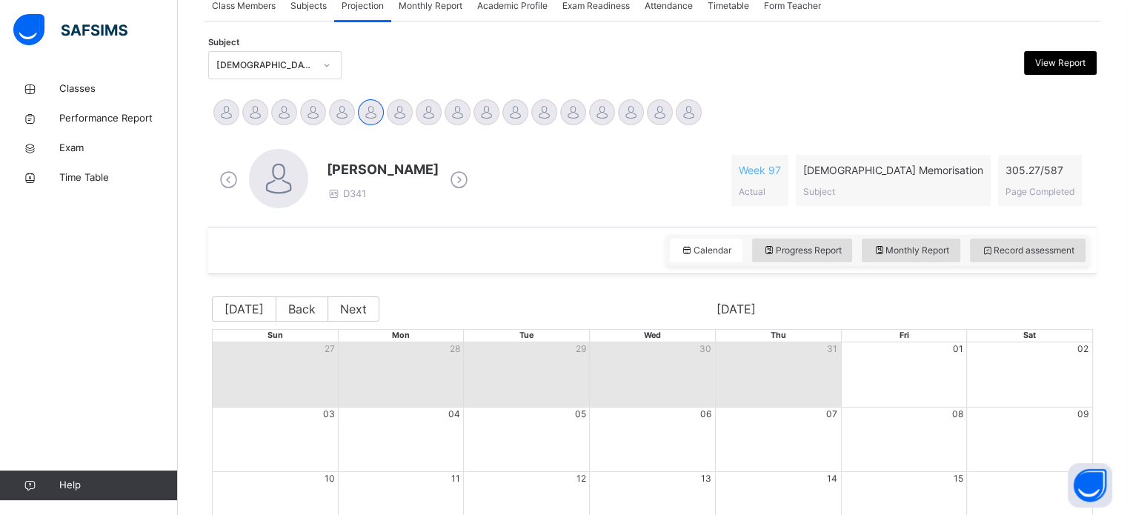
scroll to position [319, 0]
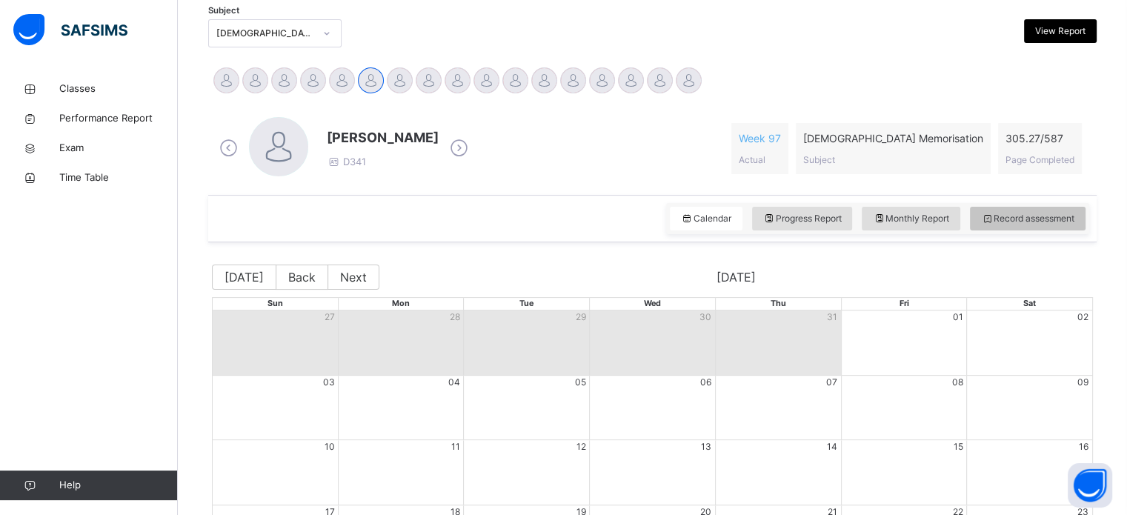
click at [1026, 215] on span "Record assessment" at bounding box center [1027, 218] width 93 height 13
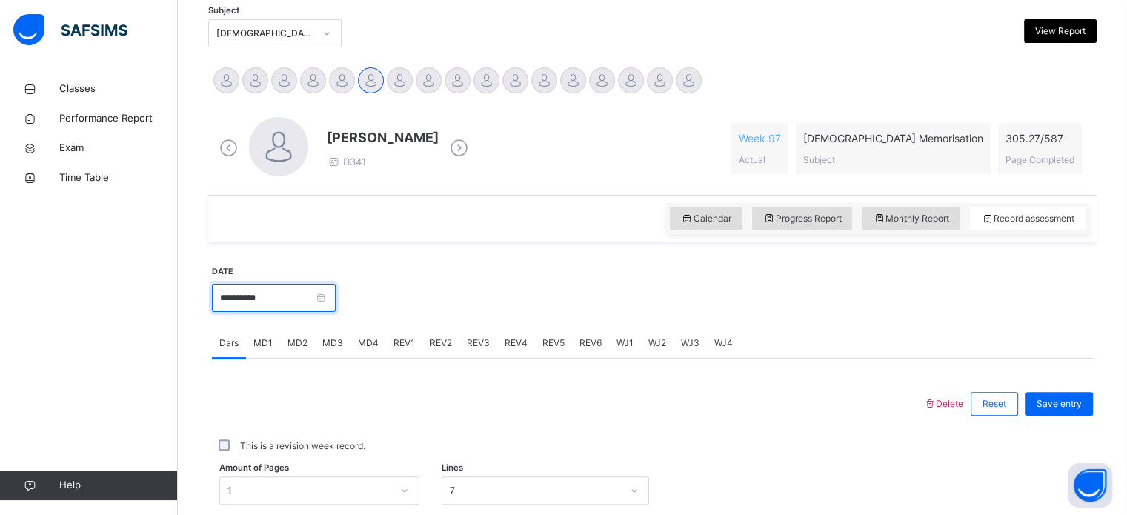
click at [268, 306] on input "**********" at bounding box center [274, 298] width 124 height 28
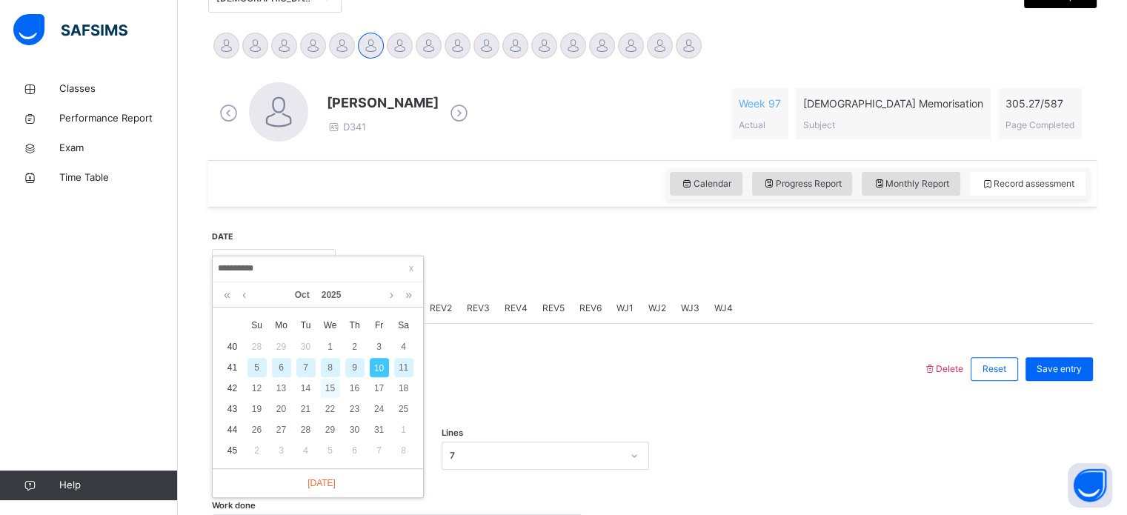
scroll to position [355, 0]
click at [228, 296] on link at bounding box center [227, 294] width 14 height 25
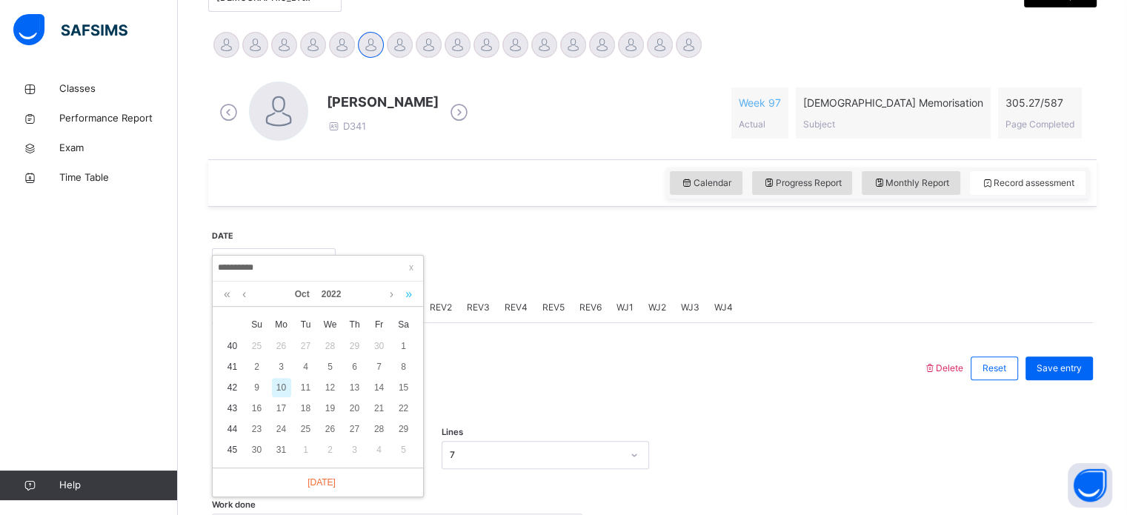
click at [412, 291] on link at bounding box center [409, 294] width 14 height 25
click at [239, 298] on link at bounding box center [244, 294] width 11 height 25
click at [302, 423] on div "26" at bounding box center [305, 429] width 19 height 19
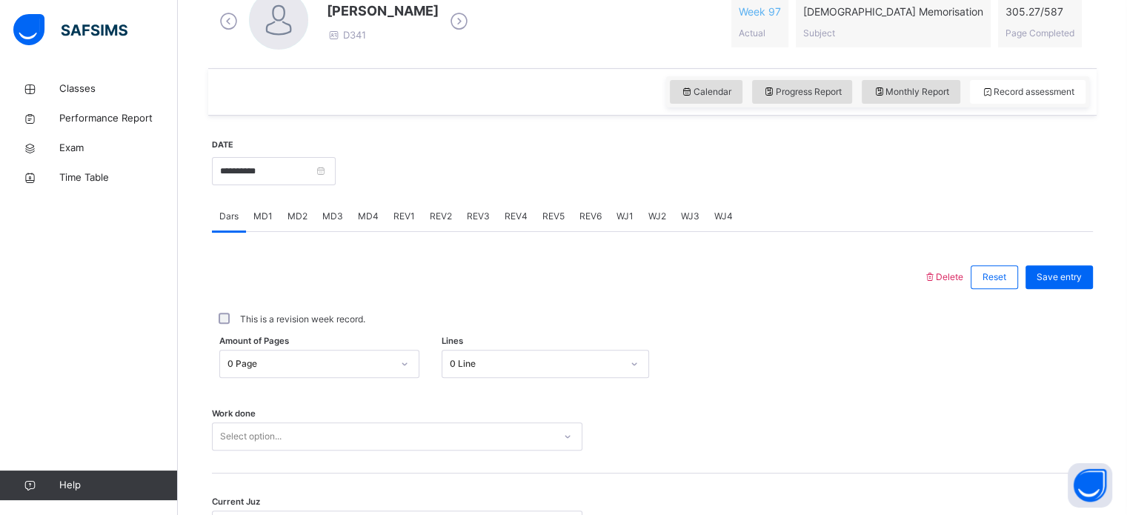
scroll to position [447, 0]
click at [288, 163] on input "**********" at bounding box center [274, 170] width 124 height 28
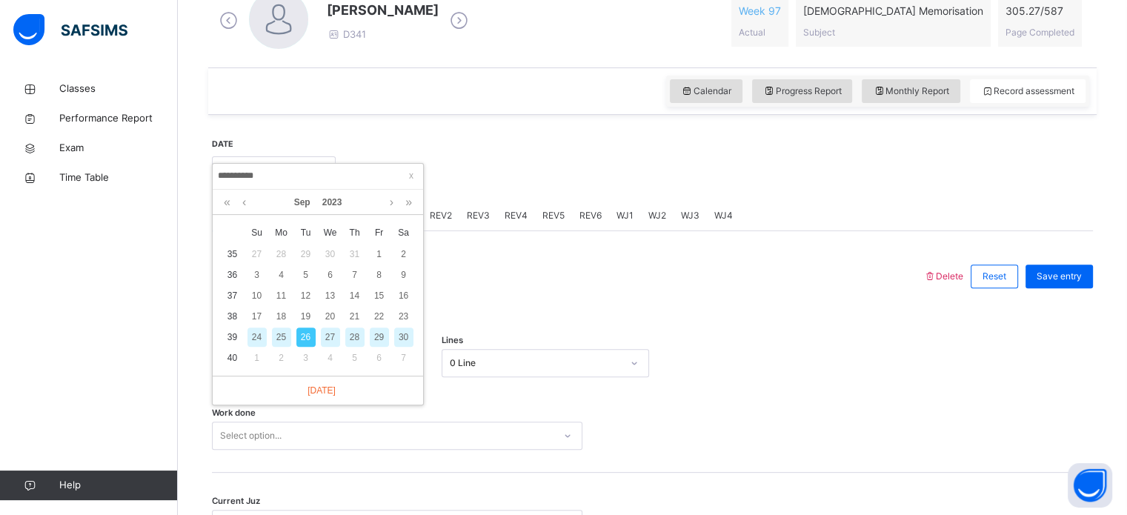
click at [342, 337] on div "28" at bounding box center [354, 337] width 24 height 19
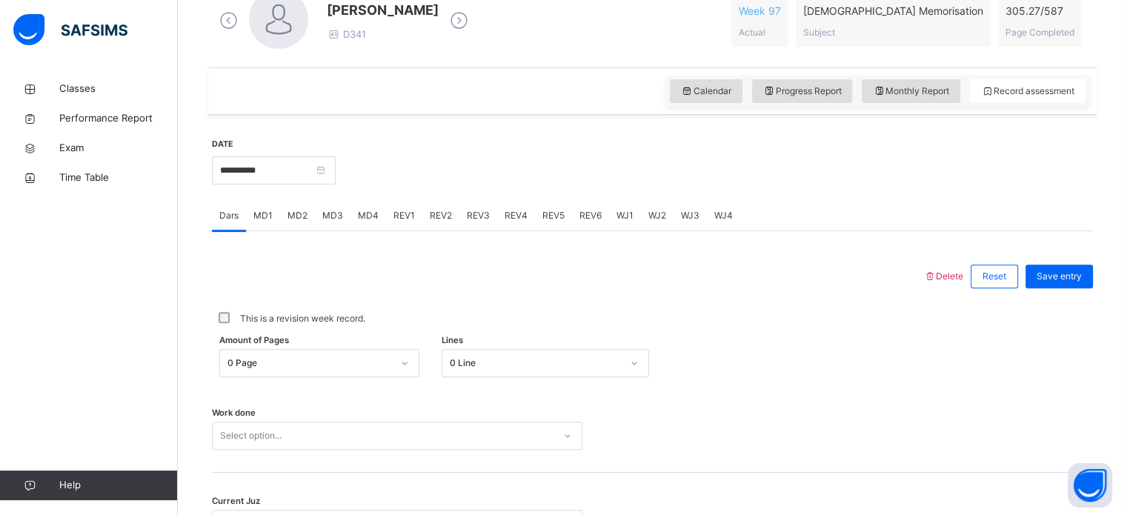
click at [286, 184] on div "**********" at bounding box center [274, 169] width 124 height 64
click at [292, 175] on input "**********" at bounding box center [274, 170] width 124 height 28
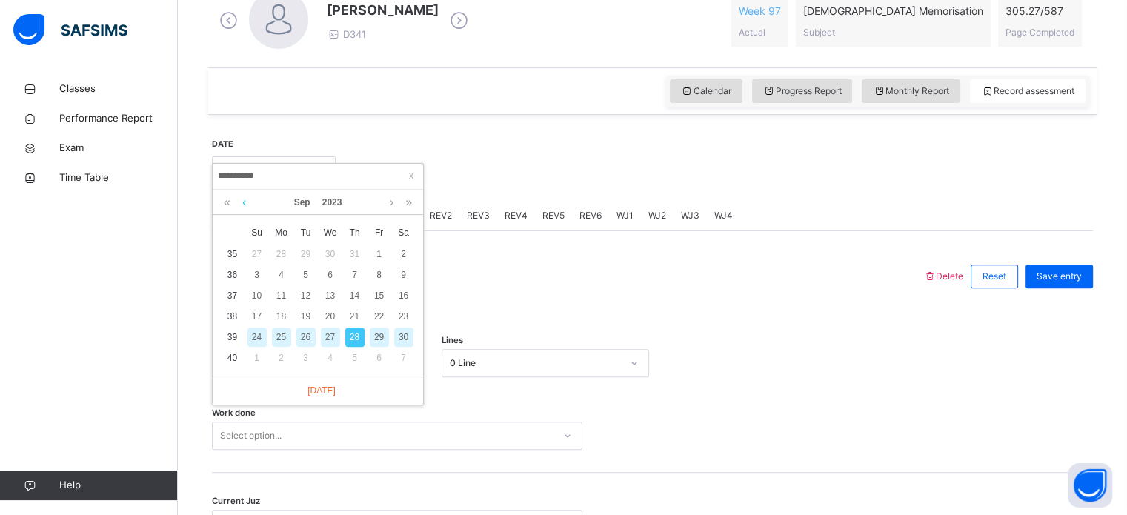
click at [248, 200] on link at bounding box center [244, 202] width 11 height 25
click at [282, 339] on div "28" at bounding box center [281, 337] width 19 height 19
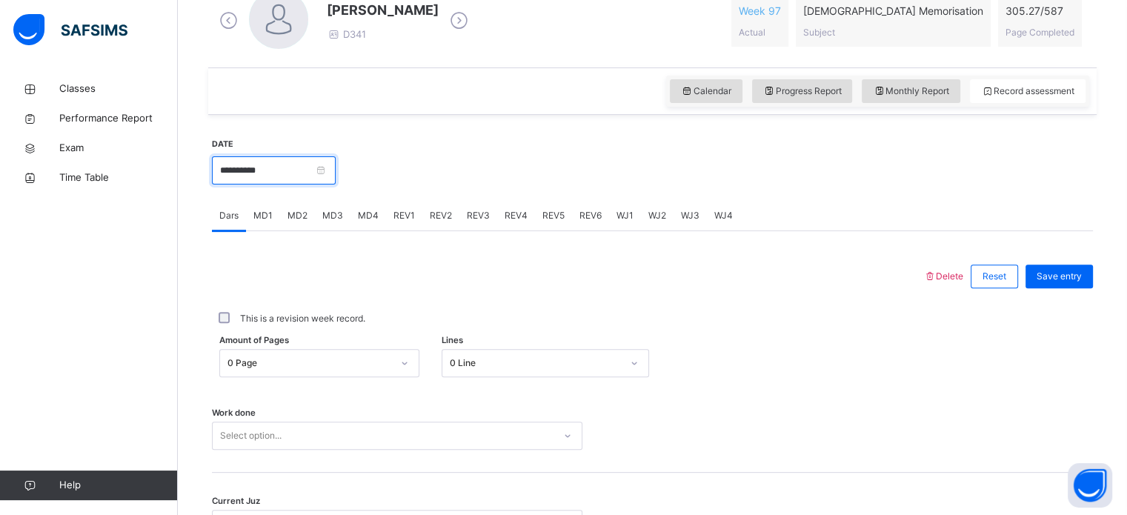
click at [277, 165] on input "**********" at bounding box center [274, 170] width 124 height 28
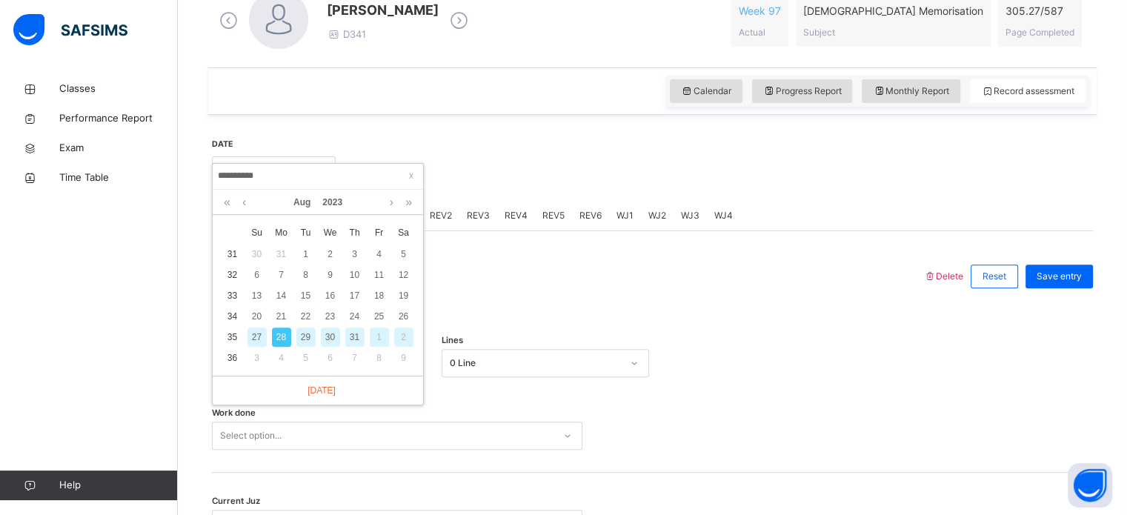
click at [313, 334] on div "29" at bounding box center [305, 337] width 19 height 19
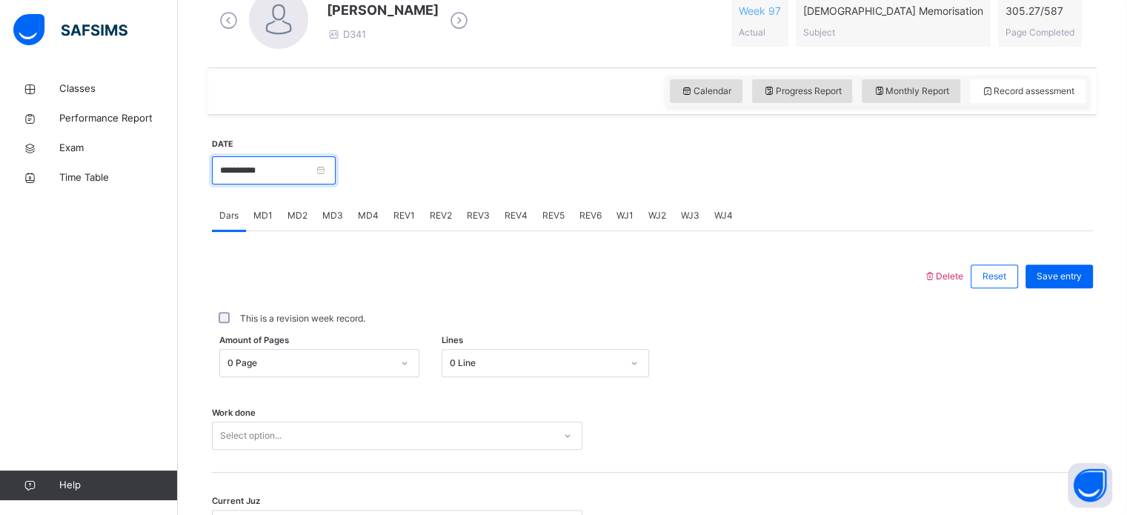
click at [304, 165] on input "**********" at bounding box center [274, 170] width 124 height 28
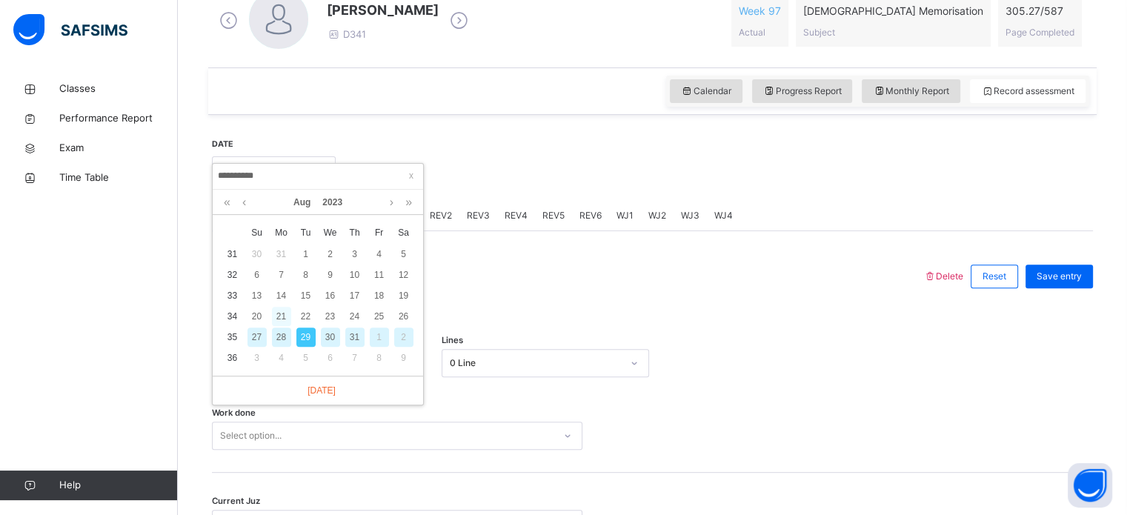
click at [279, 313] on div "21" at bounding box center [281, 316] width 19 height 19
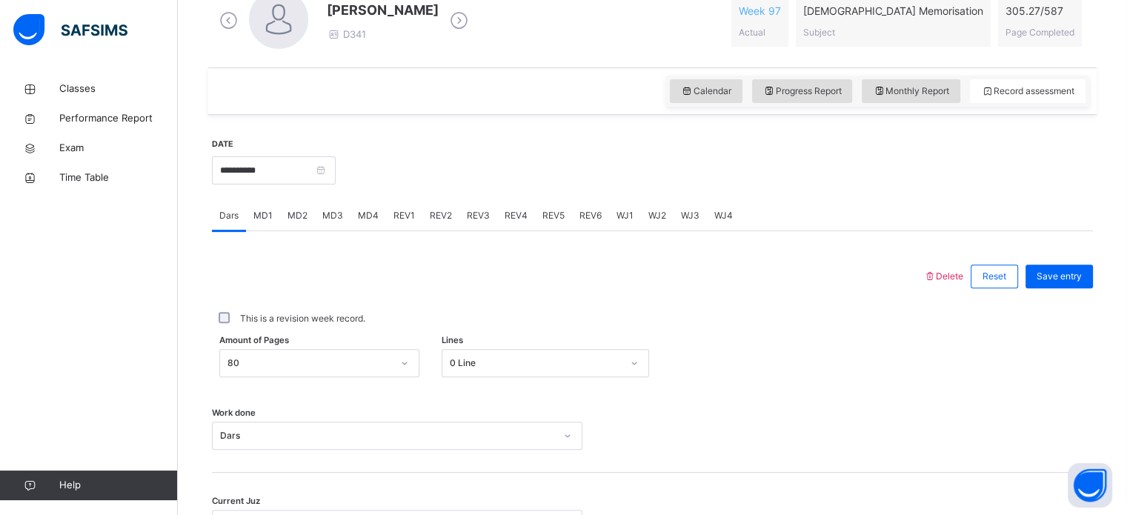
click at [306, 367] on div "80" at bounding box center [319, 363] width 200 height 28
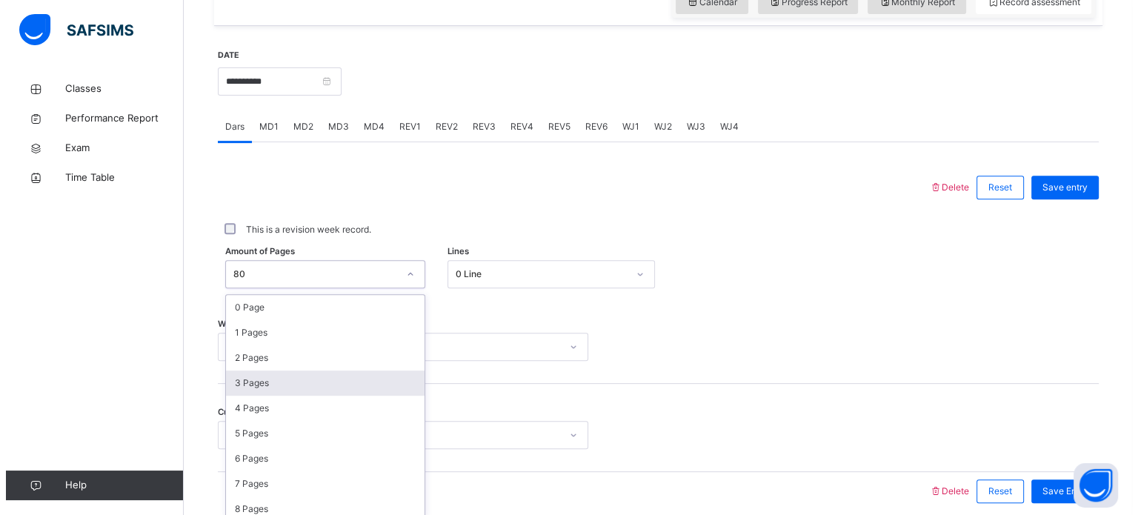
scroll to position [544, 0]
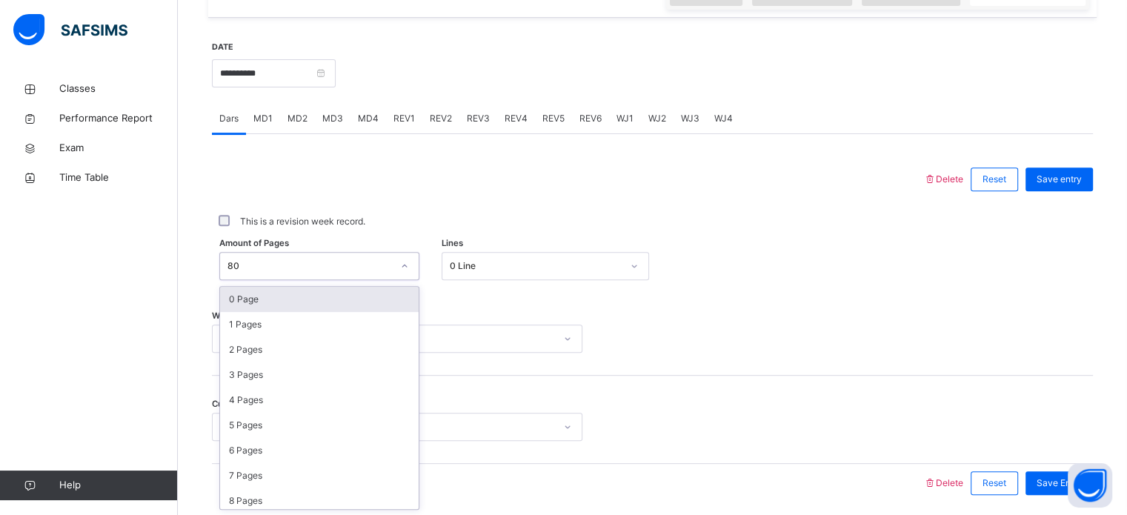
click at [283, 302] on div "0 Page" at bounding box center [319, 299] width 199 height 25
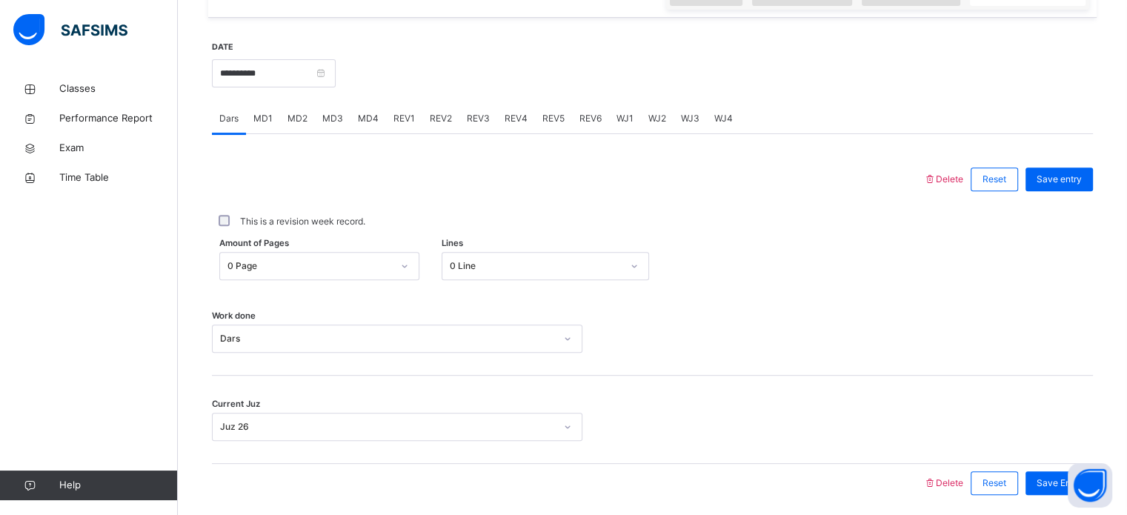
click at [957, 176] on span "Delete" at bounding box center [944, 178] width 40 height 11
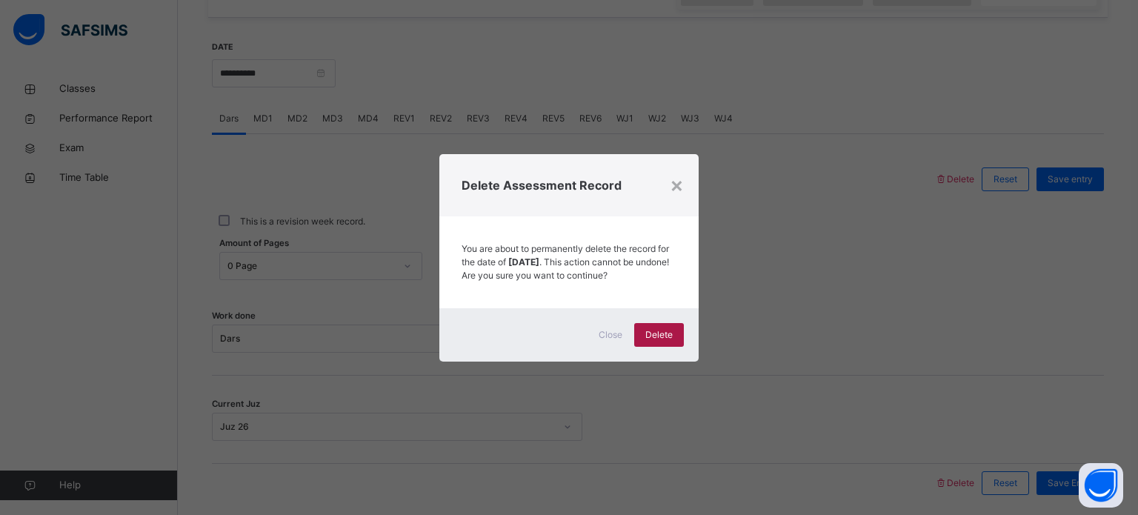
click at [637, 343] on div "Delete" at bounding box center [659, 335] width 50 height 24
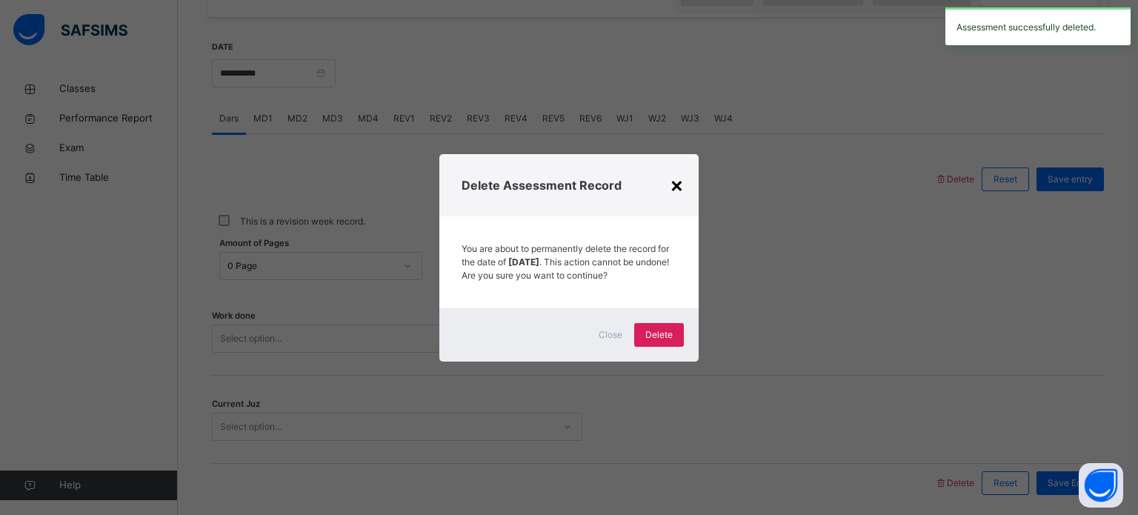
click at [670, 189] on div "×" at bounding box center [677, 184] width 14 height 31
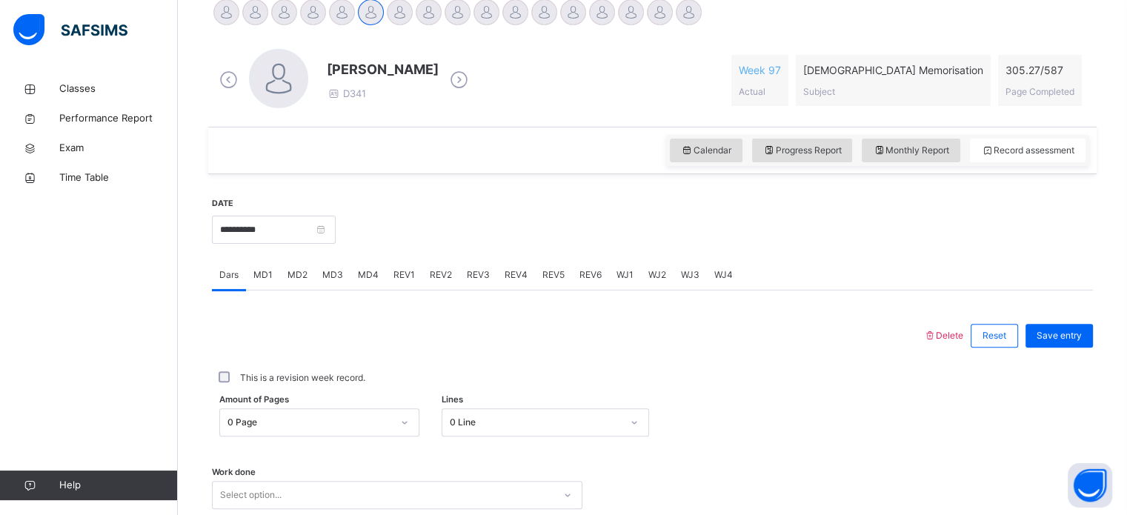
scroll to position [387, 0]
click at [293, 232] on input "**********" at bounding box center [274, 230] width 124 height 28
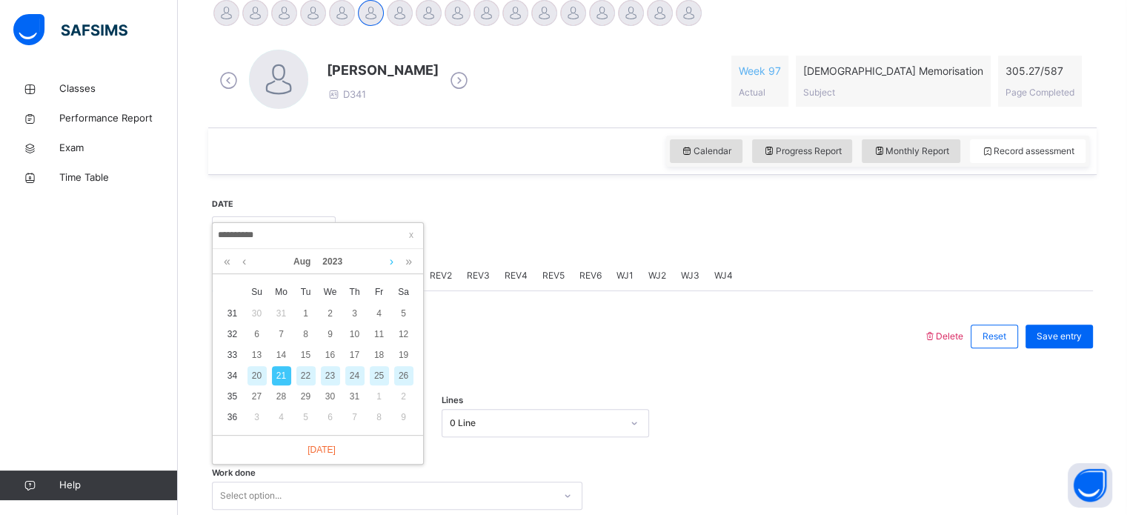
click at [388, 259] on link at bounding box center [391, 261] width 11 height 25
click at [307, 354] on div "12" at bounding box center [305, 354] width 19 height 19
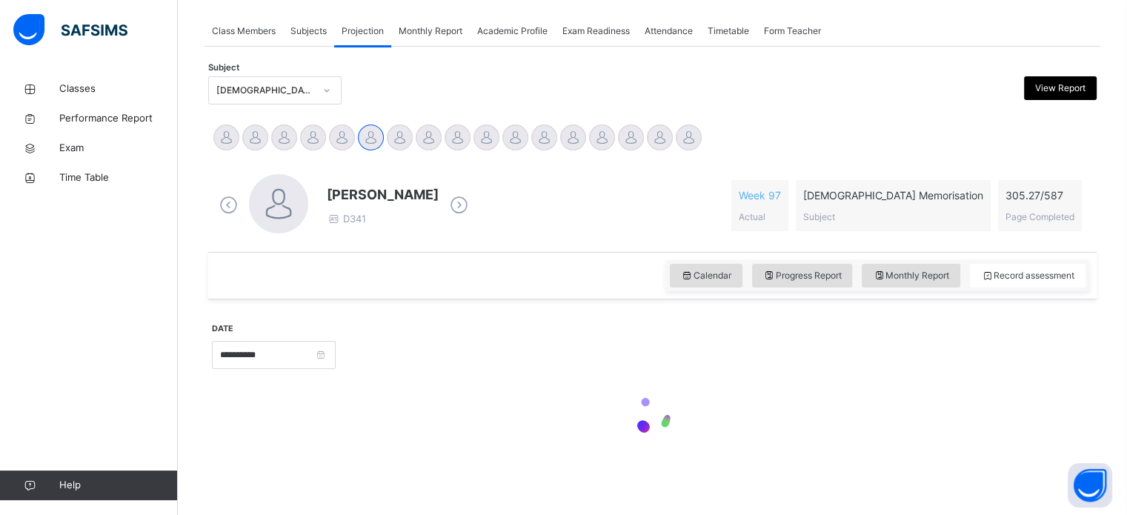
scroll to position [262, 0]
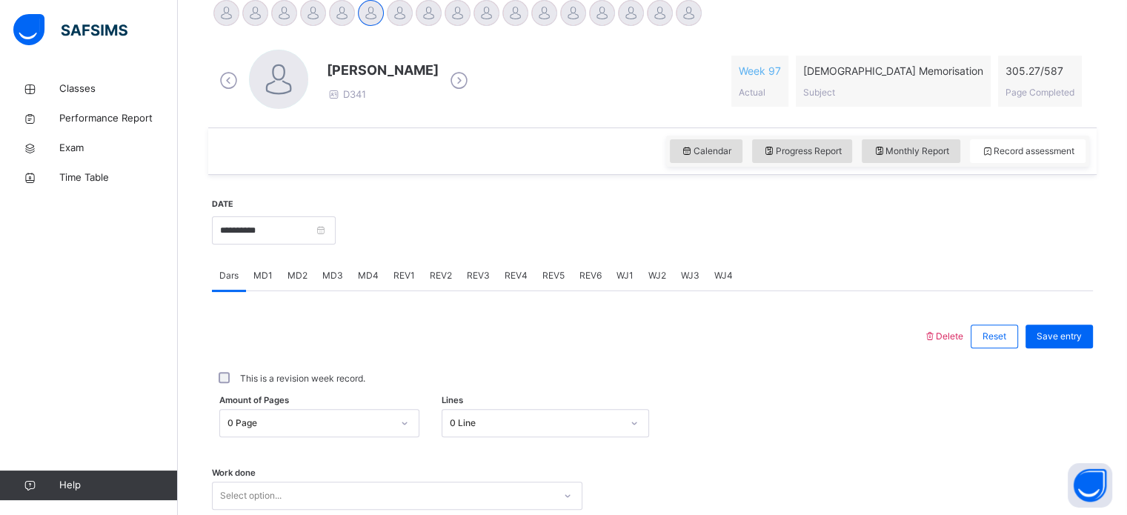
click at [285, 419] on div "0 Page" at bounding box center [319, 423] width 200 height 28
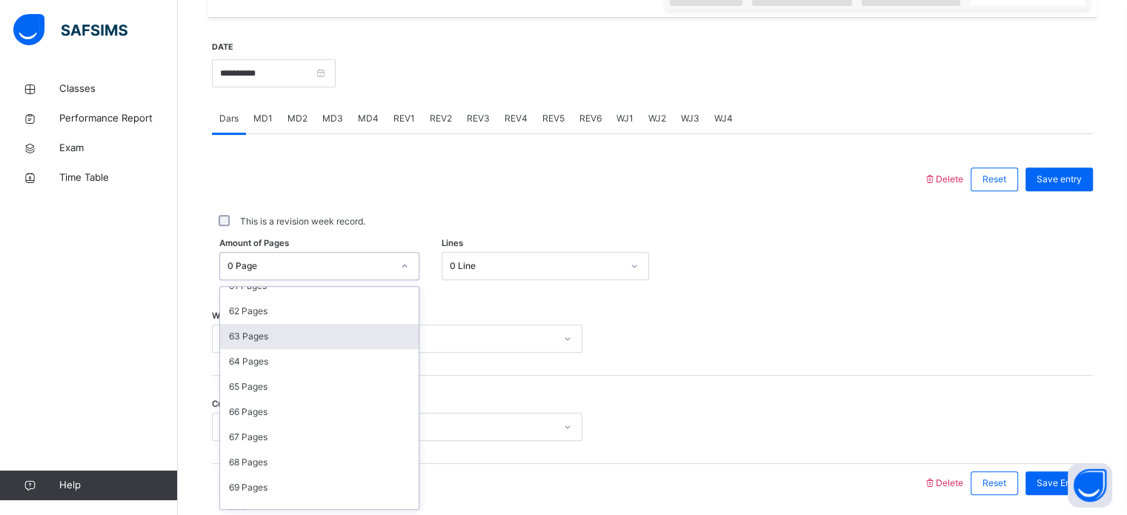
scroll to position [1550, 0]
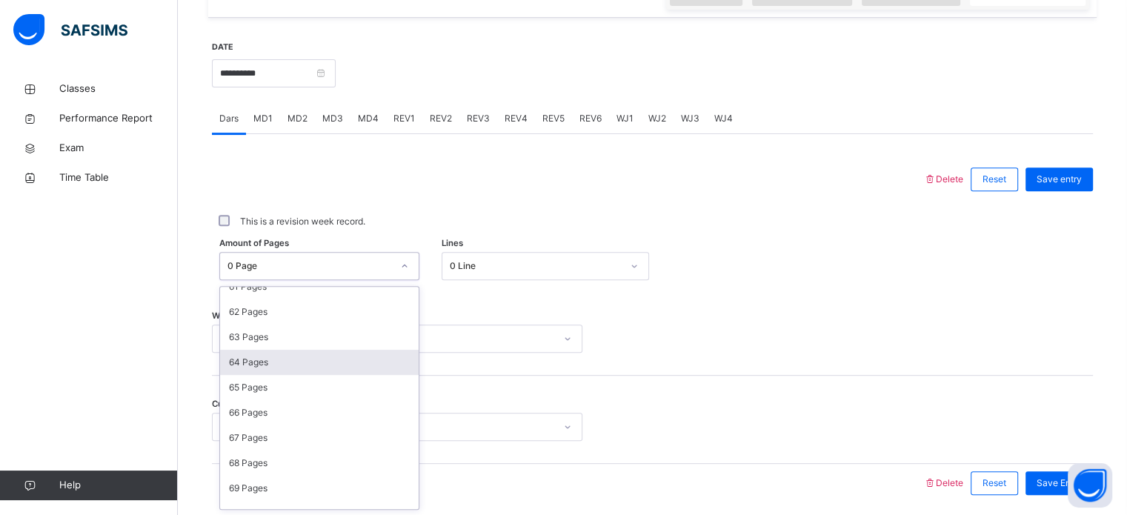
click at [245, 365] on div "64 Pages" at bounding box center [319, 362] width 199 height 25
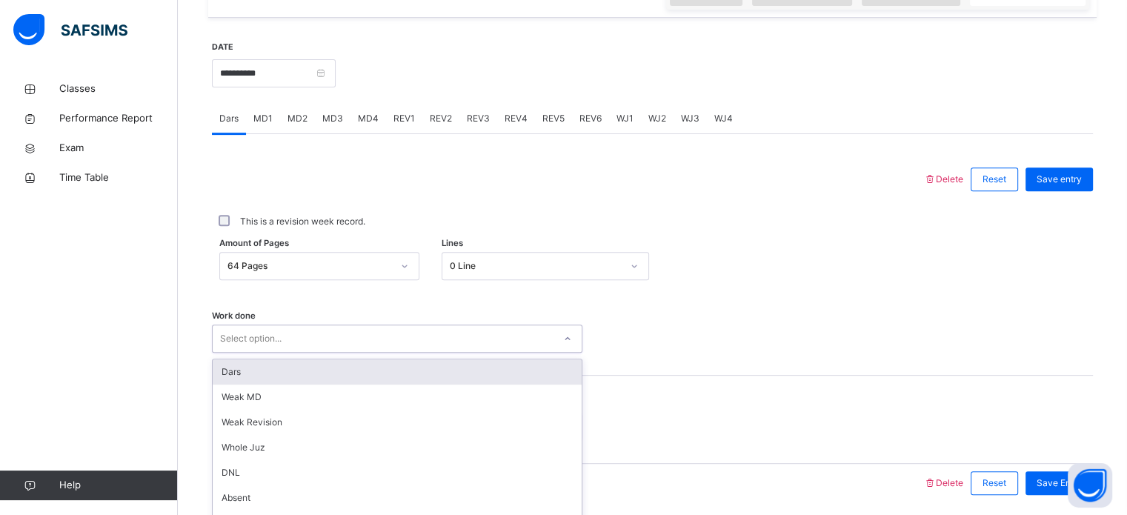
click at [264, 328] on div "option Dars focused, 1 of 16. 16 results available. Use Up and Down to choose o…" at bounding box center [397, 339] width 371 height 28
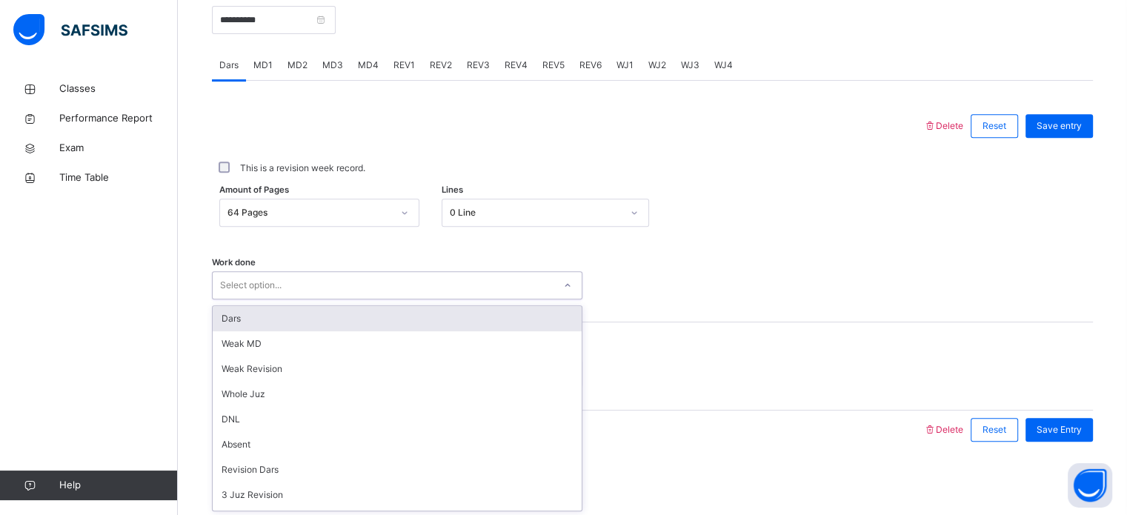
click at [240, 328] on div "Dars" at bounding box center [397, 318] width 369 height 25
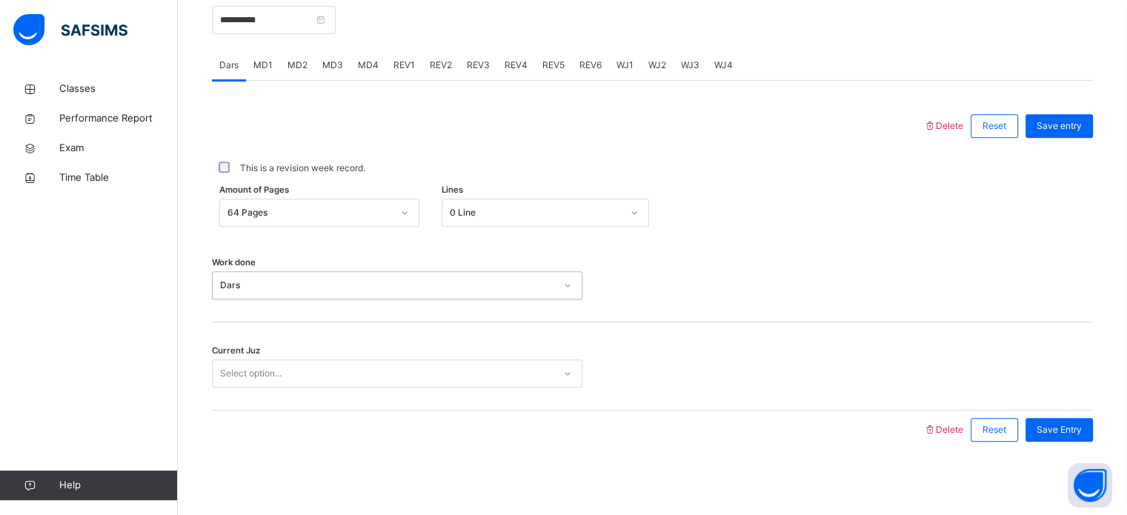
click at [247, 361] on div "Select option..." at bounding box center [397, 373] width 371 height 28
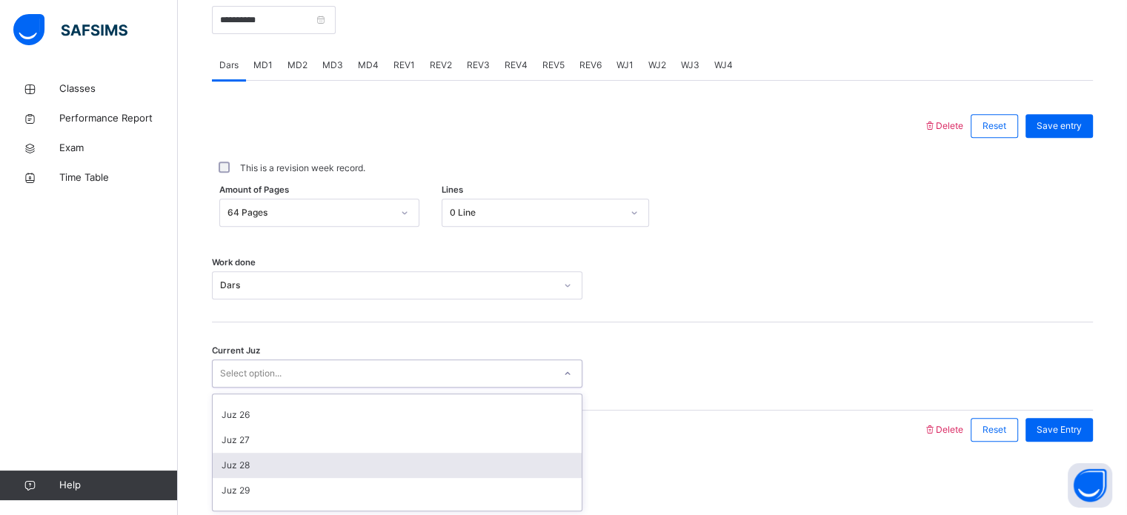
scroll to position [609, 0]
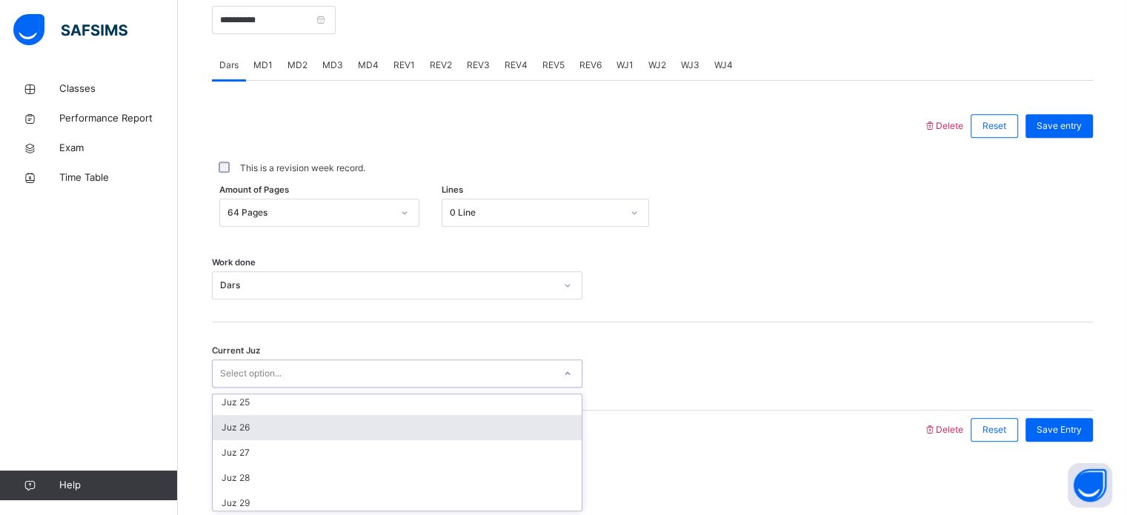
click at [256, 423] on div "Juz 26" at bounding box center [397, 427] width 369 height 25
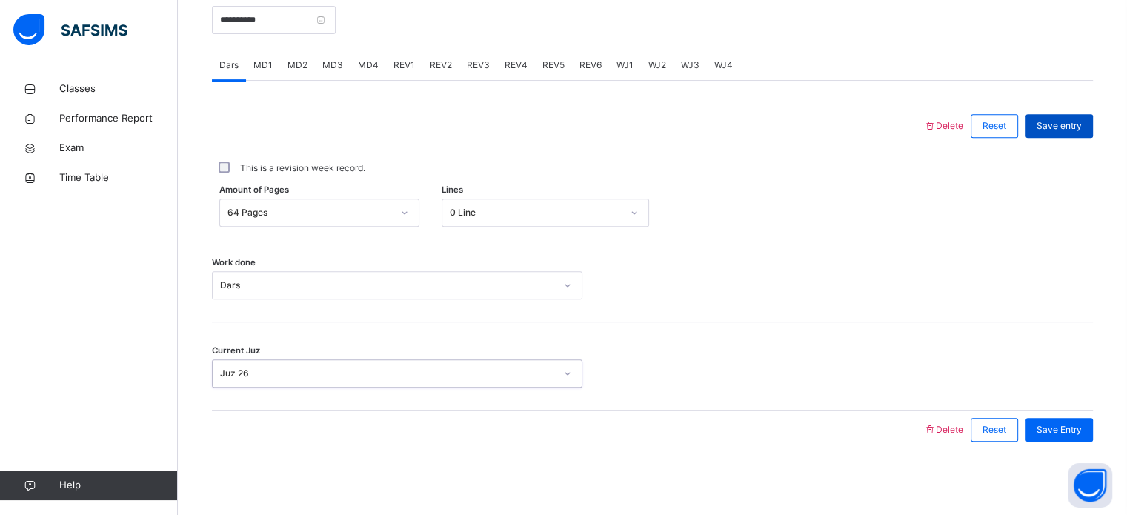
click at [1073, 119] on span "Save entry" at bounding box center [1059, 125] width 45 height 13
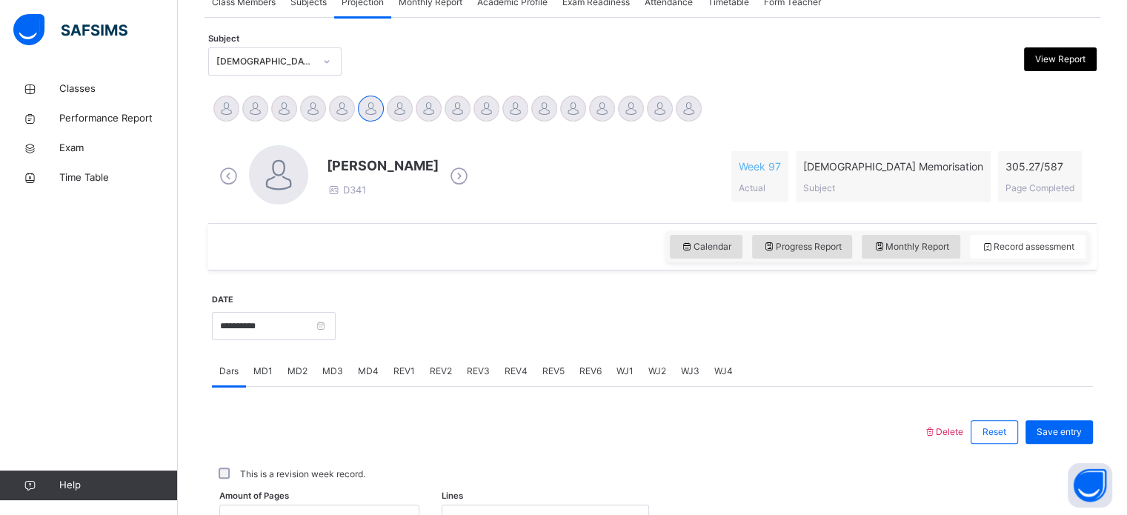
scroll to position [204, 0]
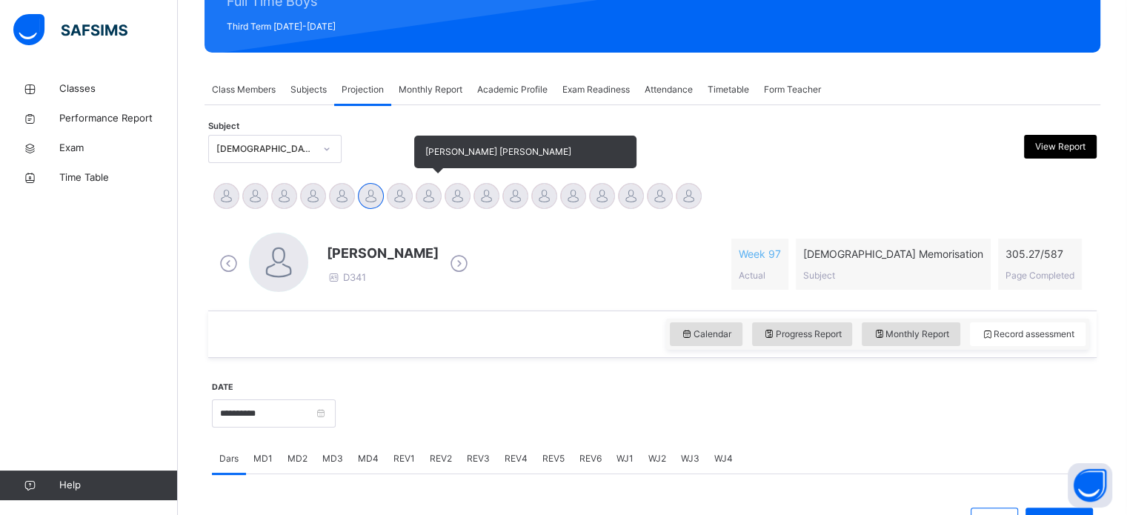
click at [420, 196] on div at bounding box center [429, 196] width 26 height 26
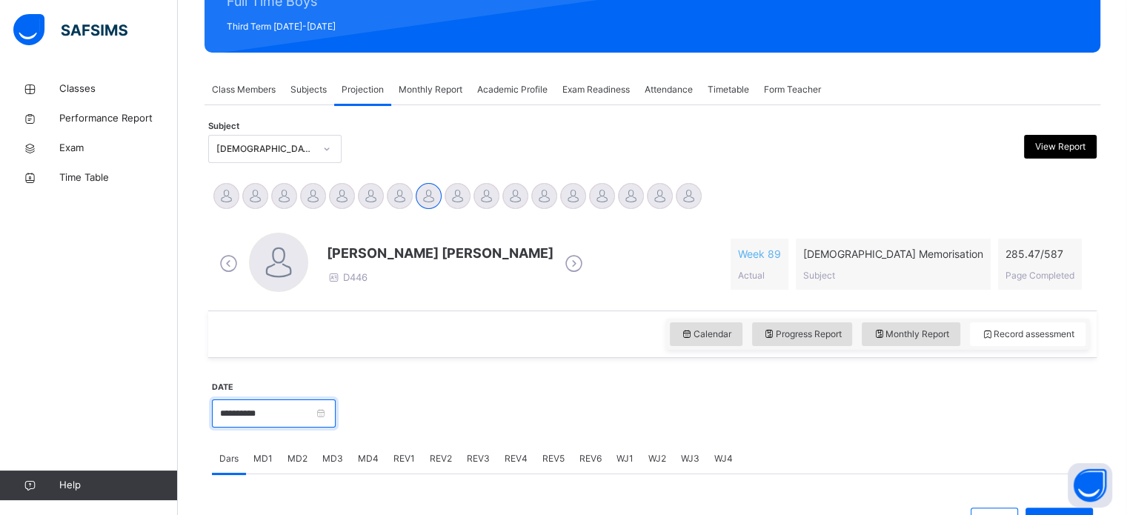
click at [286, 417] on input "**********" at bounding box center [274, 414] width 124 height 28
click at [224, 451] on link at bounding box center [227, 445] width 14 height 25
click at [415, 444] on link at bounding box center [409, 445] width 14 height 25
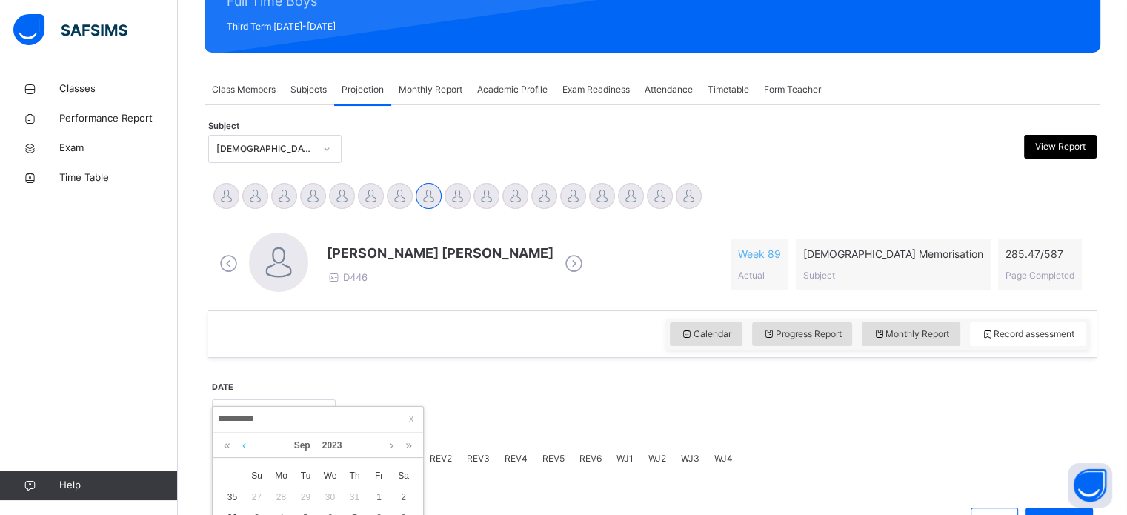
click at [243, 448] on link at bounding box center [244, 445] width 11 height 25
click at [392, 445] on link at bounding box center [391, 445] width 11 height 25
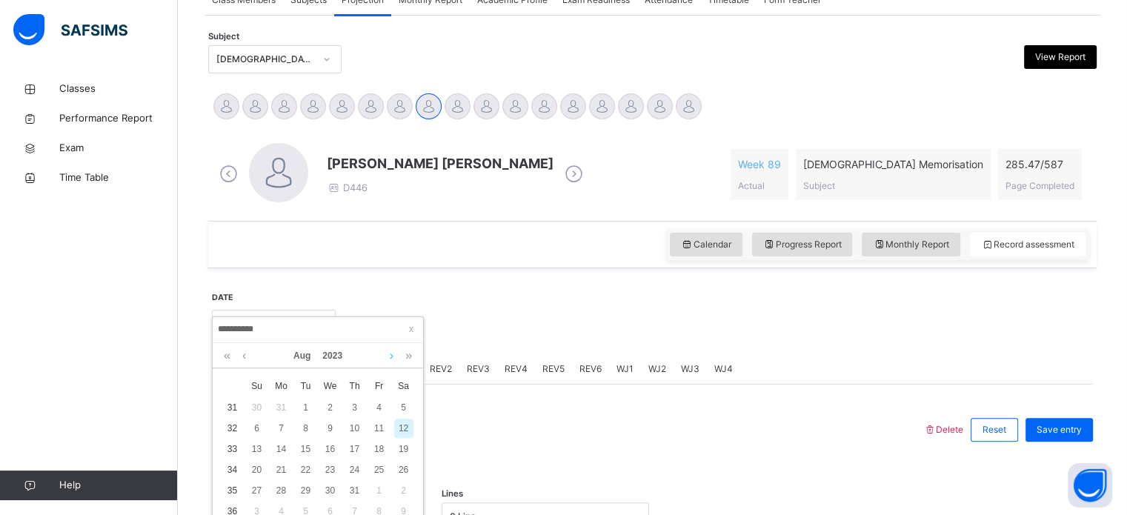
scroll to position [277, 0]
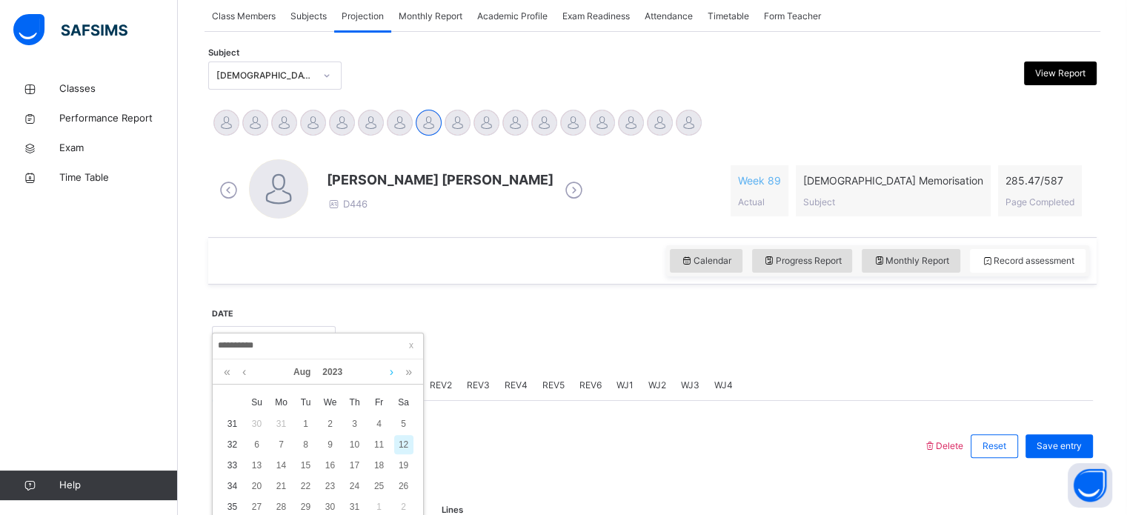
click at [389, 374] on link at bounding box center [391, 371] width 11 height 25
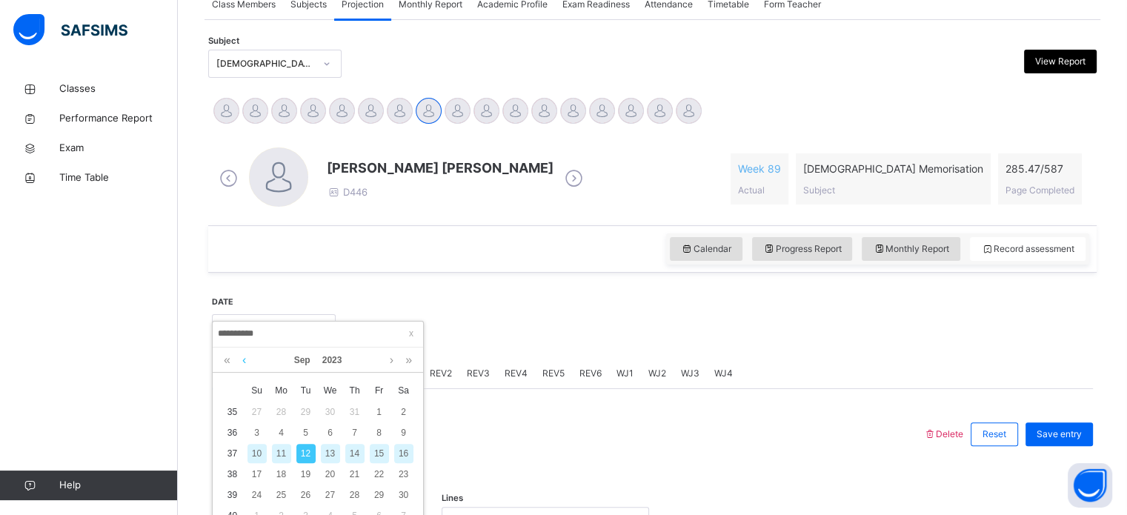
click at [242, 360] on link at bounding box center [244, 360] width 11 height 25
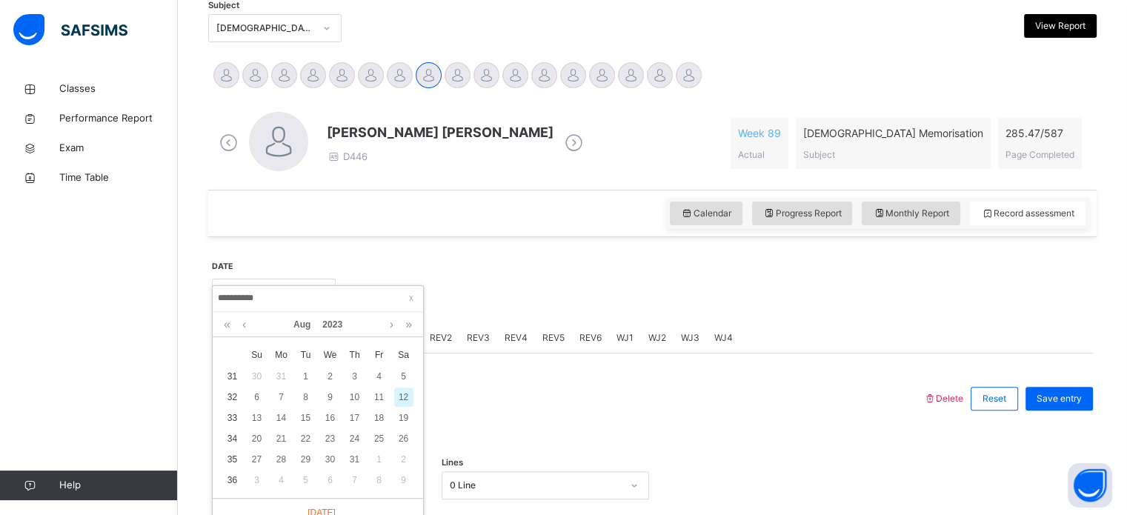
scroll to position [345, 0]
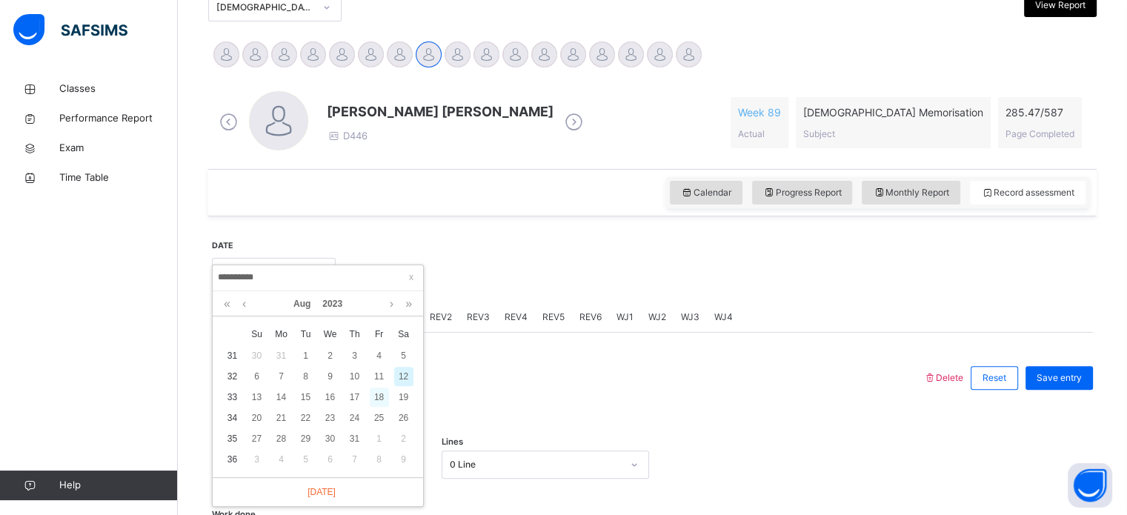
click at [376, 396] on div "18" at bounding box center [379, 397] width 19 height 19
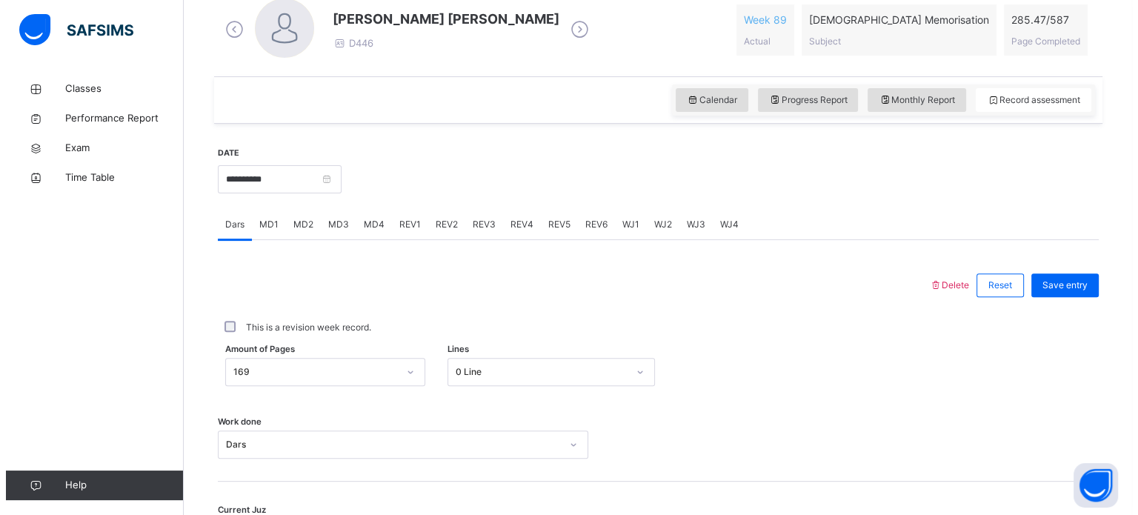
scroll to position [439, 0]
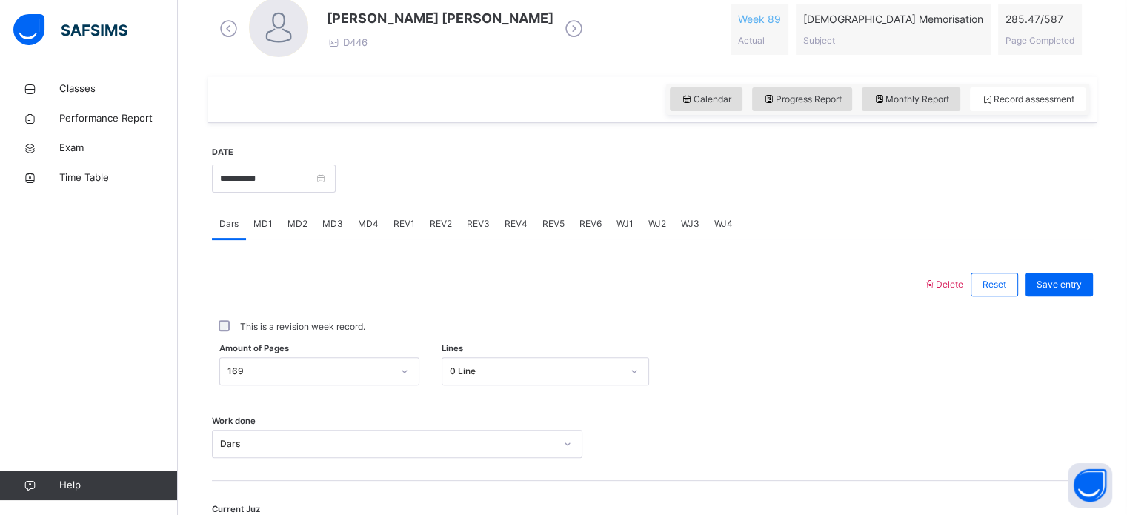
click at [951, 279] on span "Delete" at bounding box center [944, 284] width 40 height 11
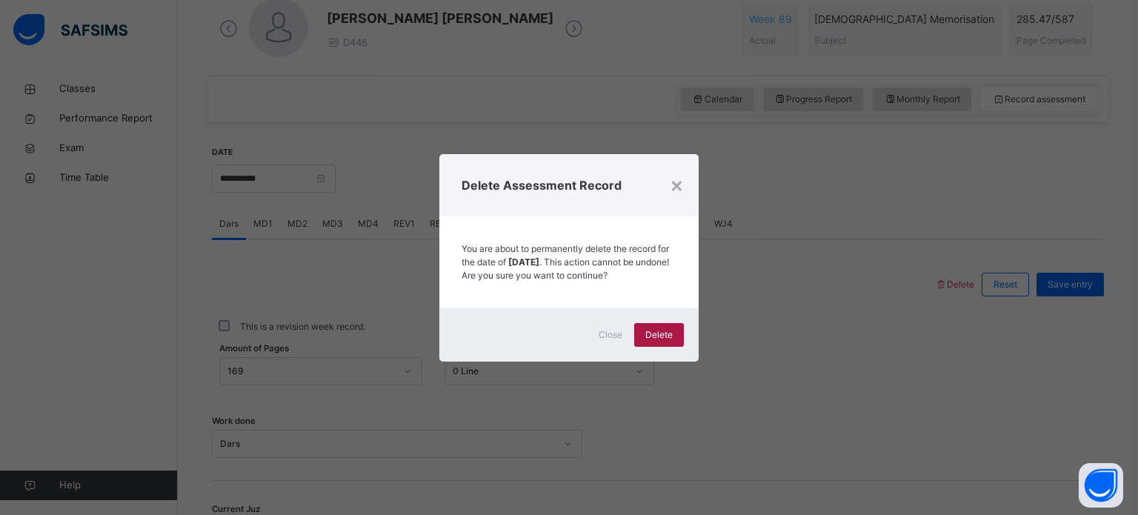
click at [657, 338] on span "Delete" at bounding box center [659, 334] width 27 height 13
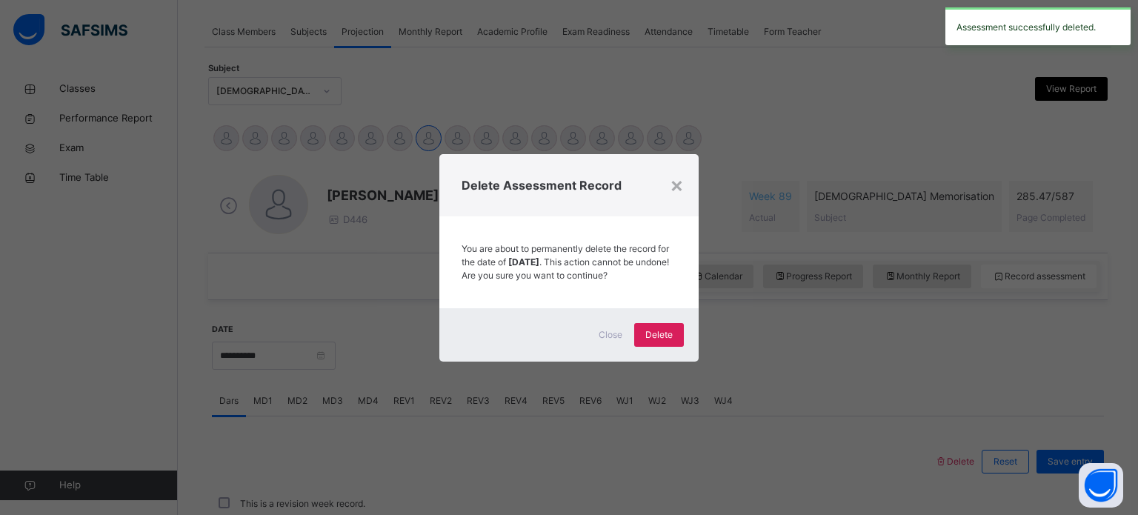
click at [437, 454] on div "× Delete Assessment Record You are about to permanently delete the record for t…" at bounding box center [569, 257] width 1138 height 515
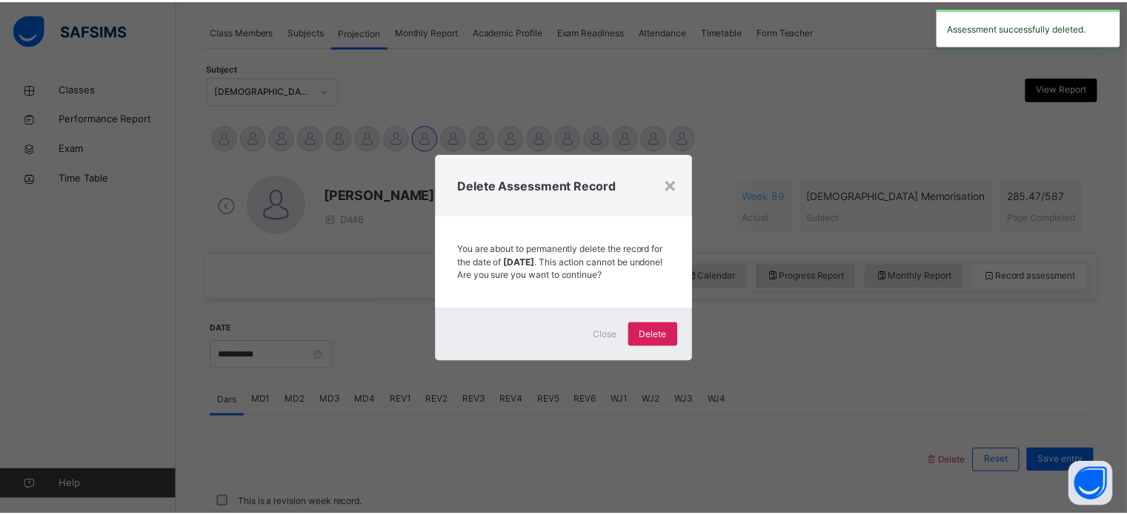
scroll to position [439, 0]
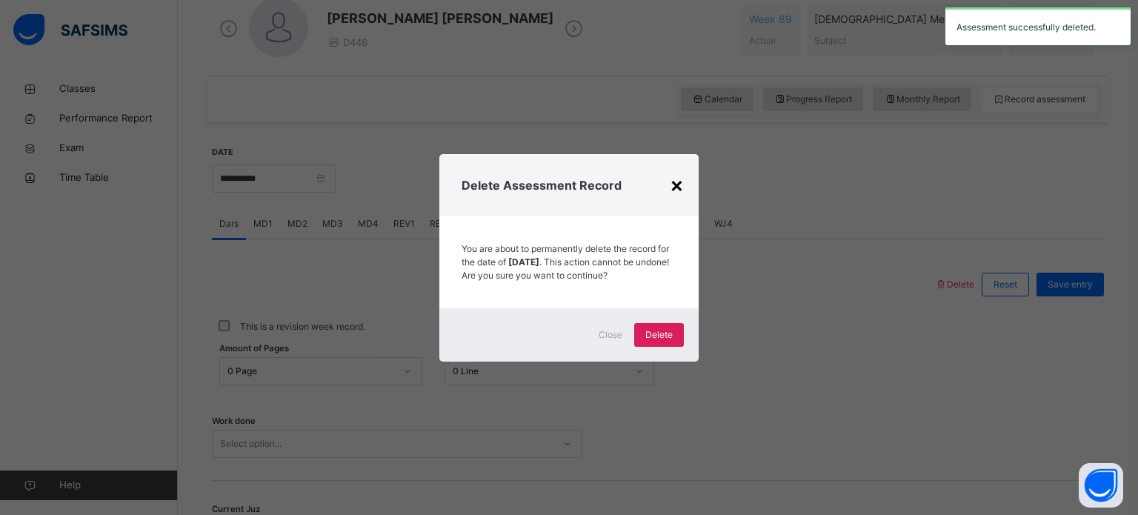
click at [679, 185] on div "×" at bounding box center [677, 184] width 14 height 31
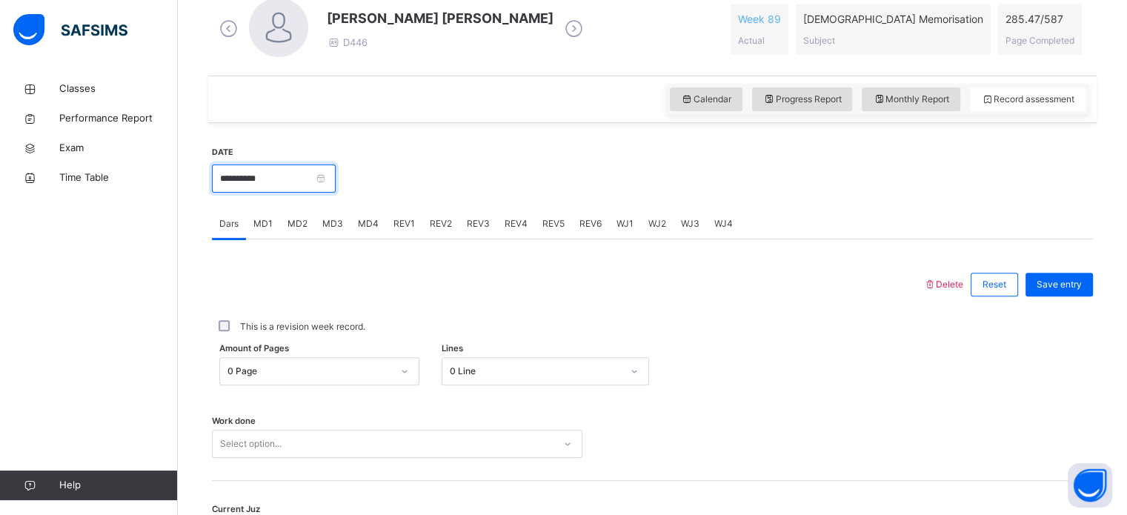
click at [306, 179] on input "**********" at bounding box center [274, 179] width 124 height 28
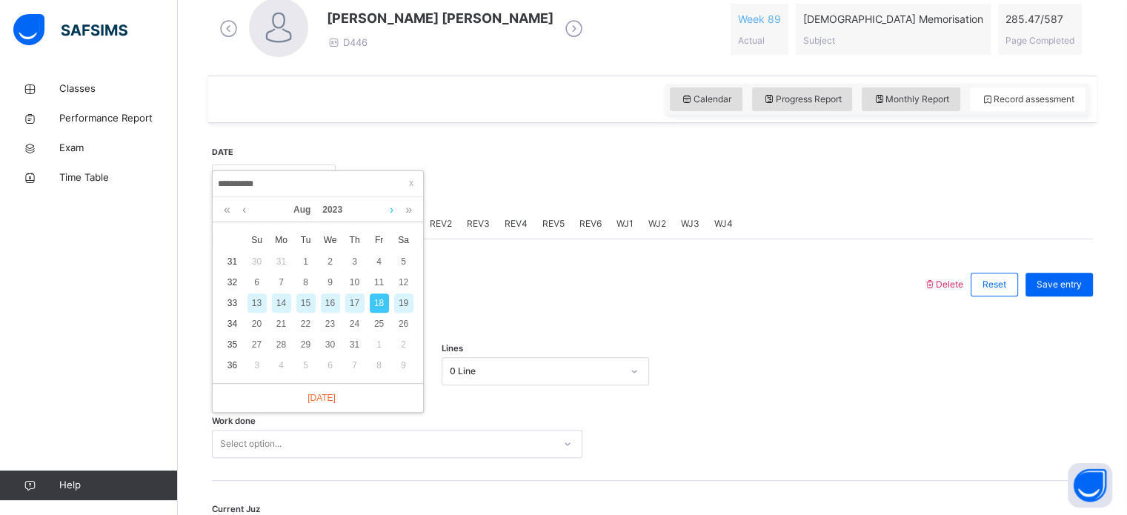
click at [391, 210] on link at bounding box center [391, 209] width 11 height 25
click at [372, 280] on div "8" at bounding box center [379, 282] width 19 height 19
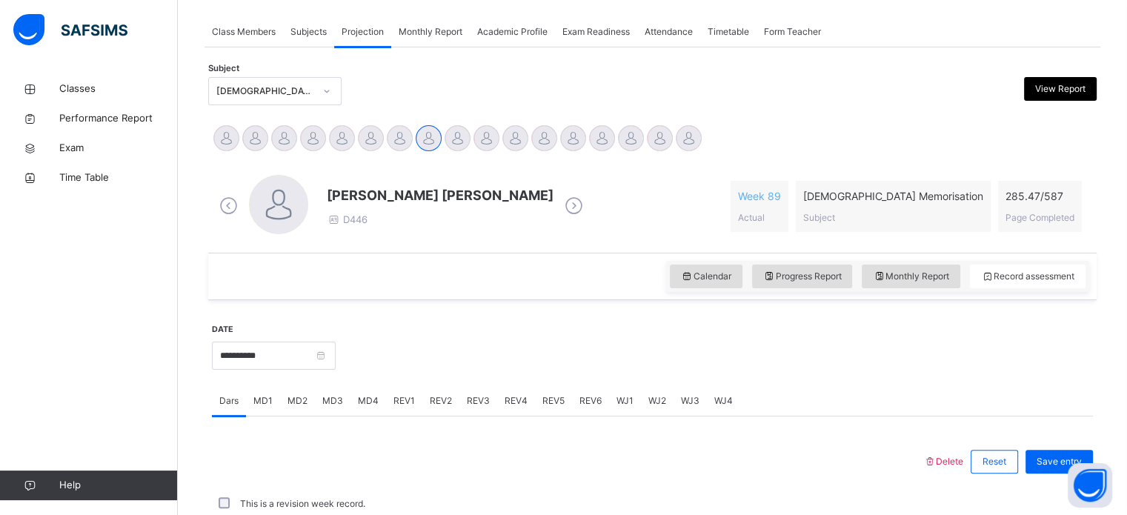
scroll to position [442, 0]
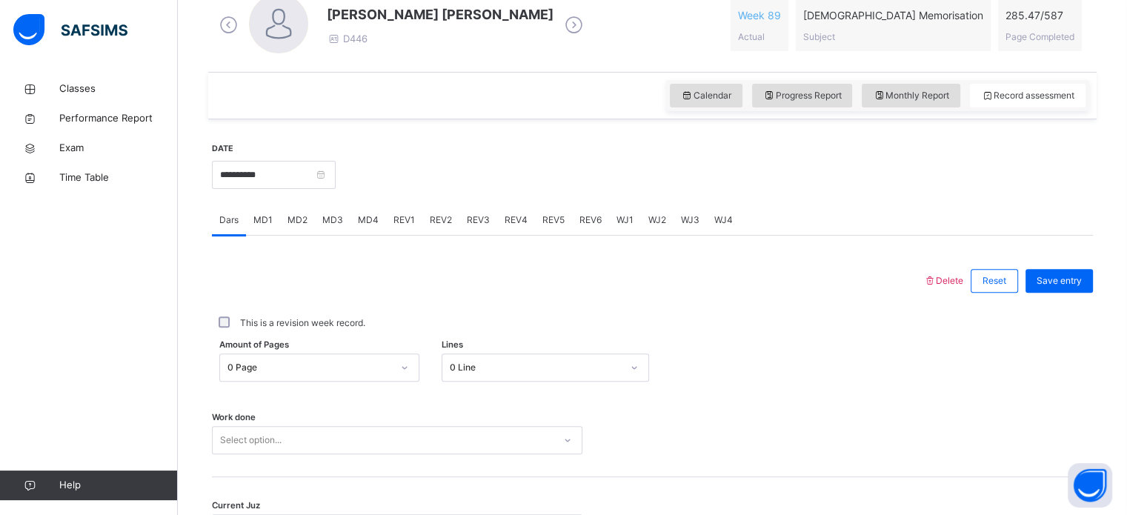
click at [327, 357] on div "0 Page" at bounding box center [305, 368] width 170 height 23
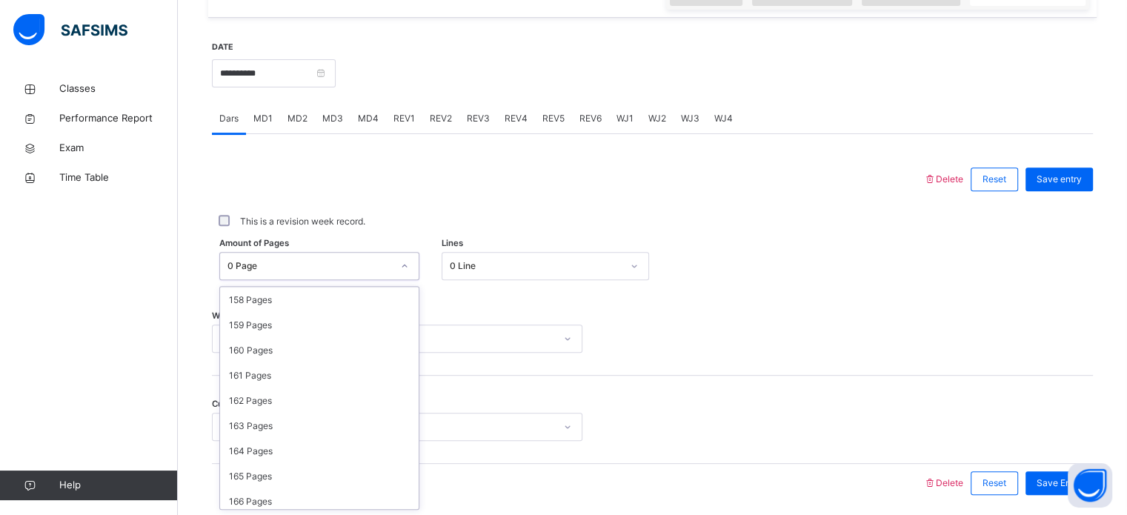
scroll to position [3981, 0]
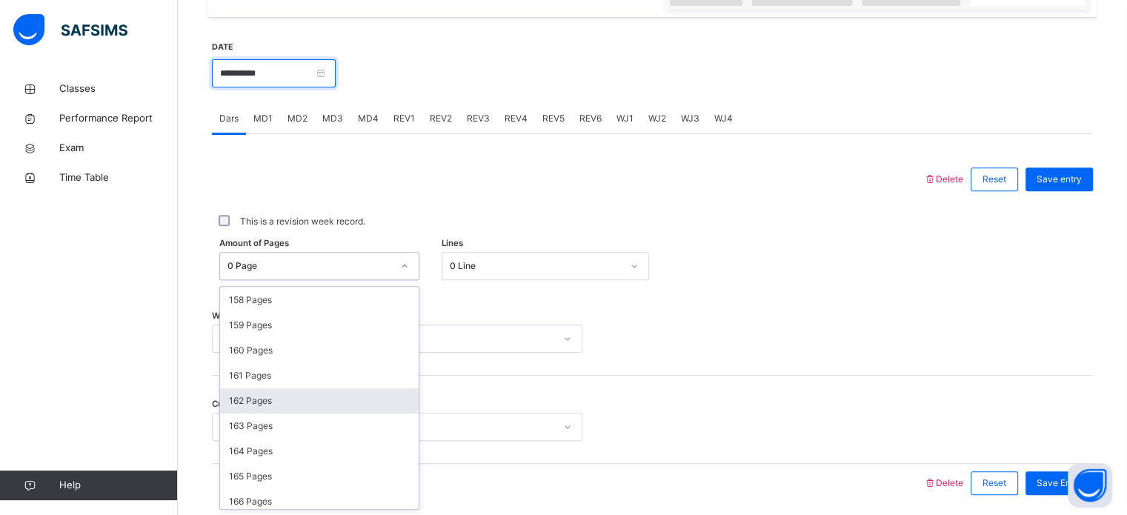
click at [291, 67] on input "**********" at bounding box center [274, 73] width 124 height 28
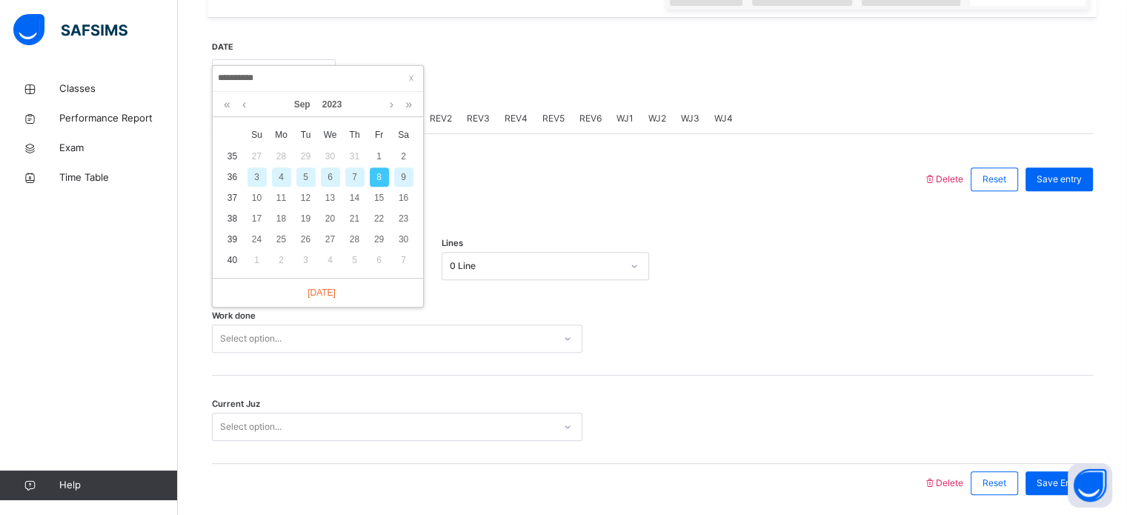
click at [404, 170] on div "9" at bounding box center [403, 177] width 19 height 19
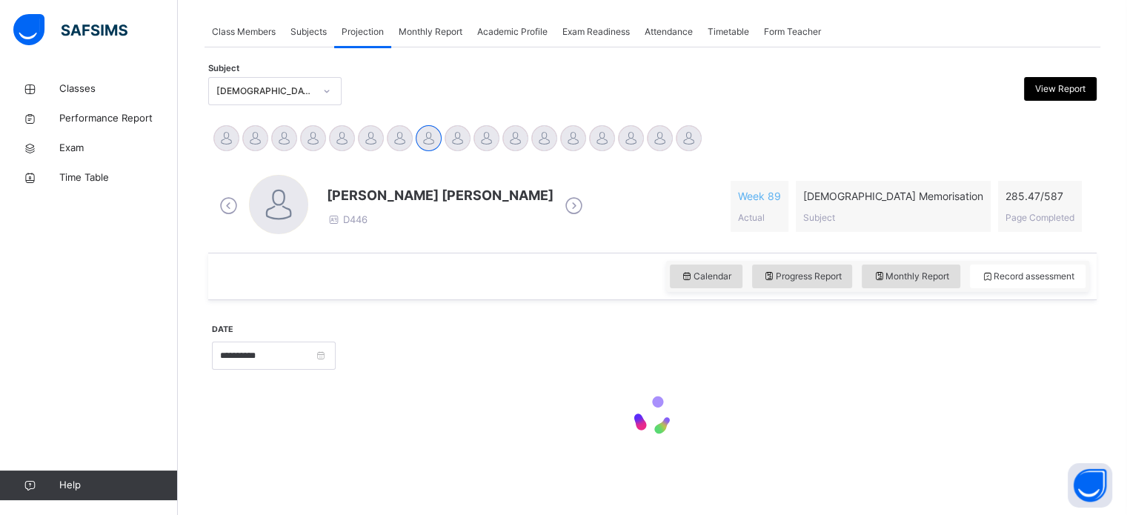
scroll to position [544, 0]
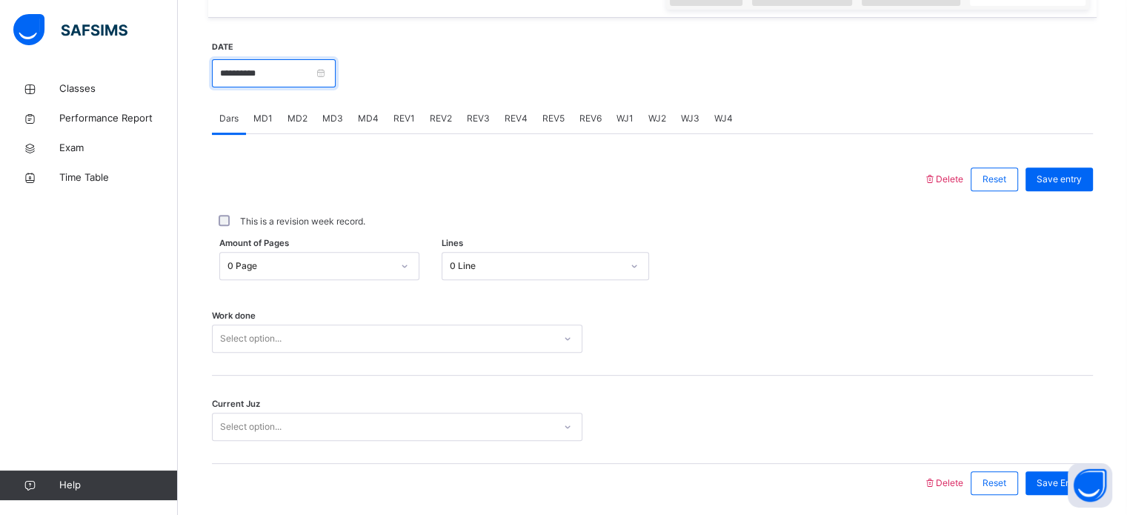
click at [271, 67] on input "**********" at bounding box center [274, 73] width 124 height 28
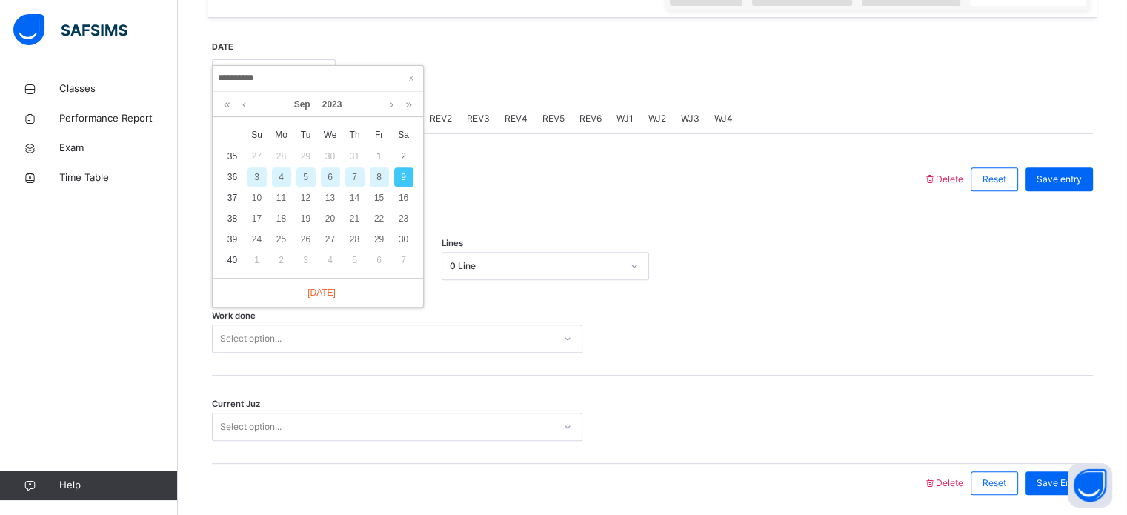
click at [377, 173] on div "8" at bounding box center [379, 177] width 19 height 19
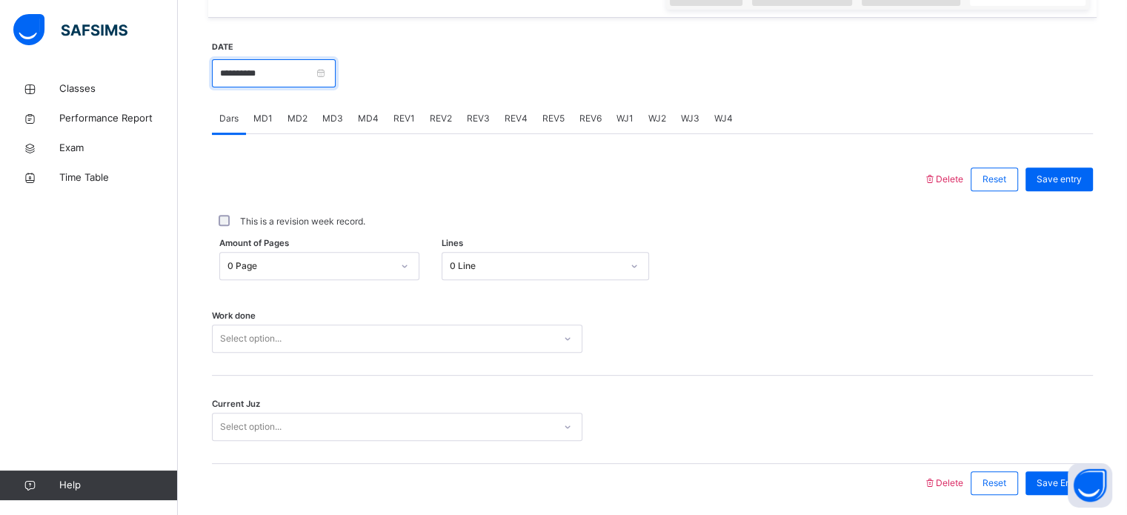
click at [297, 70] on input "**********" at bounding box center [274, 73] width 124 height 28
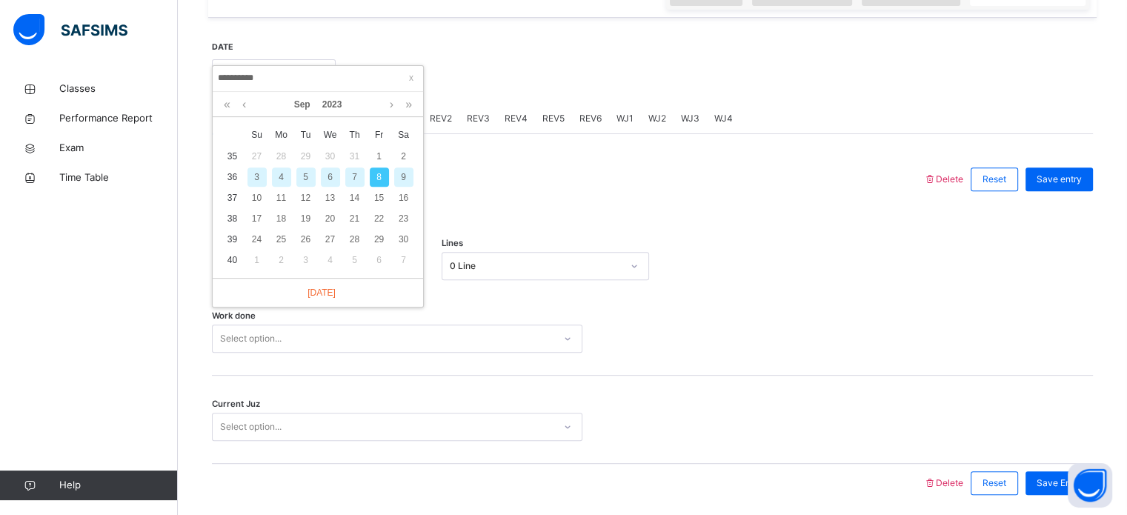
click at [407, 183] on div "9" at bounding box center [403, 177] width 19 height 19
type input "**********"
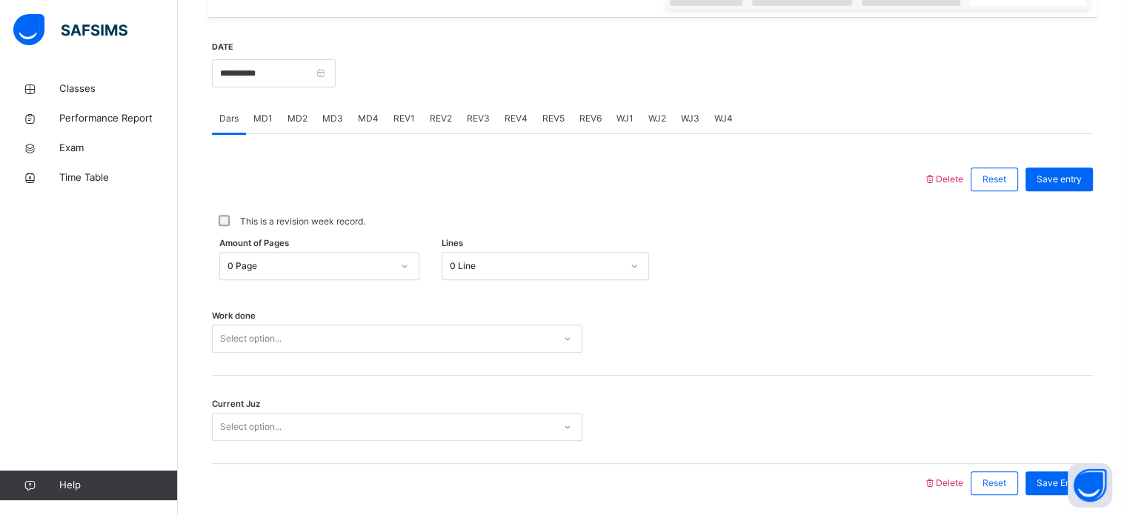
click at [279, 268] on div "0 Page" at bounding box center [310, 265] width 165 height 13
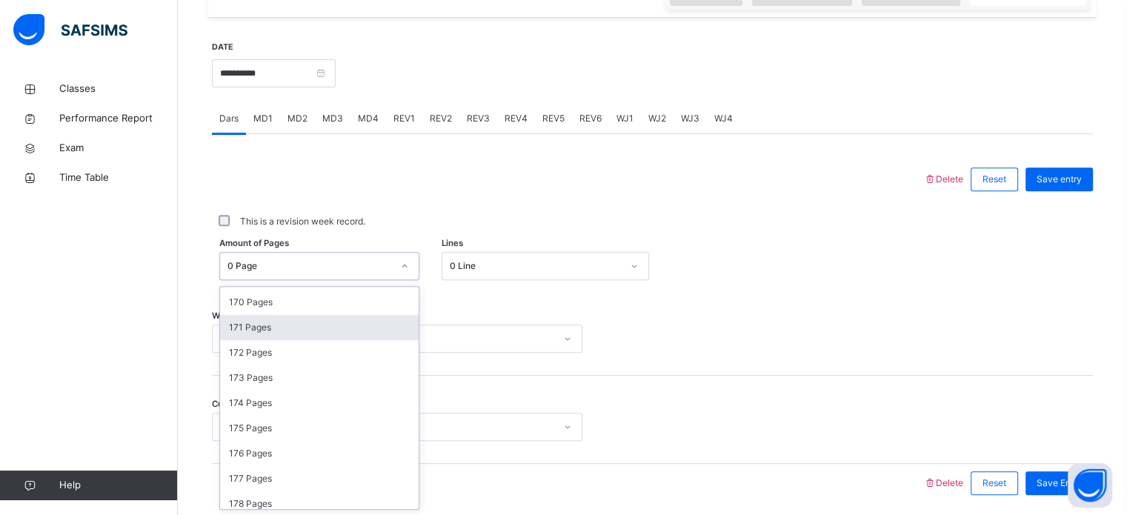
scroll to position [4139, 0]
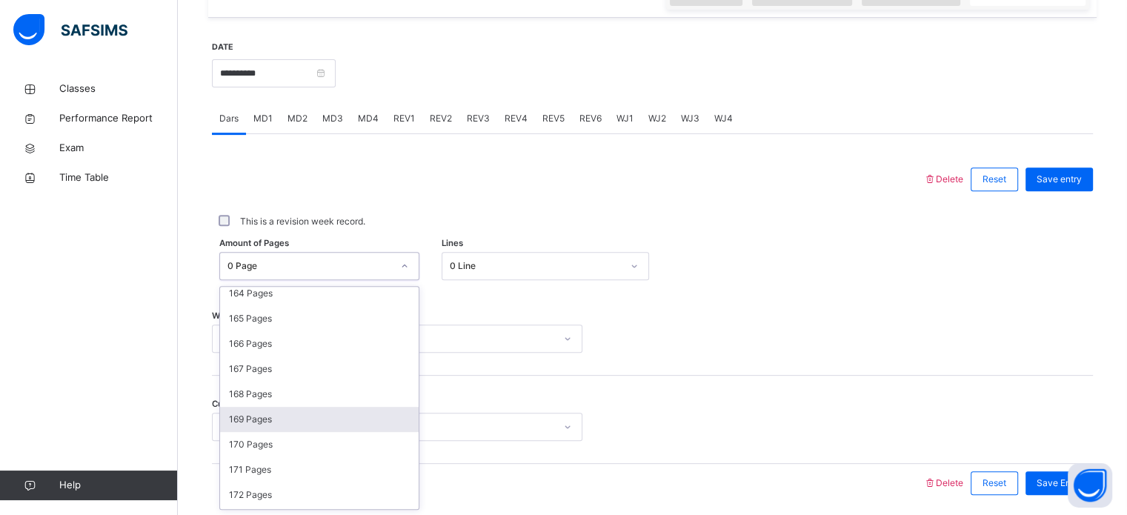
click at [257, 415] on div "169 Pages" at bounding box center [319, 419] width 199 height 25
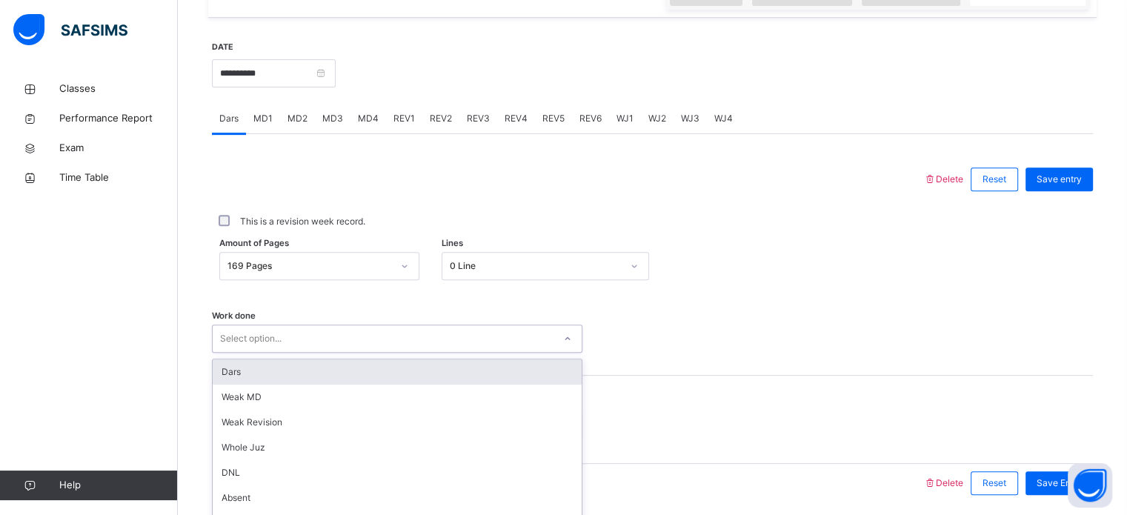
click at [281, 337] on div "option Dars focused, 1 of 16. 16 results available. Use Up and Down to choose o…" at bounding box center [397, 339] width 371 height 28
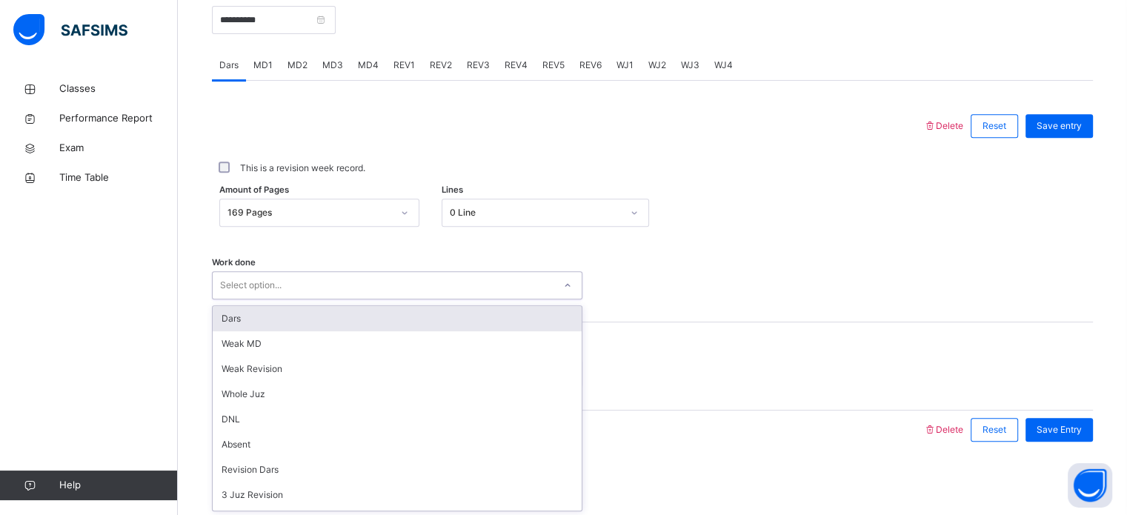
click at [258, 318] on div "Dars" at bounding box center [397, 318] width 369 height 25
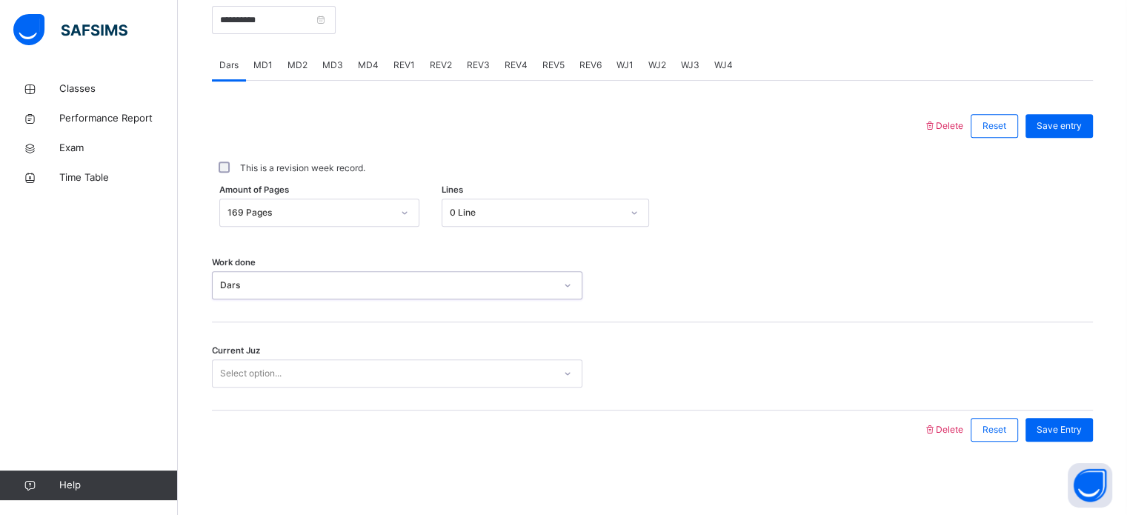
click at [249, 364] on div "Select option..." at bounding box center [251, 373] width 62 height 28
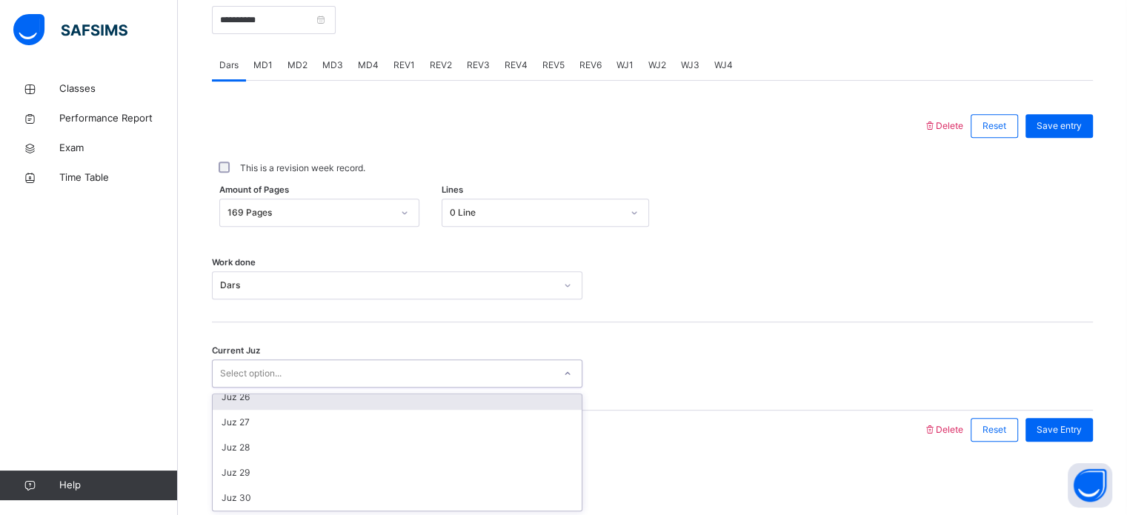
click at [242, 399] on div "Juz 26" at bounding box center [397, 397] width 369 height 25
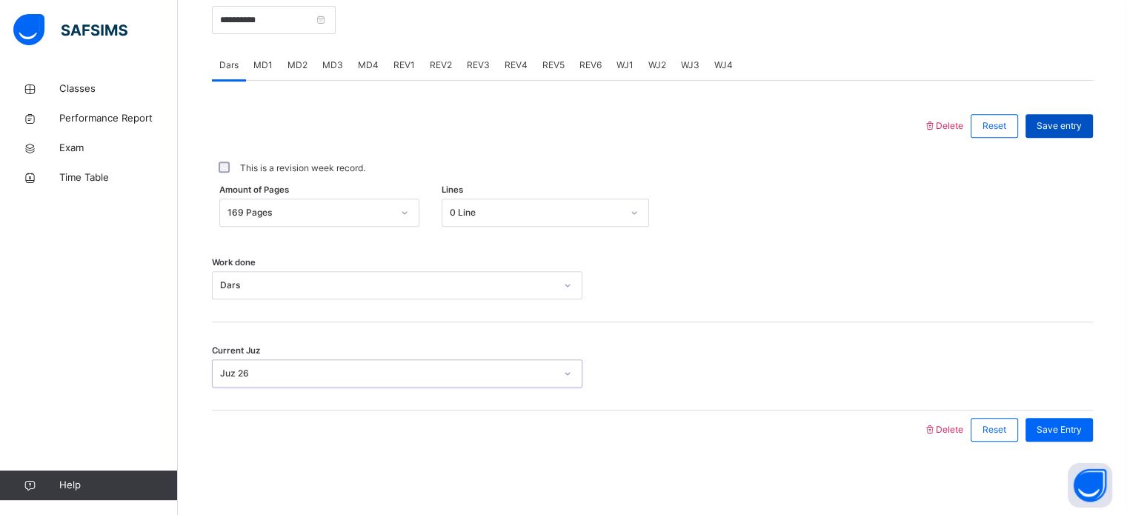
click at [1067, 125] on span "Save entry" at bounding box center [1059, 125] width 45 height 13
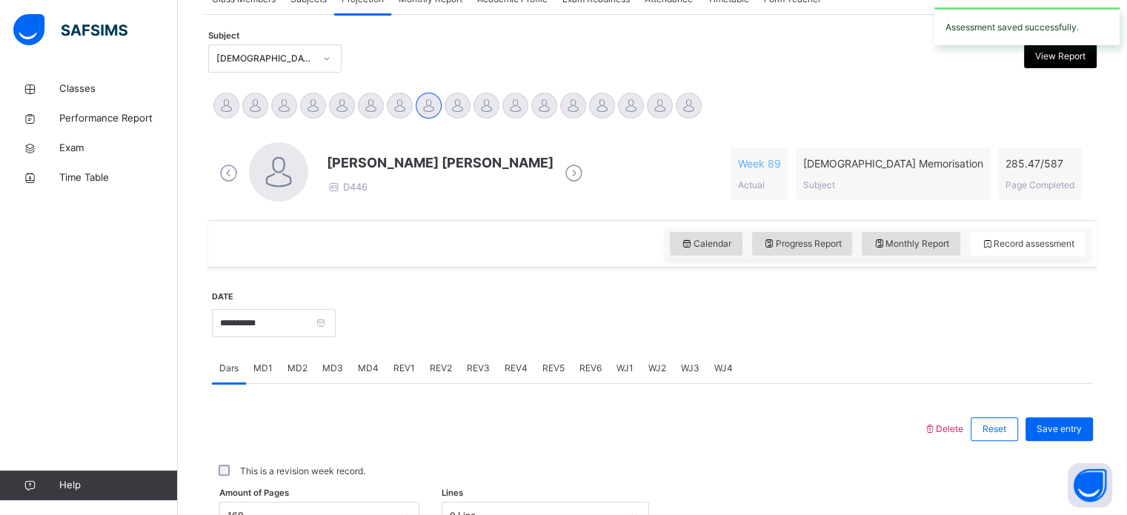
scroll to position [296, 0]
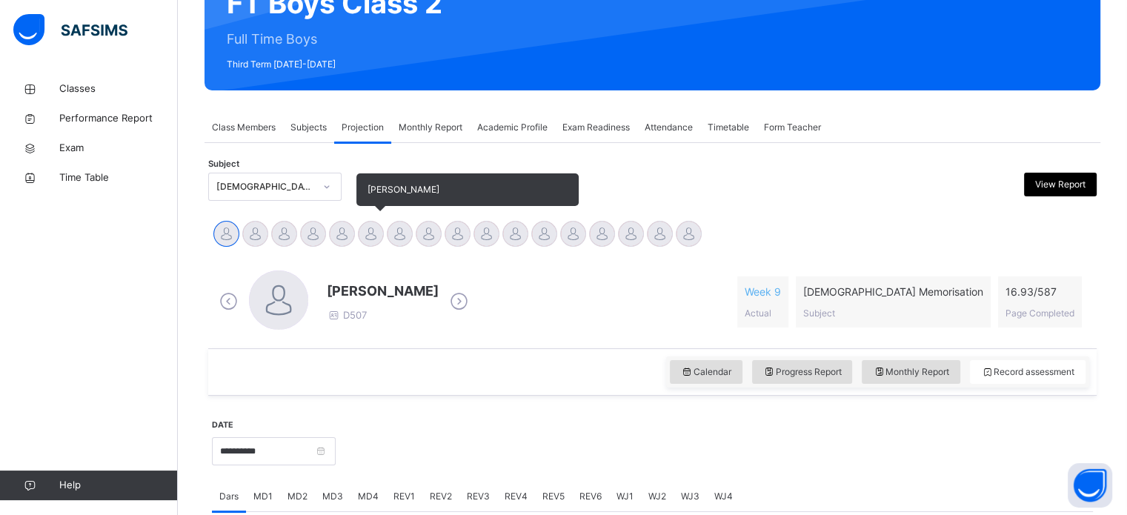
scroll to position [166, 0]
click at [377, 238] on div at bounding box center [371, 234] width 26 height 26
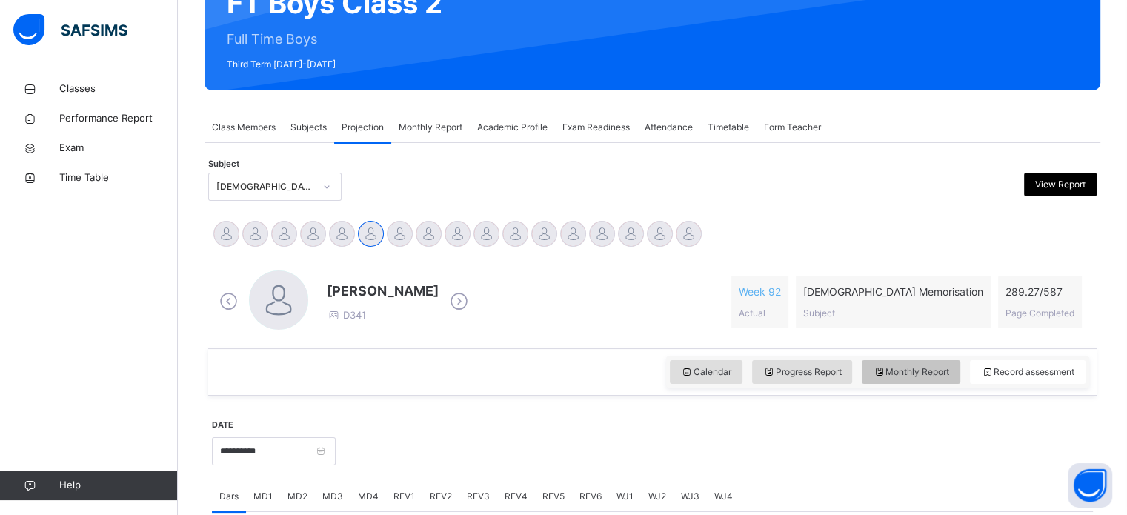
click at [897, 376] on span "Monthly Report" at bounding box center [911, 371] width 76 height 13
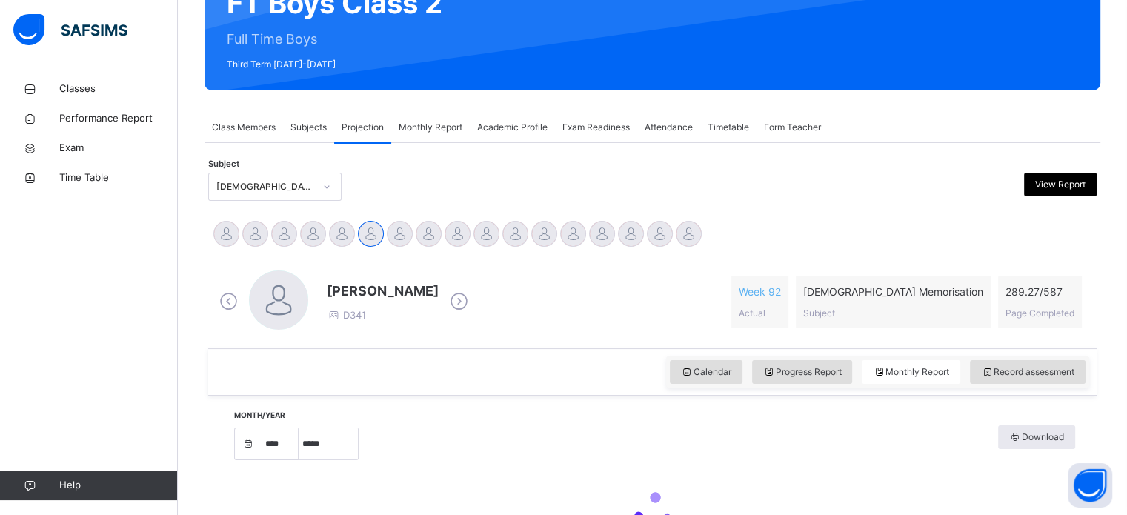
select select "****"
select select "*"
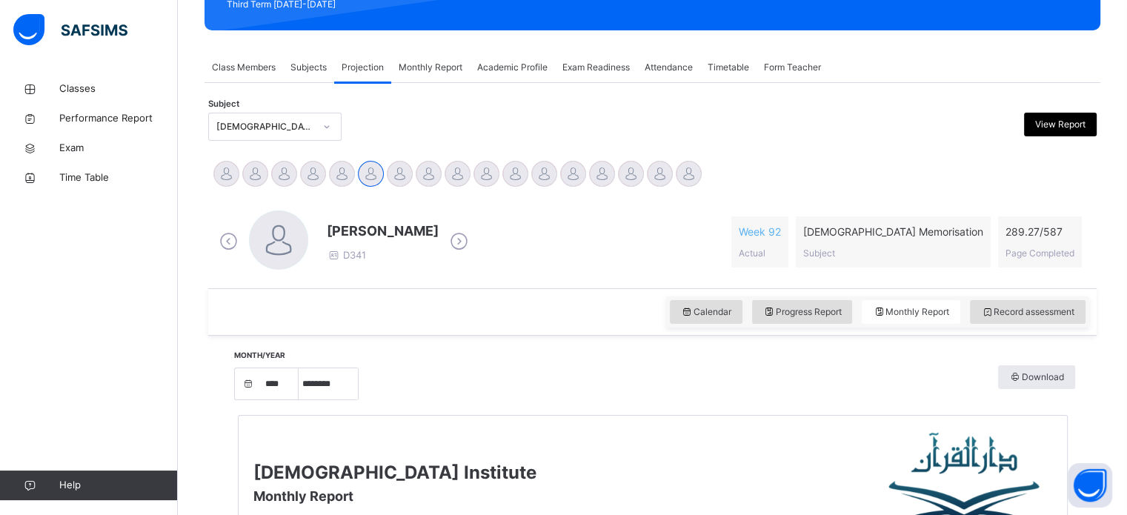
scroll to position [225, 0]
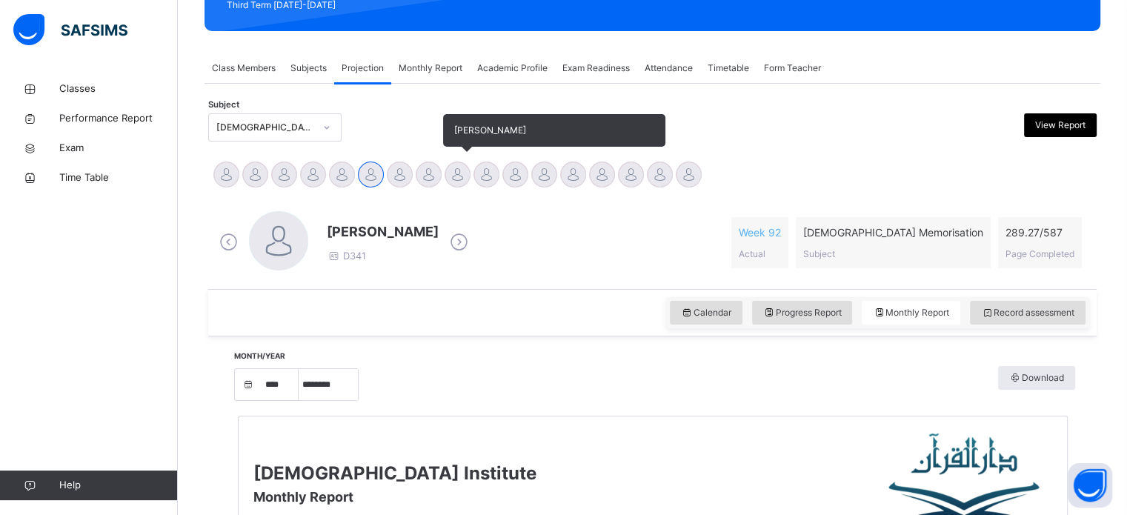
click at [459, 164] on div at bounding box center [458, 175] width 26 height 26
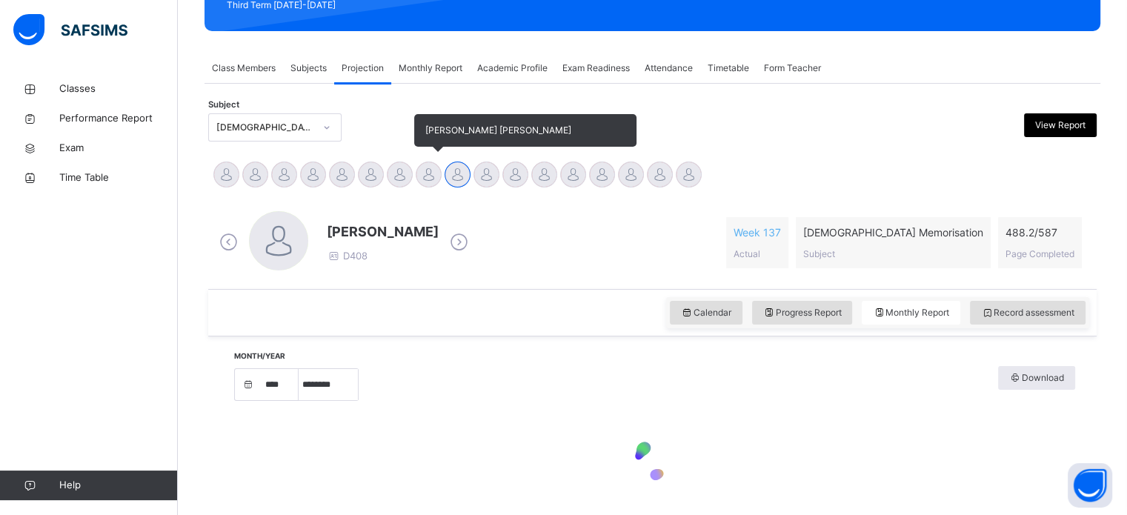
click at [421, 171] on div at bounding box center [429, 175] width 26 height 26
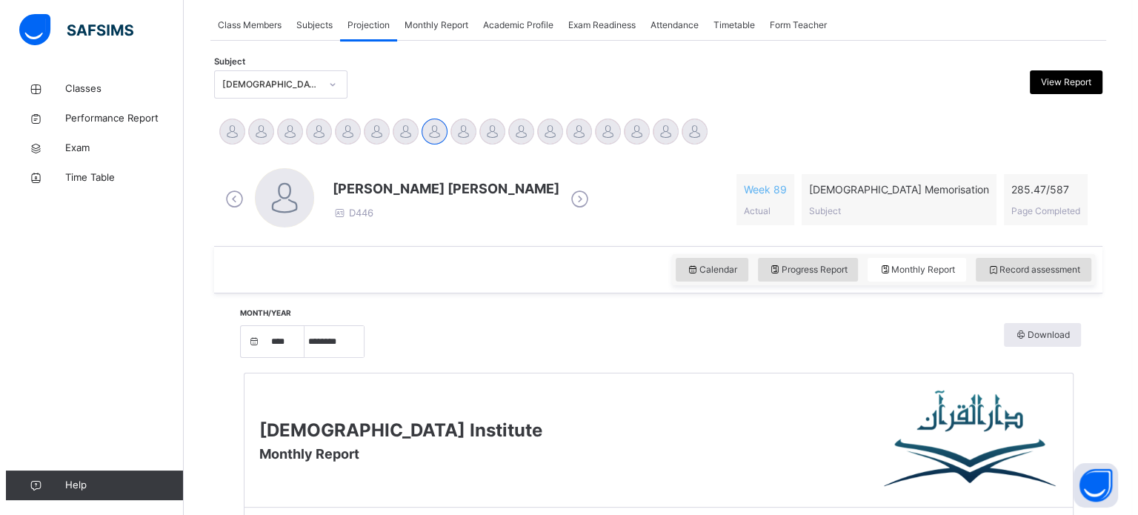
scroll to position [265, 0]
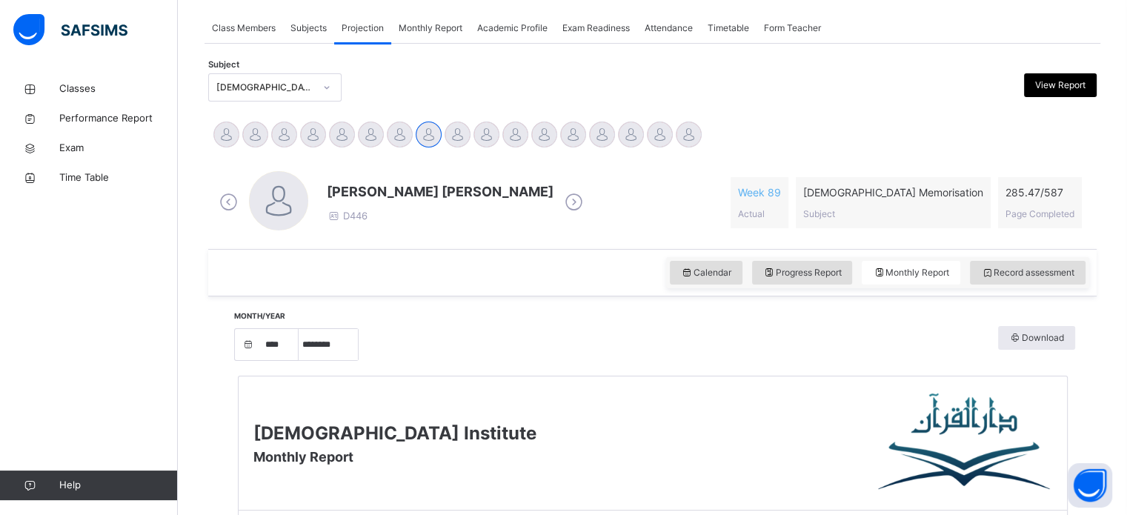
click at [1053, 82] on span "View Report" at bounding box center [1060, 85] width 50 height 13
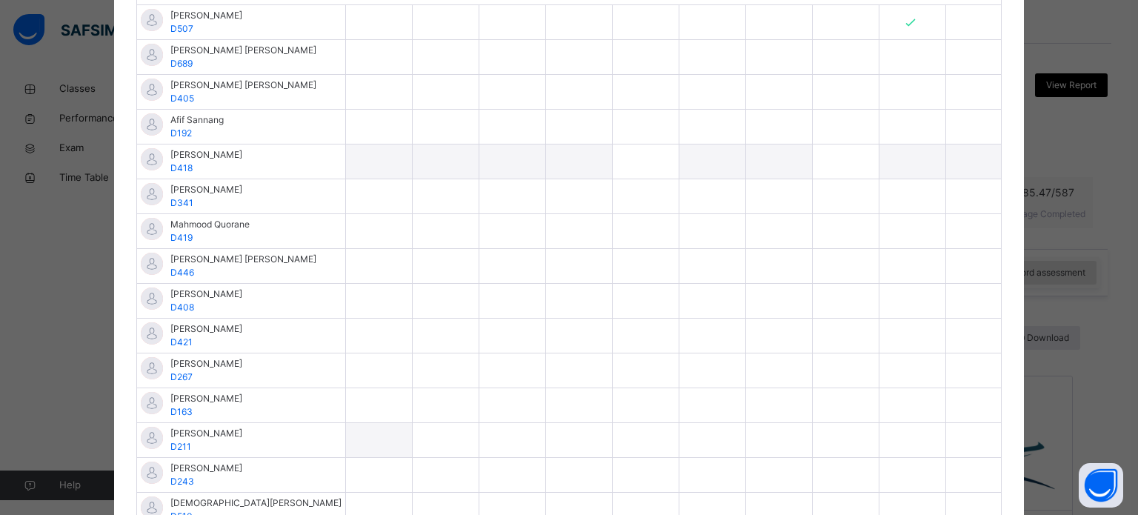
click at [680, 145] on div at bounding box center [713, 162] width 66 height 34
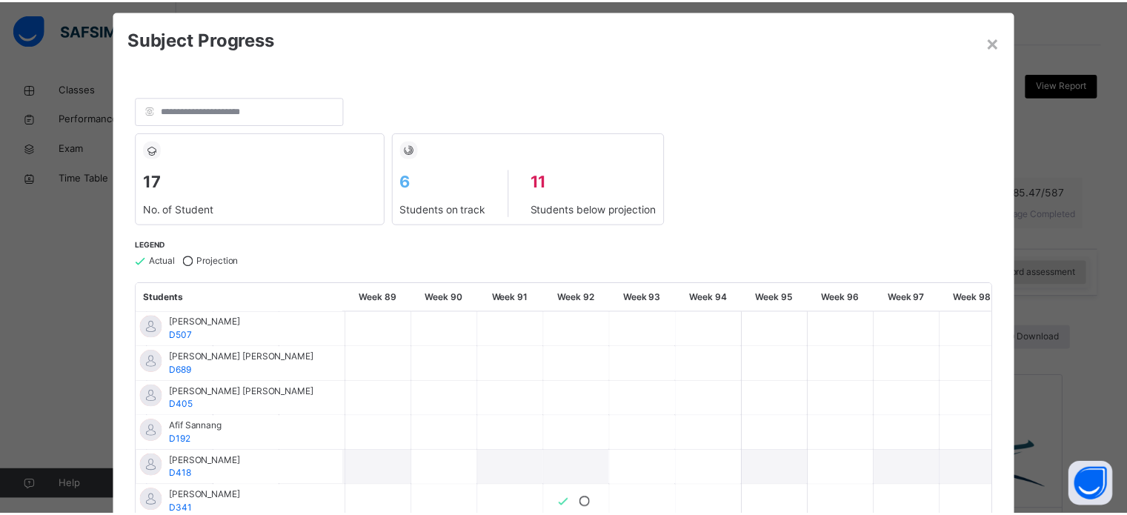
scroll to position [0, 0]
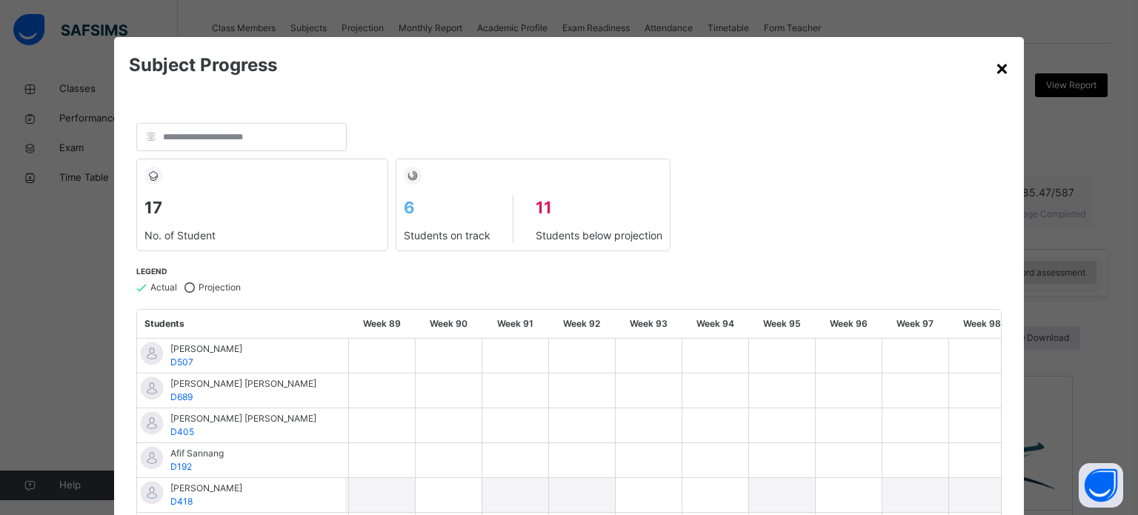
click at [995, 63] on div "×" at bounding box center [1002, 67] width 14 height 31
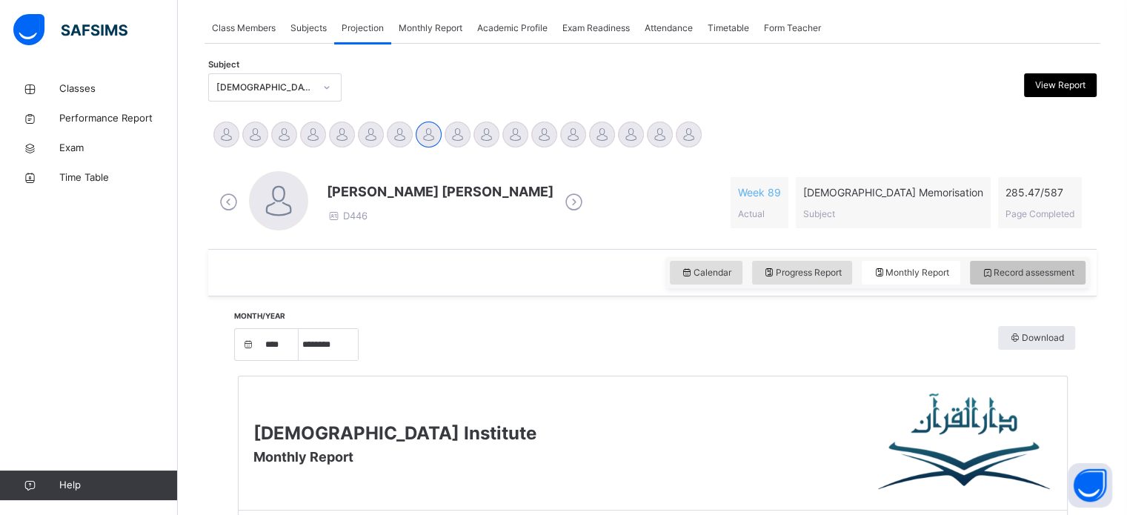
click at [1050, 269] on span "Record assessment" at bounding box center [1027, 272] width 93 height 13
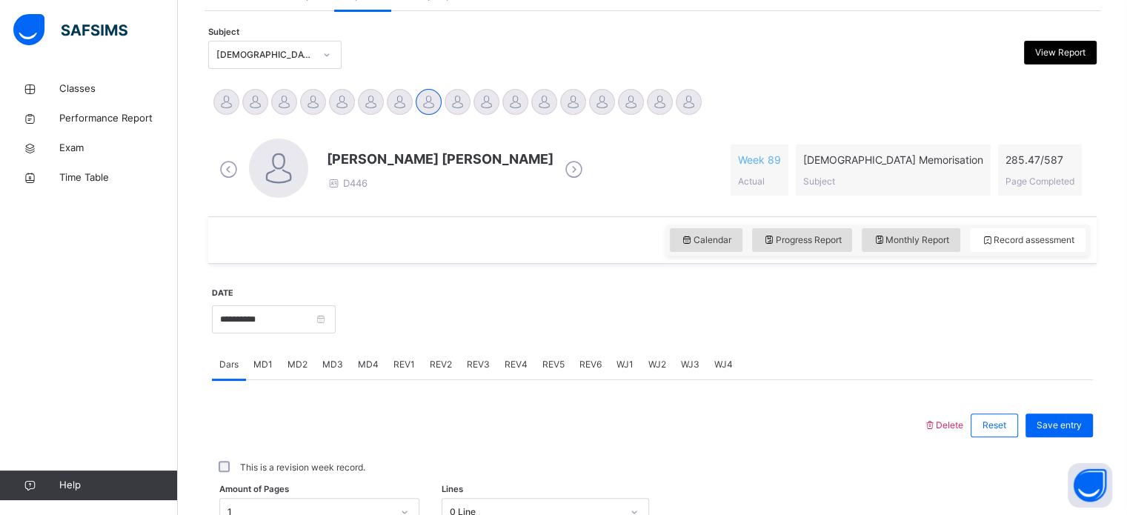
scroll to position [245, 0]
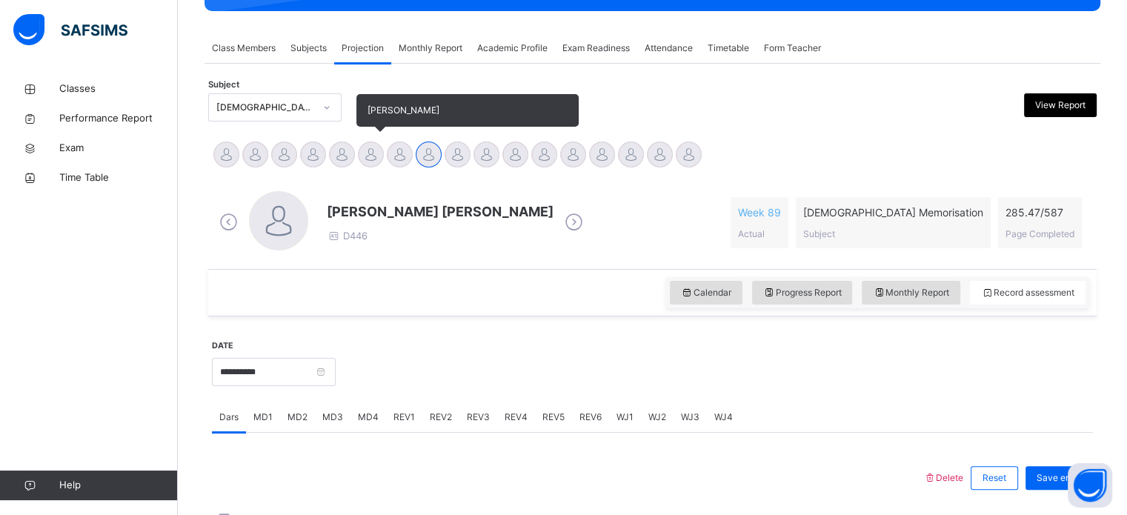
click at [362, 145] on div at bounding box center [371, 155] width 26 height 26
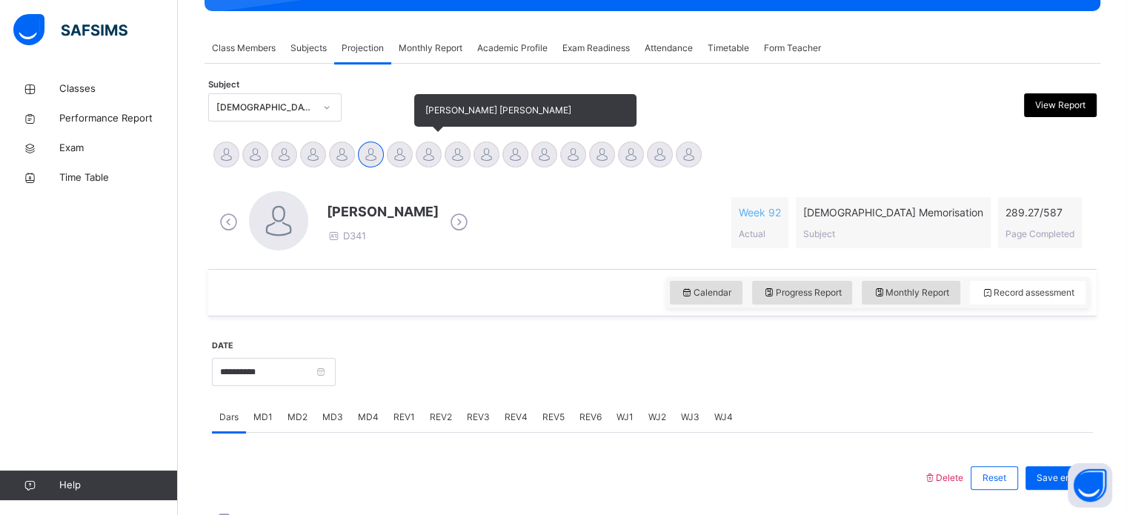
click at [427, 162] on div at bounding box center [429, 155] width 26 height 26
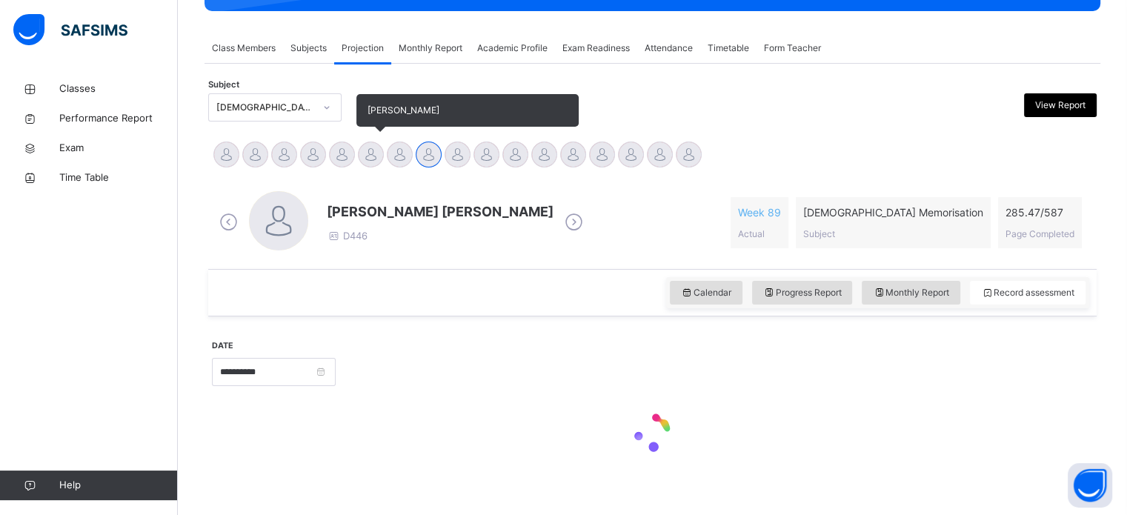
click at [374, 159] on div at bounding box center [371, 155] width 26 height 26
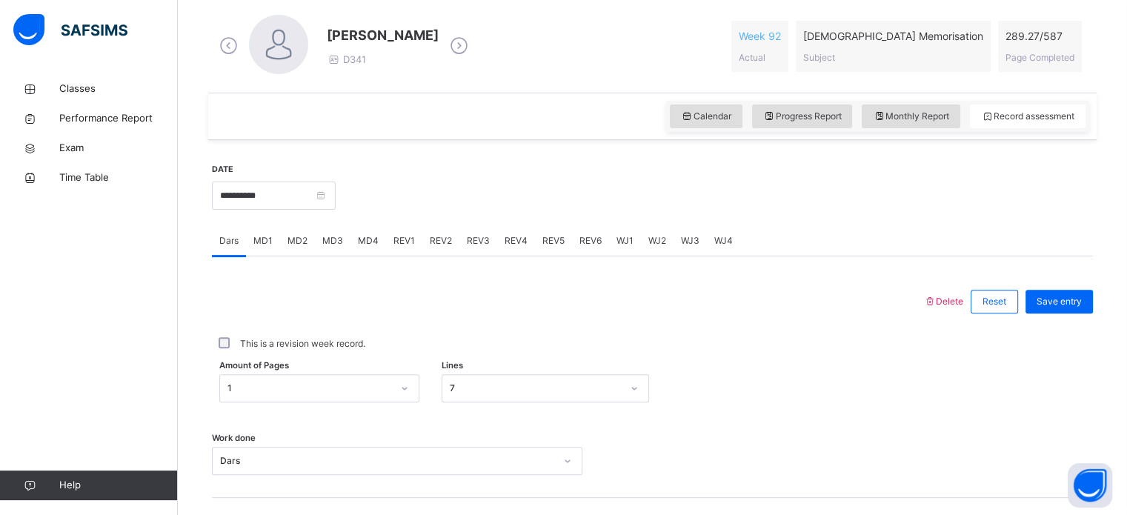
scroll to position [458, 0]
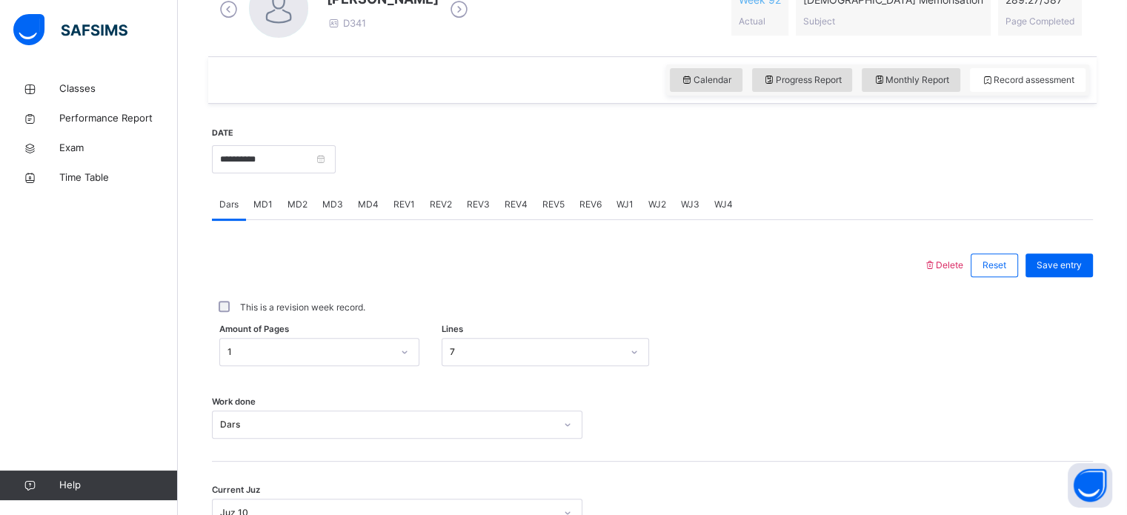
click at [7, 210] on div "Classes Performance Report Exam Time Table Help" at bounding box center [89, 287] width 178 height 456
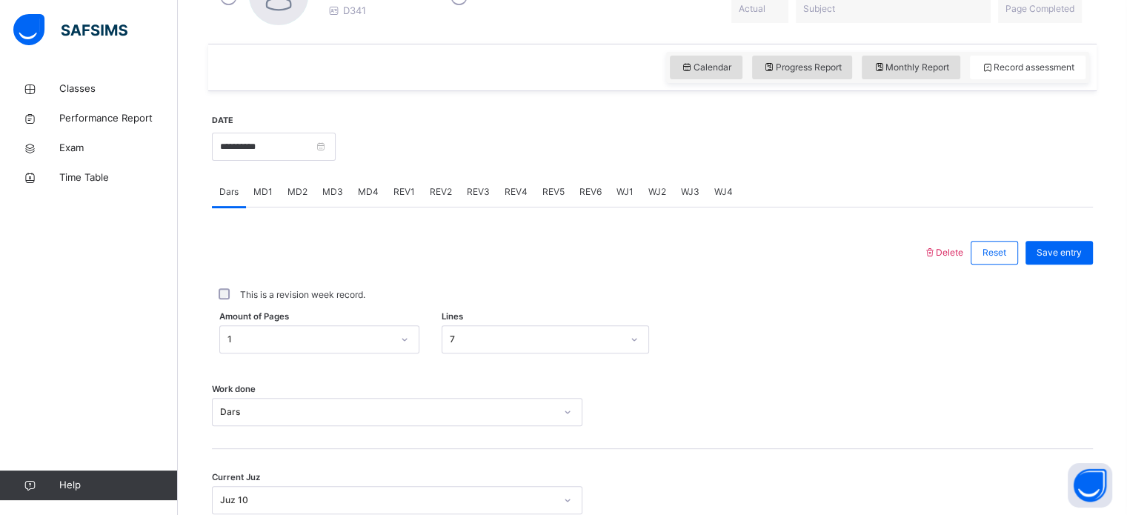
scroll to position [473, 0]
drag, startPoint x: 334, startPoint y: 191, endPoint x: 327, endPoint y: 192, distance: 7.4
click at [328, 192] on span "MD3" at bounding box center [332, 189] width 21 height 13
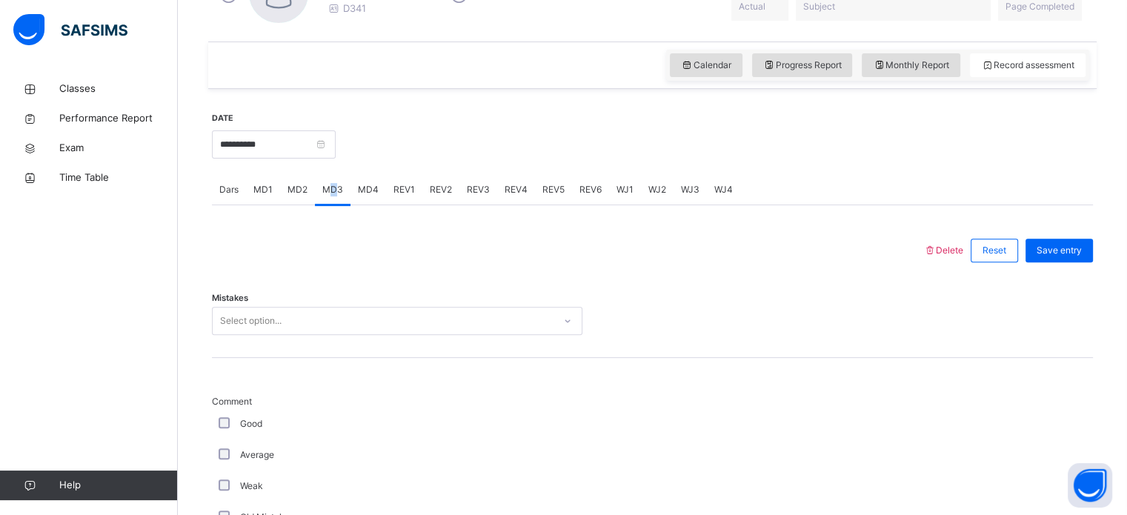
click at [327, 192] on span "MD3" at bounding box center [332, 189] width 21 height 13
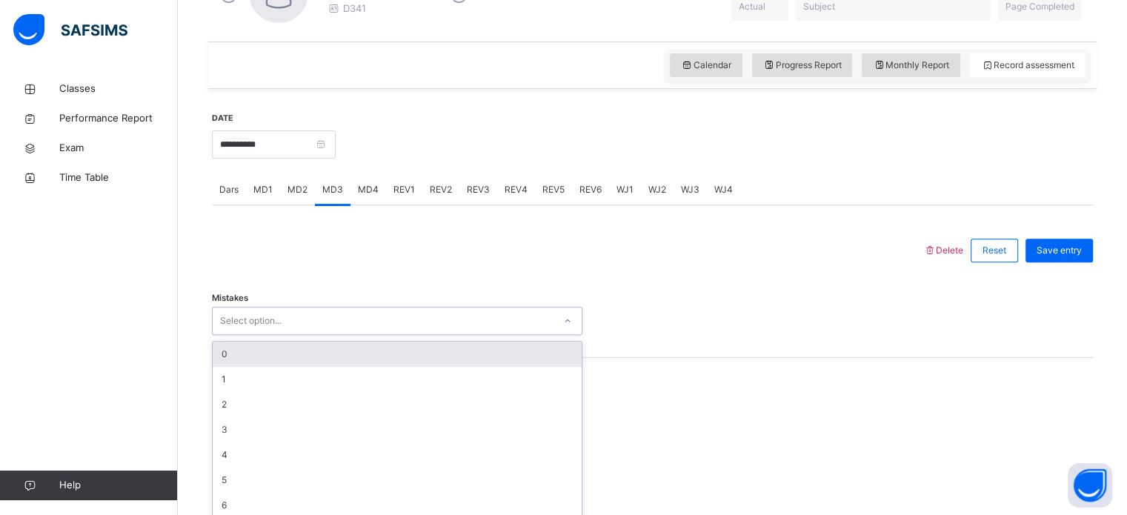
click at [320, 316] on div "Select option..." at bounding box center [383, 321] width 341 height 23
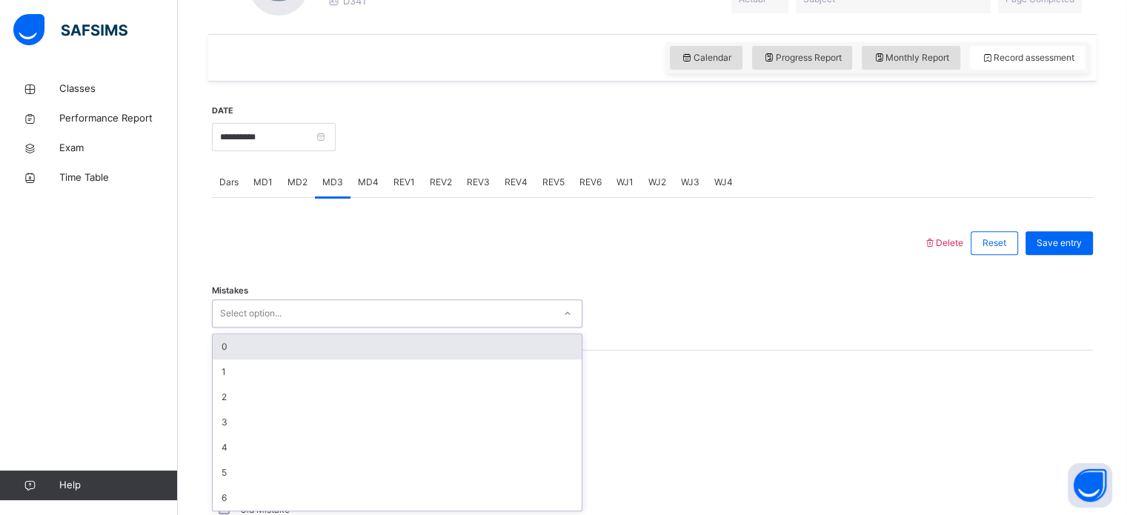
scroll to position [482, 0]
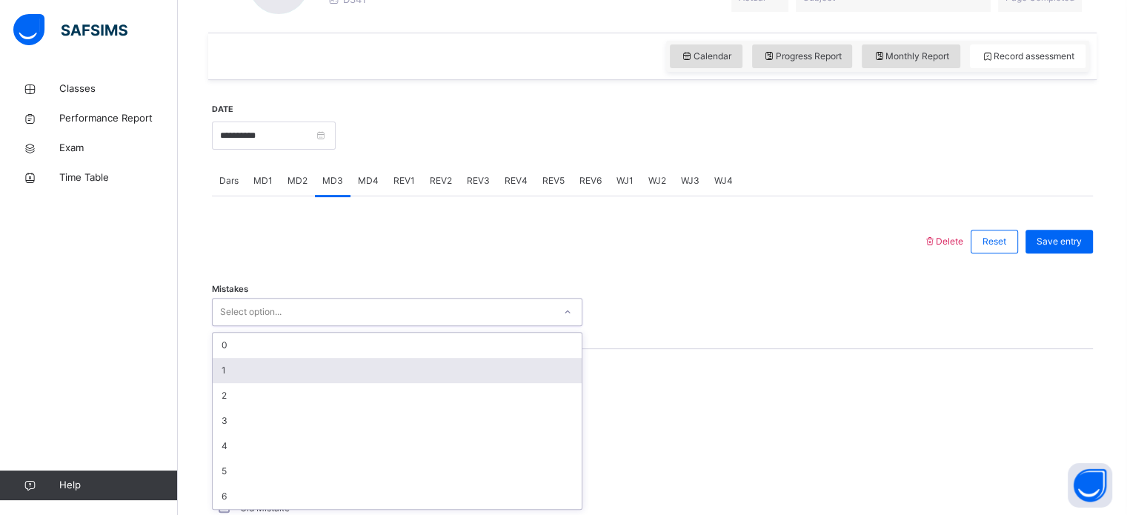
click at [323, 359] on div "1" at bounding box center [397, 370] width 369 height 25
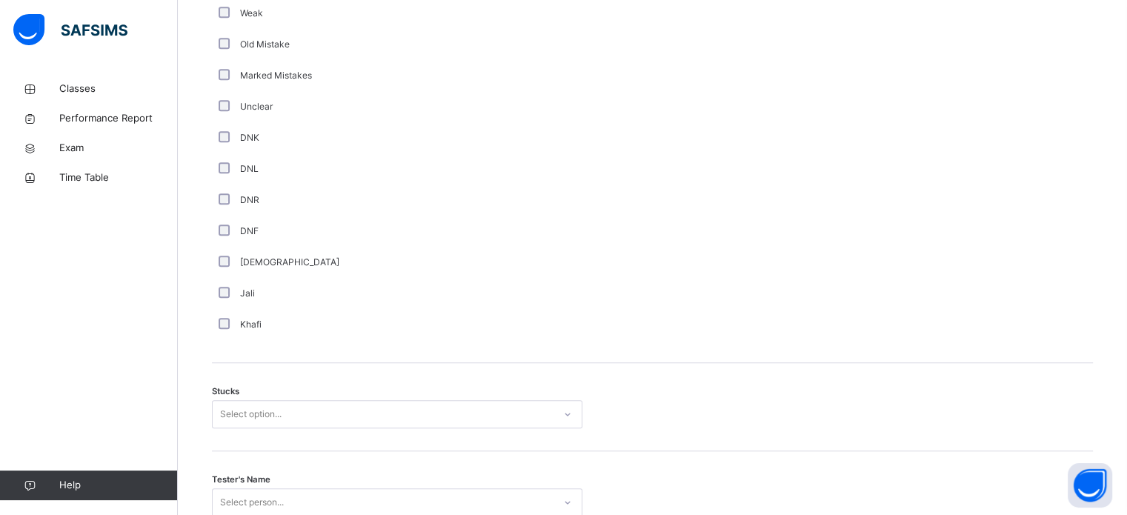
scroll to position [981, 0]
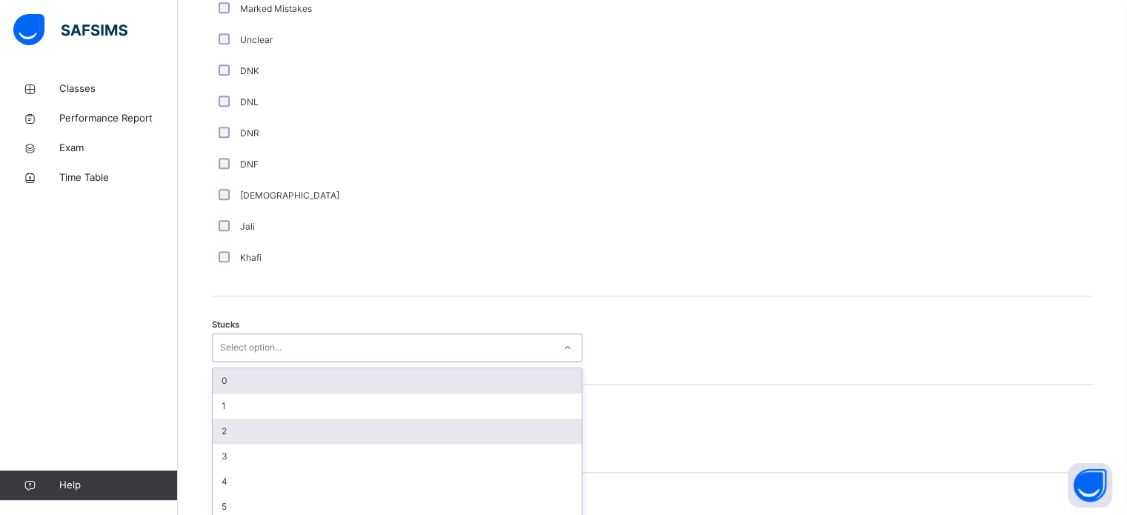
drag, startPoint x: 228, startPoint y: 377, endPoint x: 267, endPoint y: 417, distance: 55.6
click at [252, 362] on div "option 0 focused, 1 of 6. 6 results available. Use Up and Down to choose option…" at bounding box center [397, 348] width 371 height 28
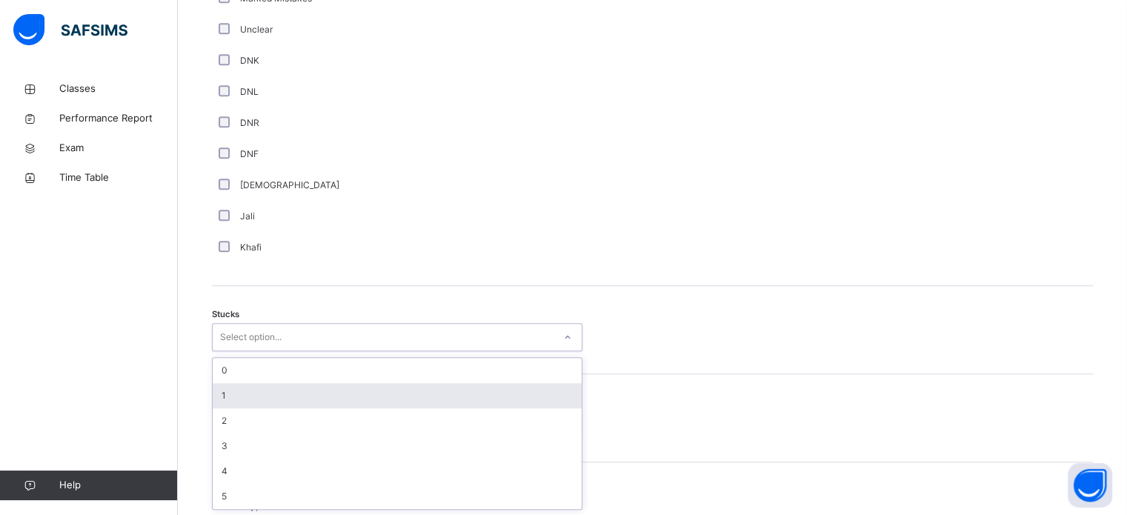
click at [270, 403] on div "1" at bounding box center [397, 395] width 369 height 25
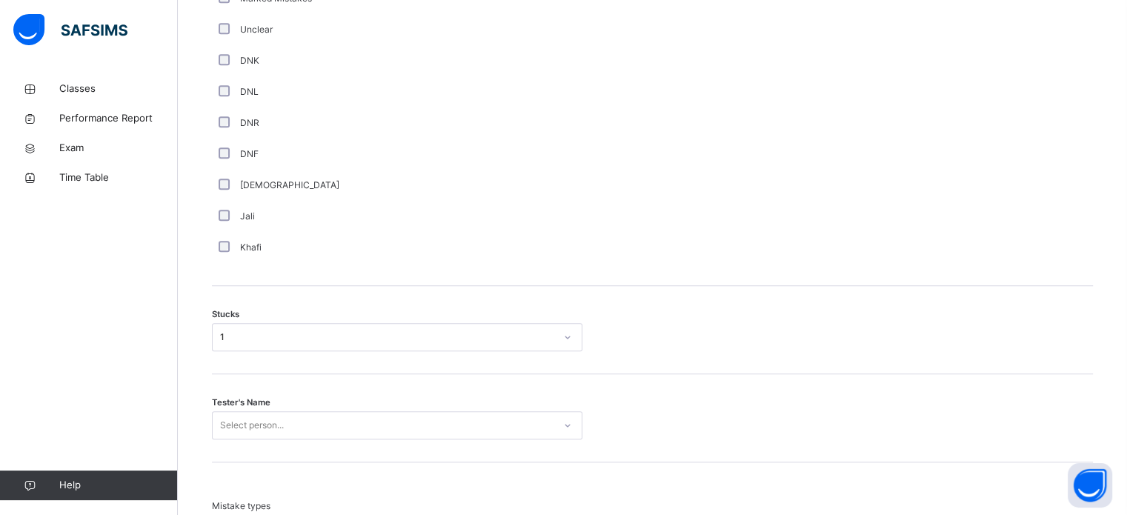
click at [270, 409] on div "Tester's Name Select person..." at bounding box center [652, 418] width 881 height 88
click at [270, 416] on div "Select person..." at bounding box center [397, 425] width 371 height 28
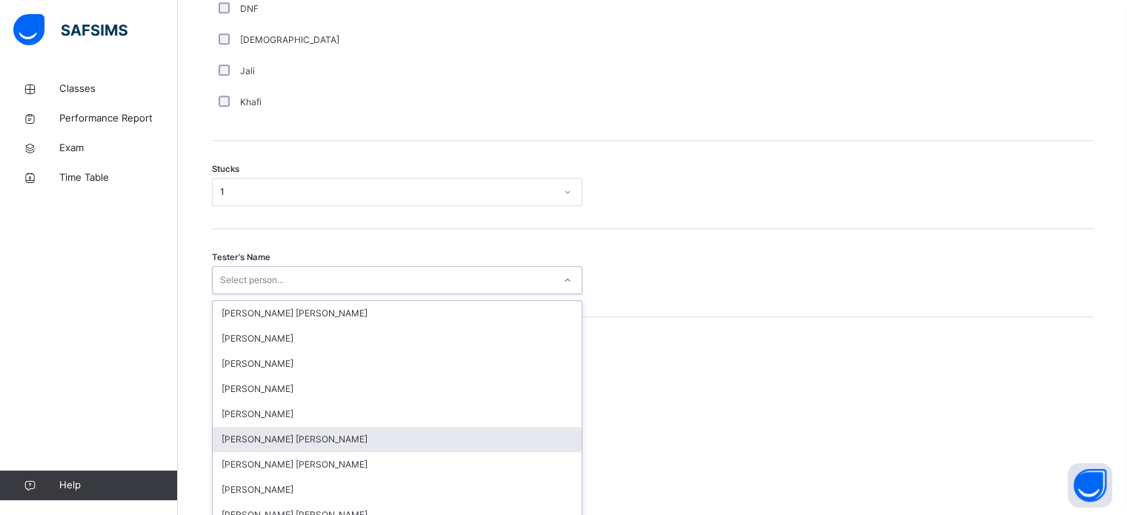
scroll to position [1181, 0]
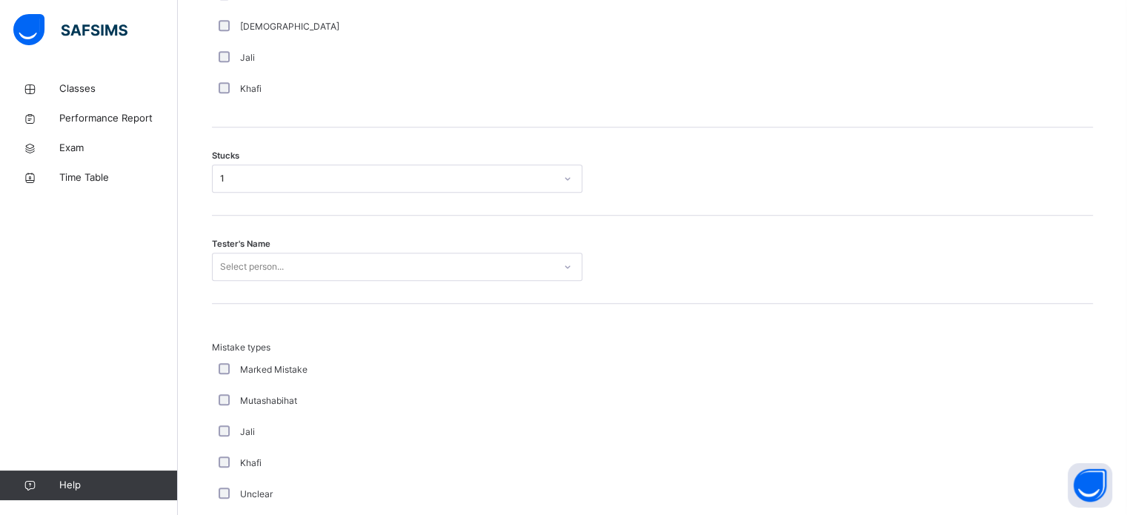
click at [216, 269] on div "Select person..." at bounding box center [383, 267] width 341 height 23
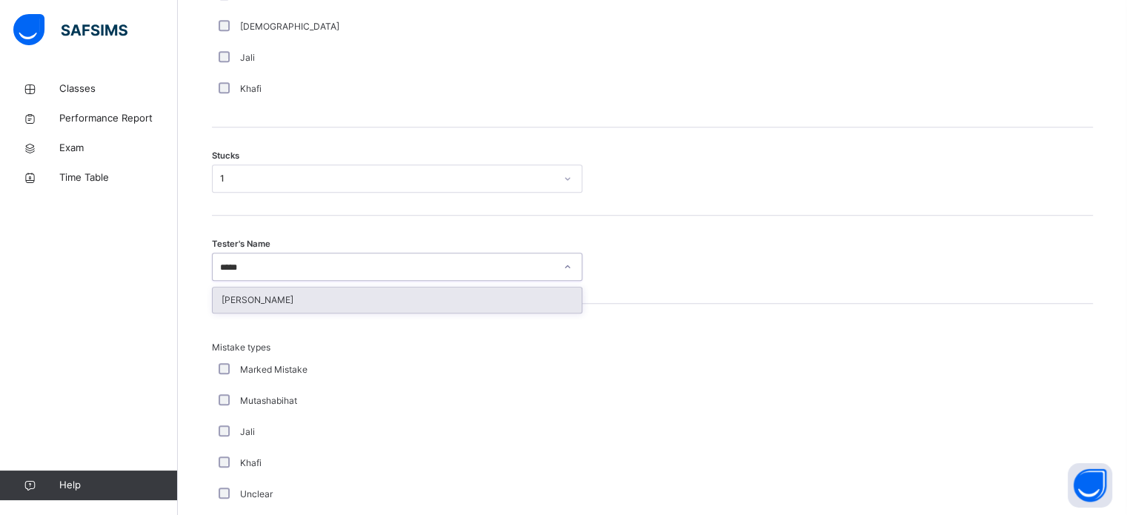
type input "*****"
click at [253, 315] on div "Mistake types Marked Mistake Mutashabihat Jali Khafi Unclear Changing Old Mista…" at bounding box center [652, 449] width 881 height 291
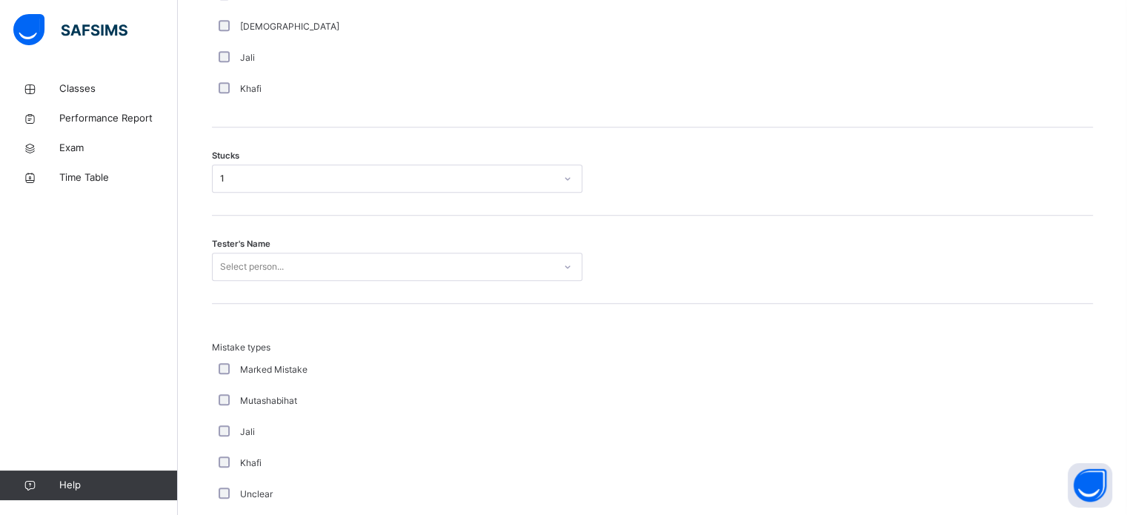
click at [239, 283] on div "Tester's Name Select person..." at bounding box center [652, 260] width 881 height 88
click at [236, 275] on div "Select person..." at bounding box center [252, 267] width 64 height 28
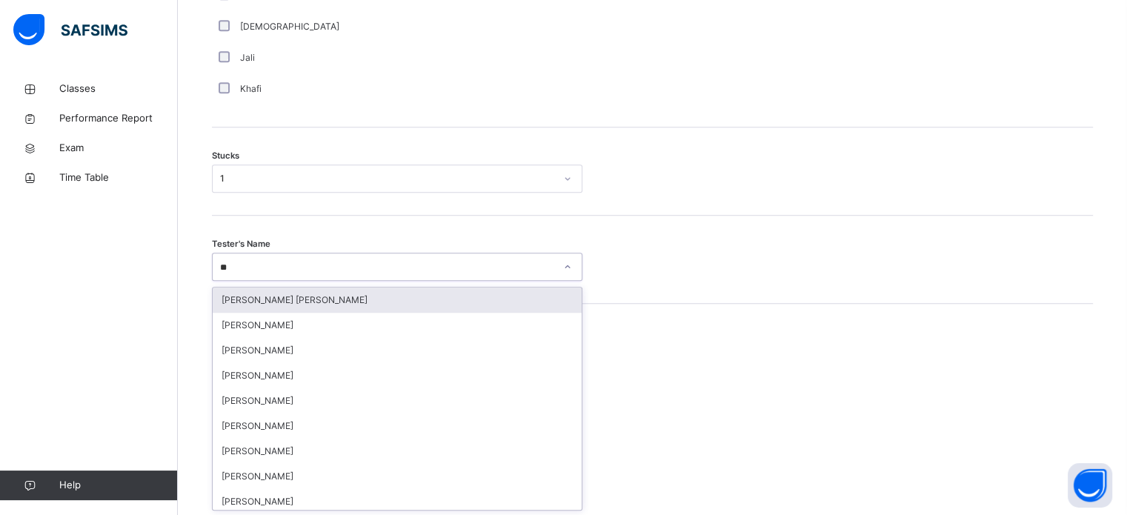
type input "***"
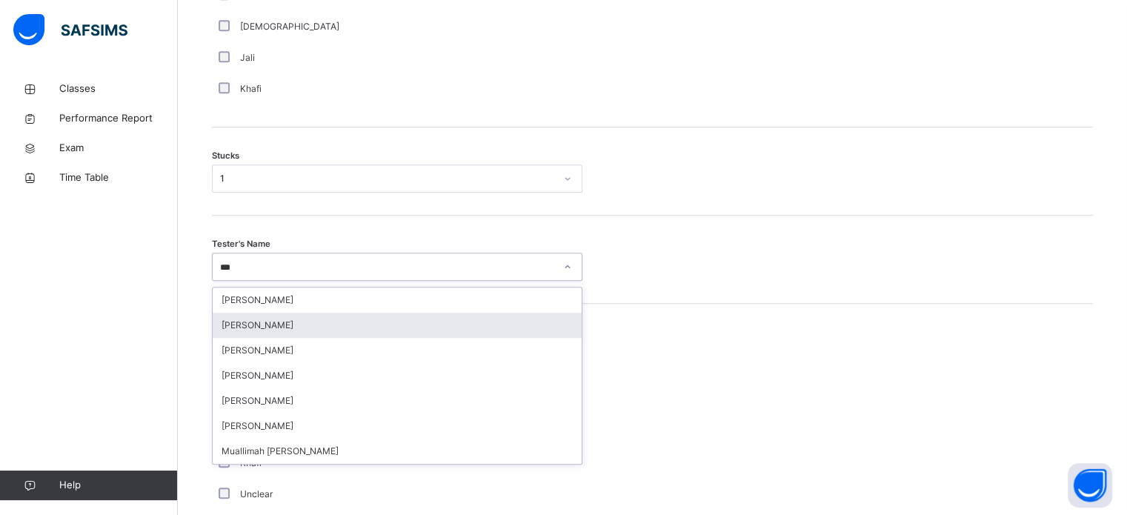
click at [253, 333] on div "[PERSON_NAME]" at bounding box center [397, 325] width 369 height 25
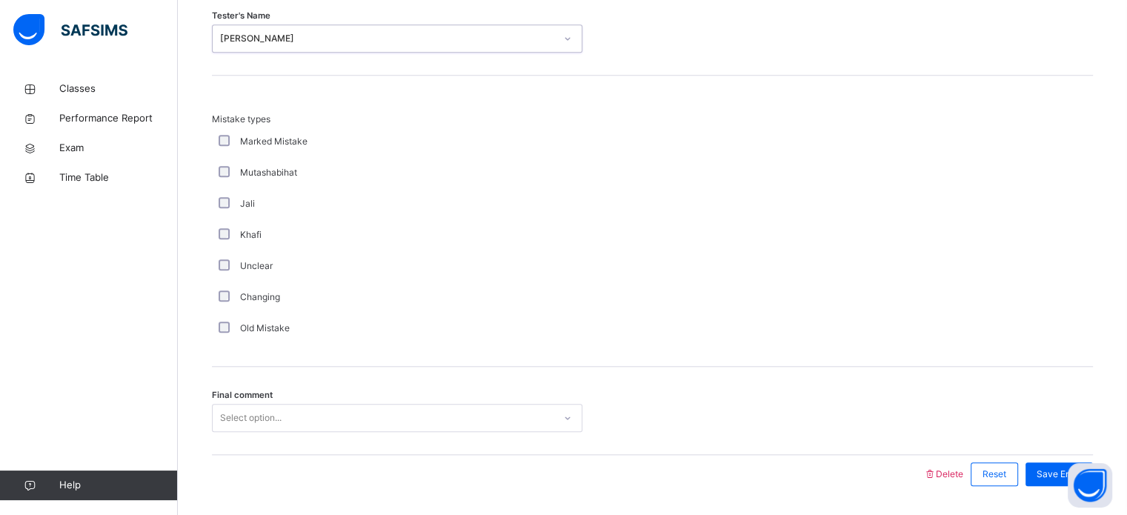
scroll to position [1415, 0]
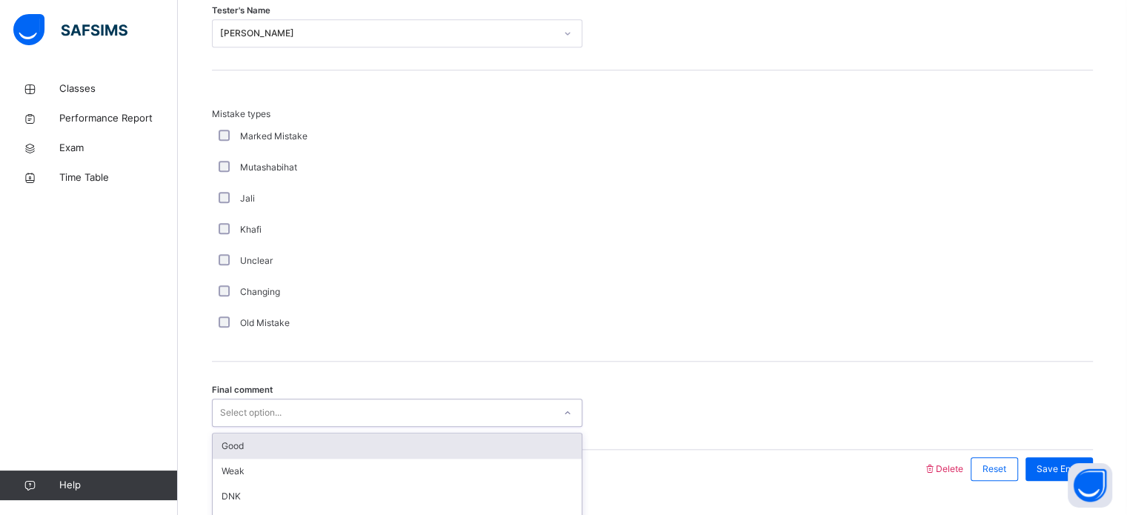
click at [252, 420] on div "option Good focused, 1 of 6. 6 results available. Use Up and Down to choose opt…" at bounding box center [397, 413] width 371 height 28
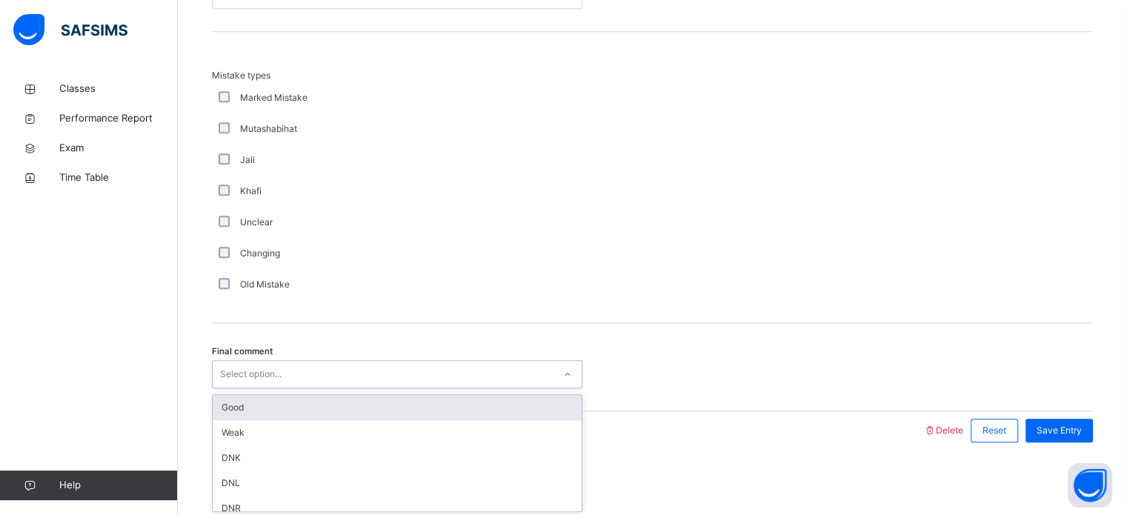
click at [240, 408] on div "Good" at bounding box center [397, 407] width 369 height 25
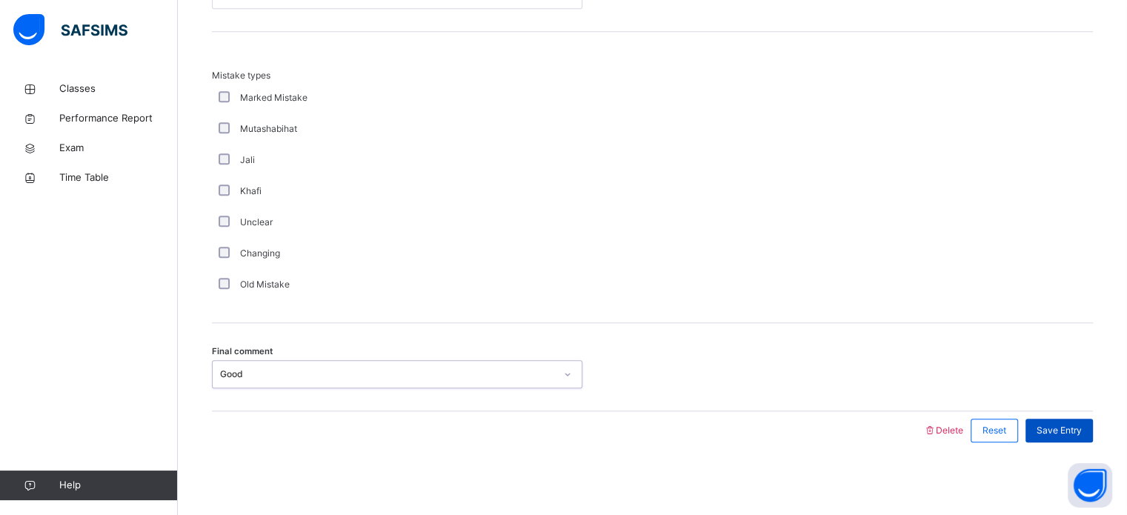
click at [1040, 425] on div "Save Entry" at bounding box center [1059, 431] width 67 height 24
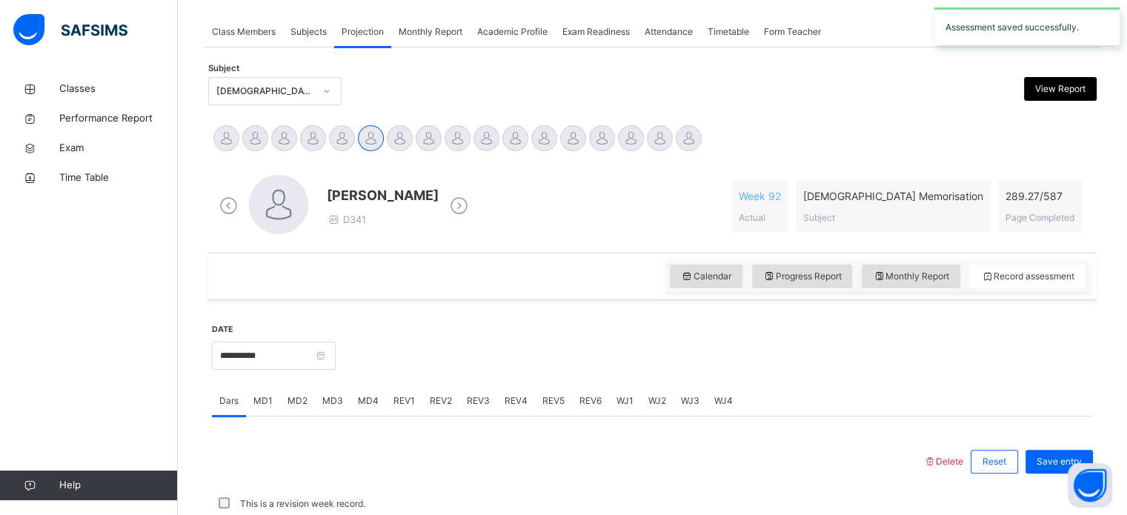
scroll to position [597, 0]
